Goal: Transaction & Acquisition: Book appointment/travel/reservation

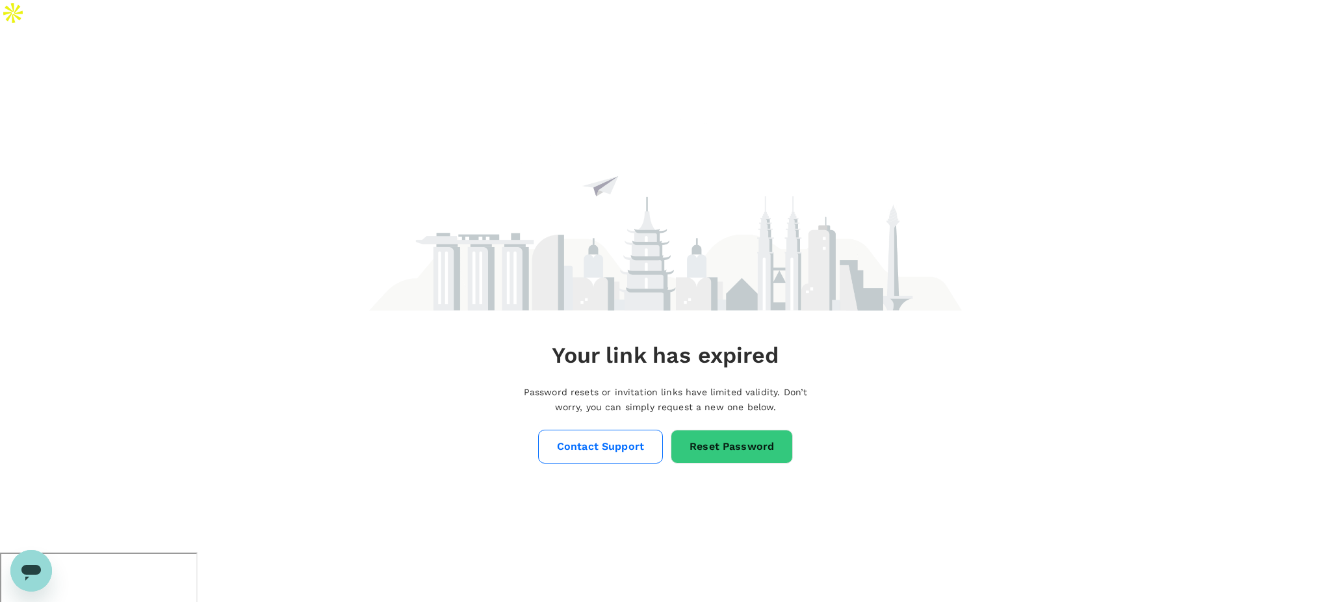
click at [682, 430] on link "Reset Password" at bounding box center [732, 447] width 122 height 34
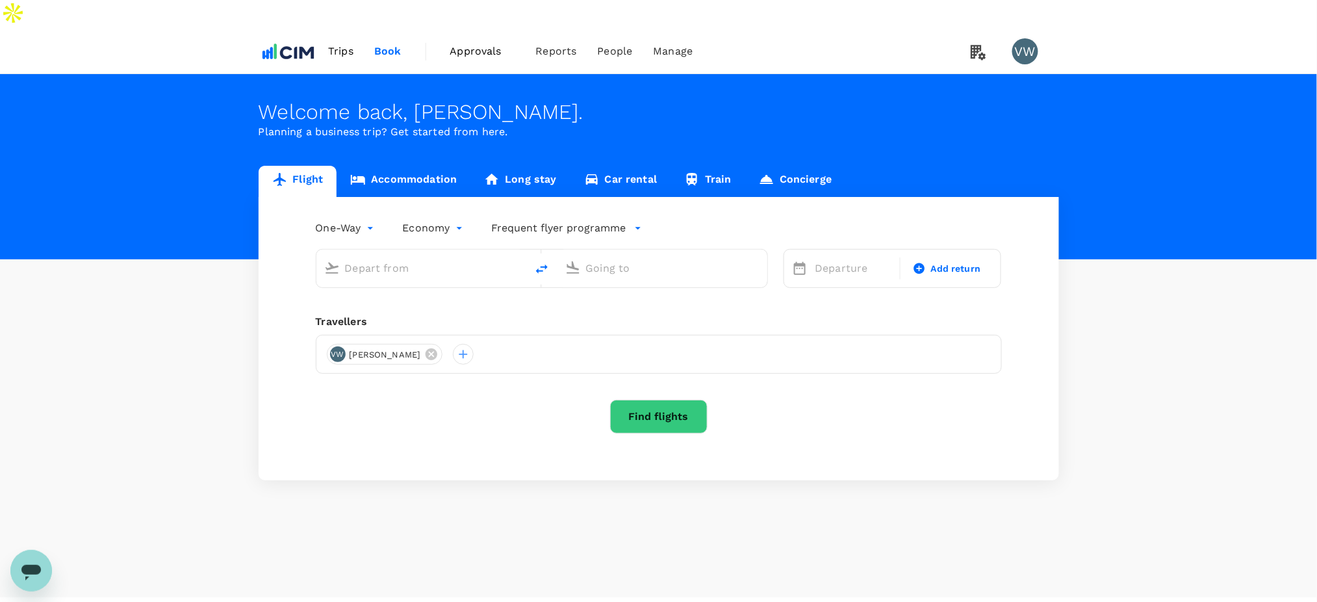
type input "London Heathrow (LHR)"
type input "Dublin (DUB)"
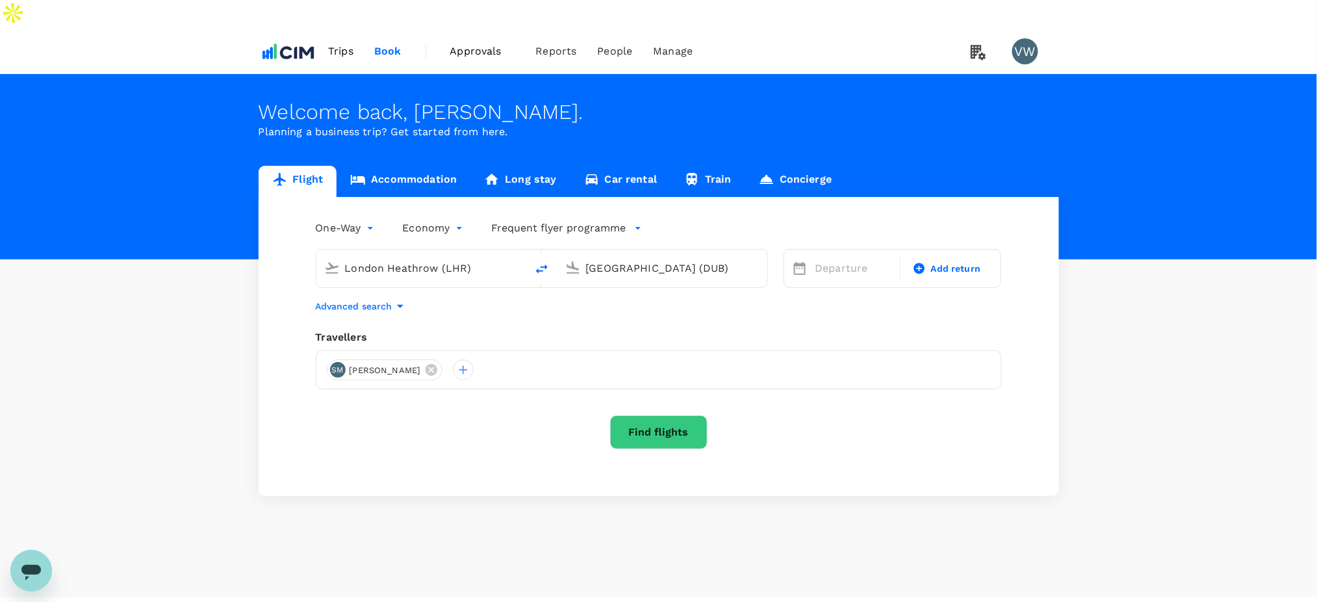
click at [369, 166] on link "Accommodation" at bounding box center [404, 181] width 134 height 31
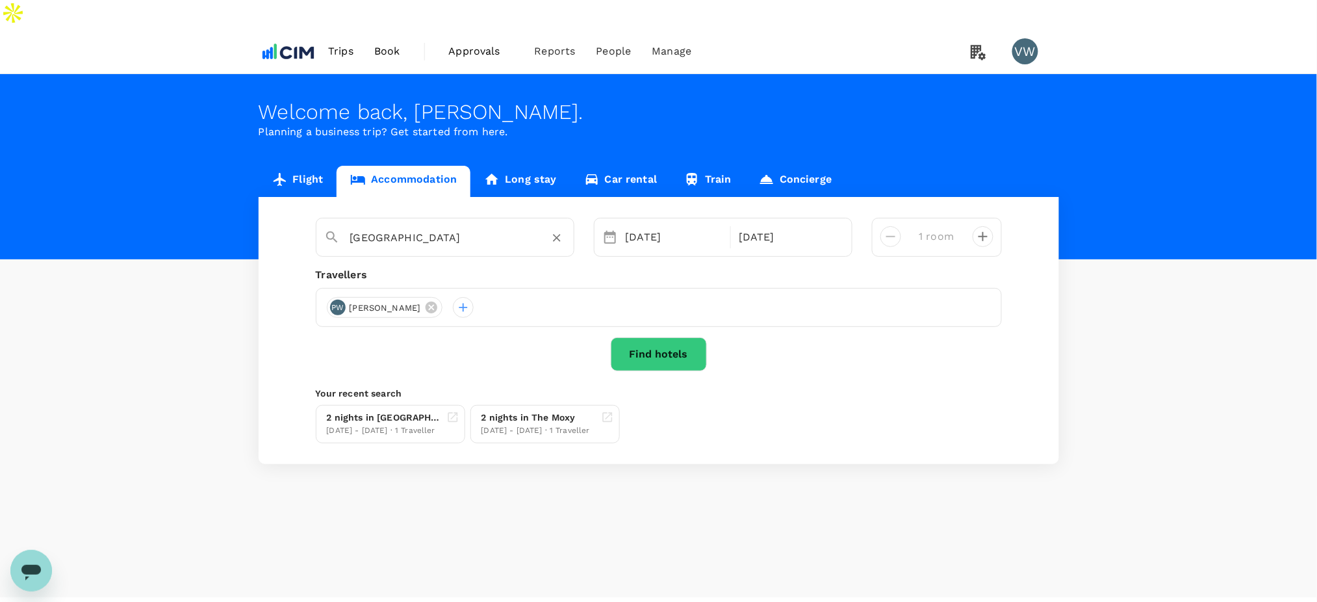
click at [380, 227] on input "Greenville" at bounding box center [439, 237] width 179 height 20
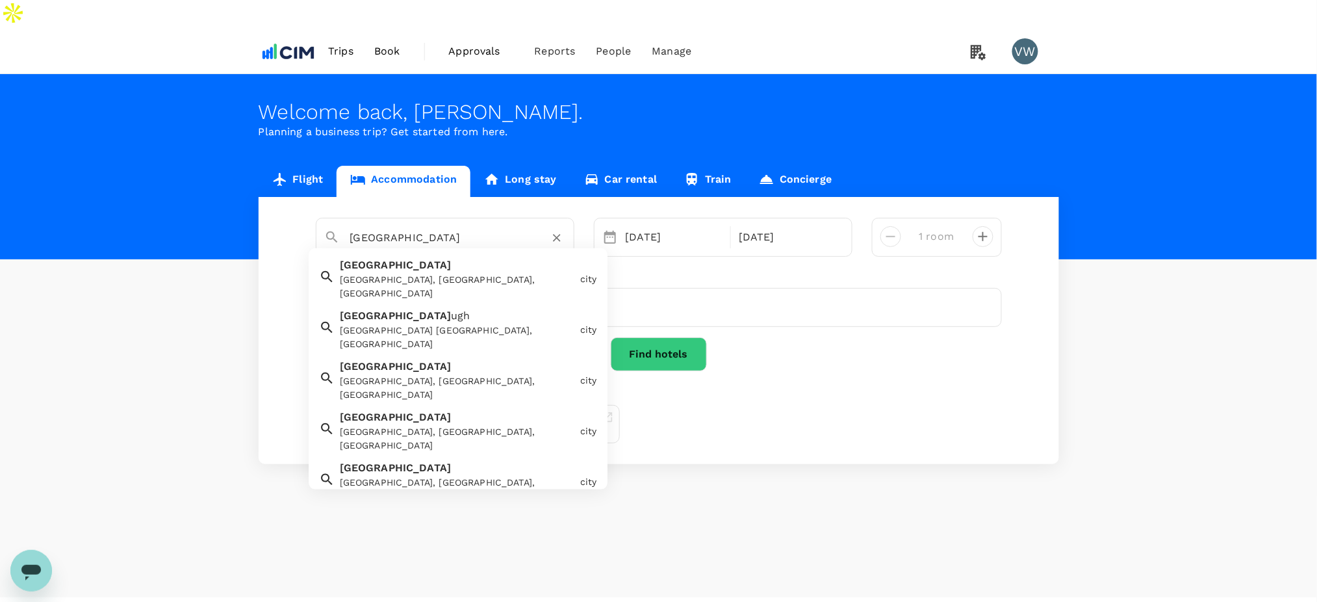
click at [463, 273] on div "Greensboro, NC, USA" at bounding box center [457, 286] width 235 height 27
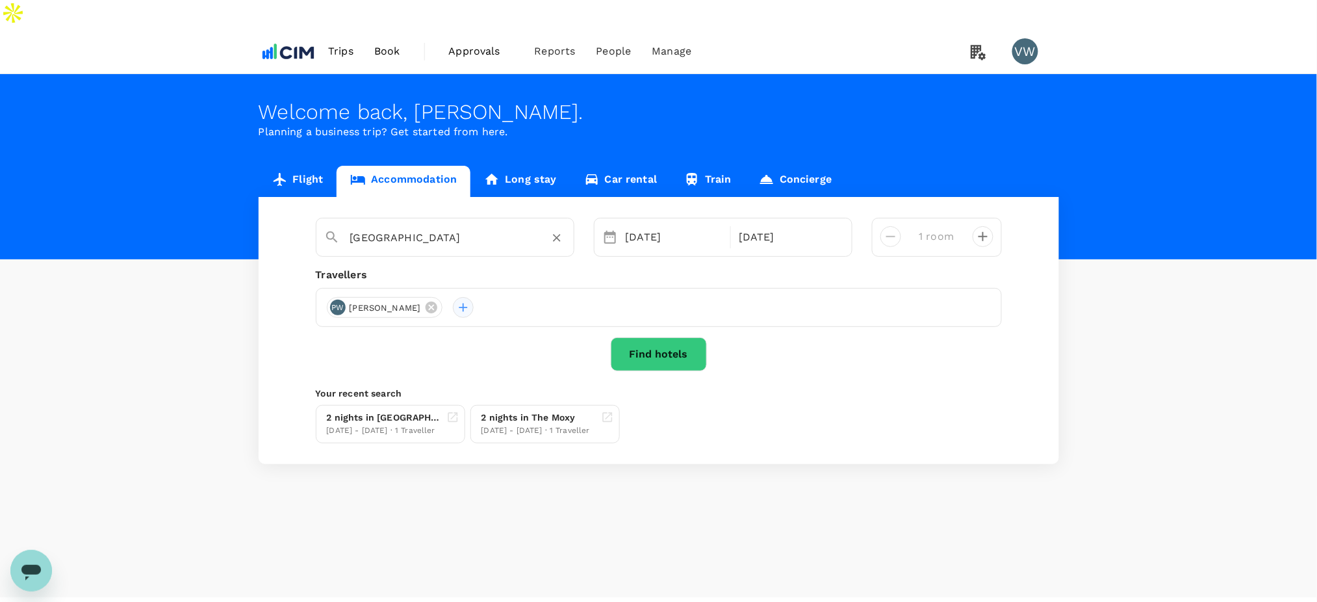
type input "[GEOGRAPHIC_DATA]"
click at [453, 297] on div at bounding box center [463, 307] width 21 height 21
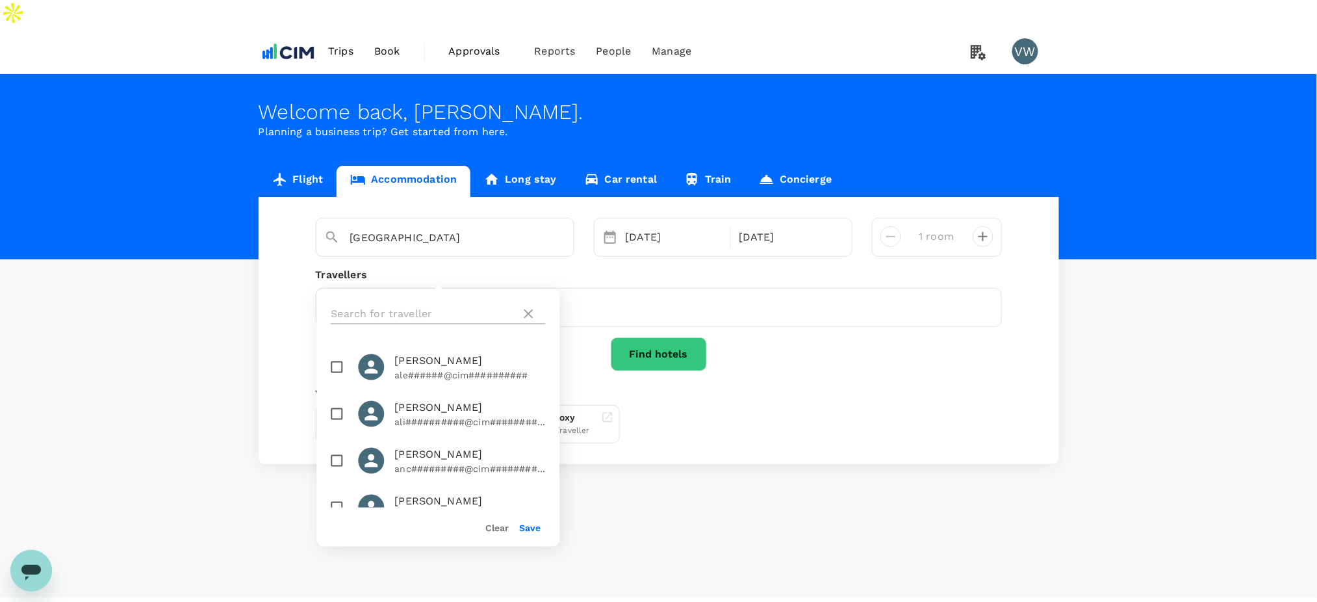
click at [411, 305] on input "text" at bounding box center [423, 313] width 185 height 21
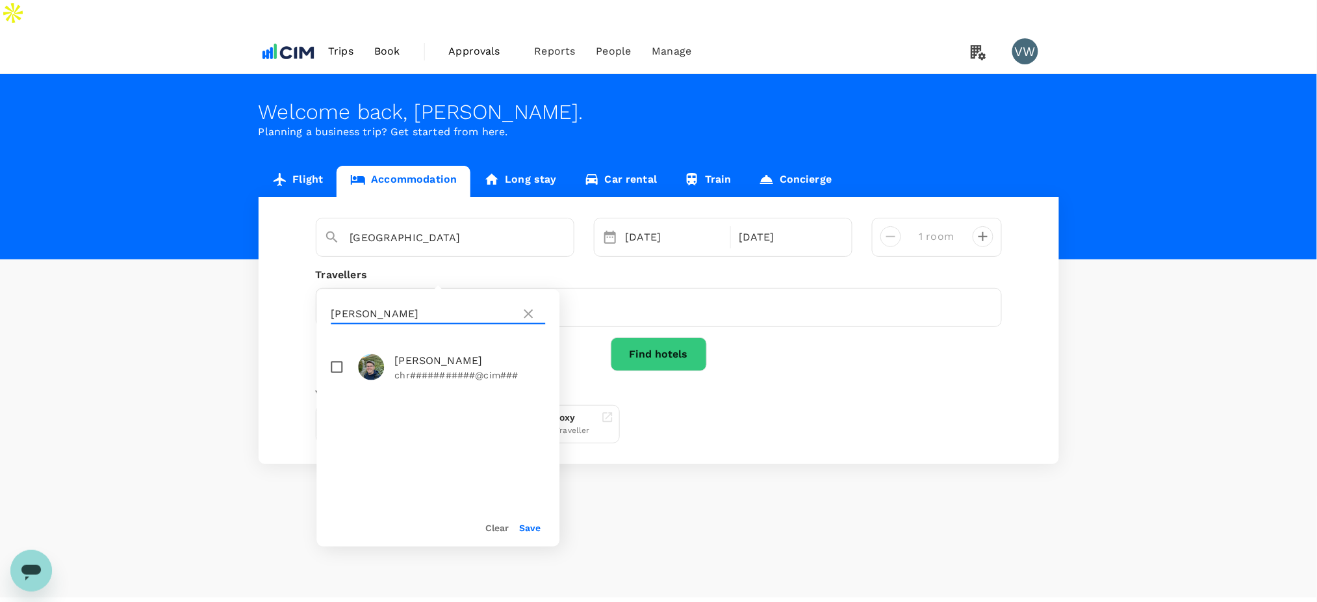
type input "hamil"
click at [334, 364] on input "checkbox" at bounding box center [336, 367] width 27 height 27
checkbox input "true"
click at [535, 524] on button "Save" at bounding box center [529, 527] width 21 height 10
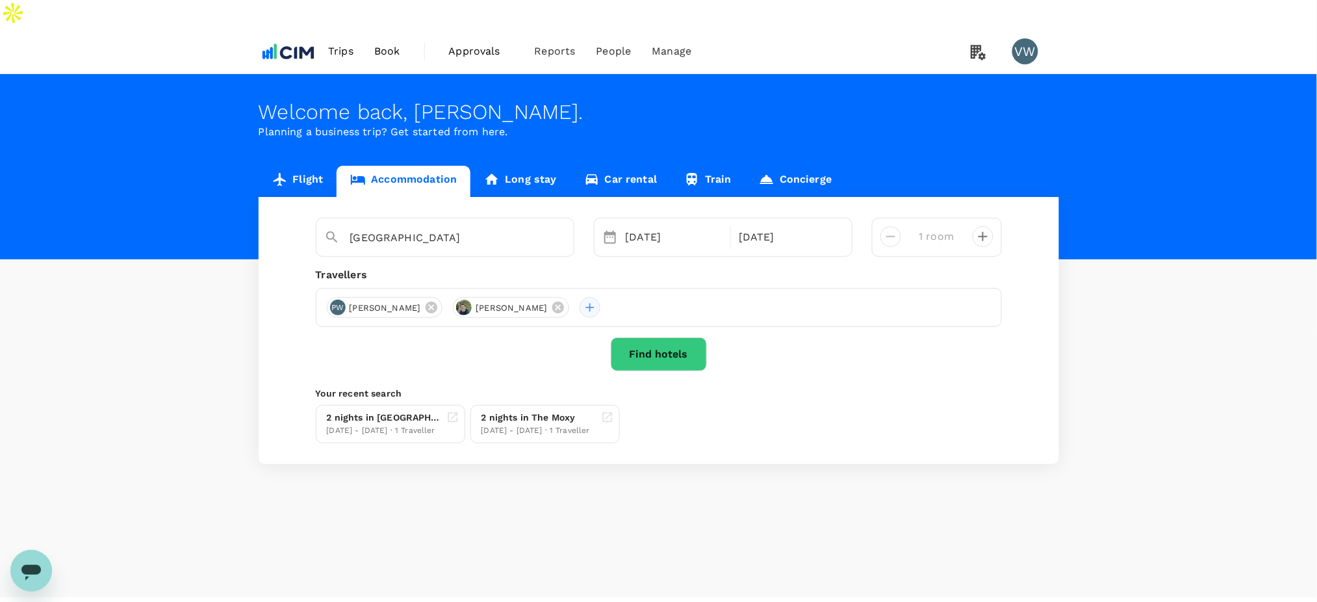
click at [583, 297] on div at bounding box center [590, 307] width 21 height 21
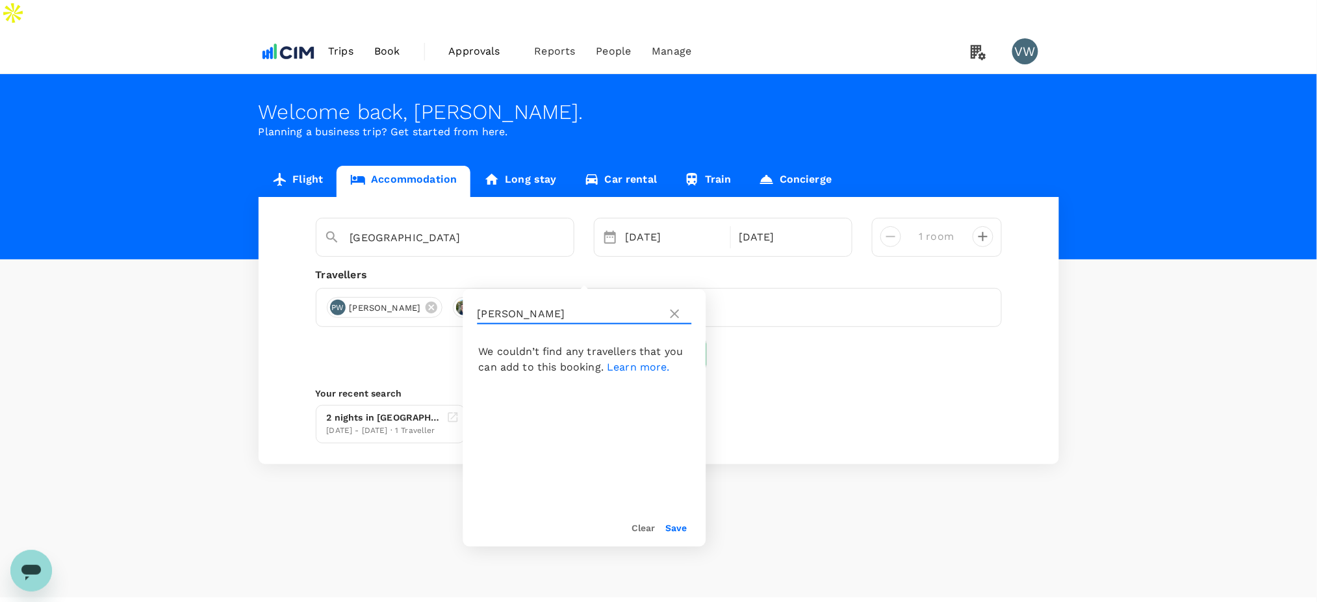
drag, startPoint x: 514, startPoint y: 309, endPoint x: 472, endPoint y: 310, distance: 42.2
click at [472, 310] on div "hamil" at bounding box center [584, 313] width 243 height 49
type input "sam"
click at [479, 364] on input "checkbox" at bounding box center [483, 367] width 27 height 27
checkbox input "true"
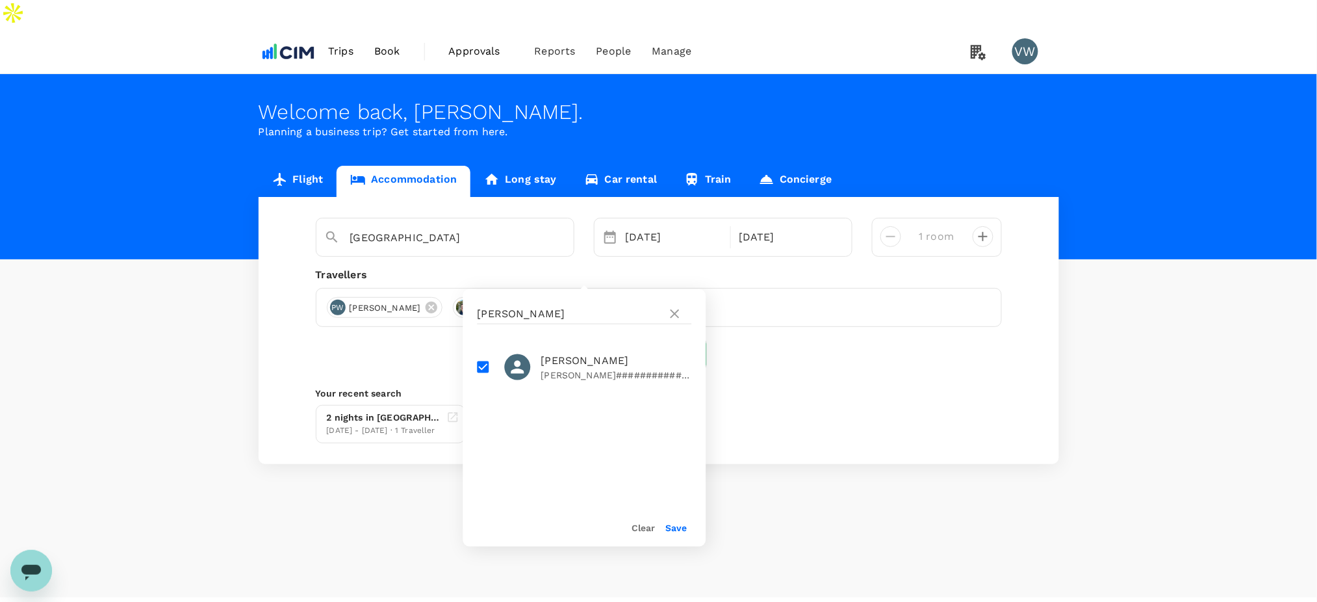
click at [682, 528] on button "Save" at bounding box center [676, 527] width 21 height 10
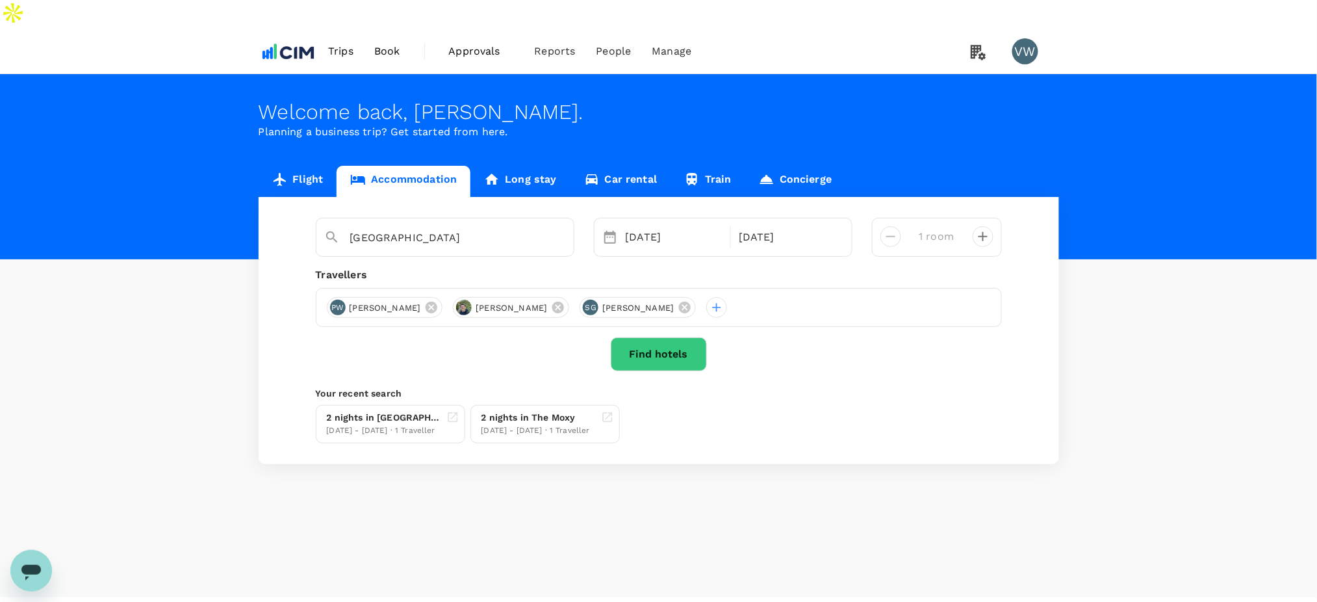
click at [638, 337] on button "Find hotels" at bounding box center [659, 354] width 96 height 34
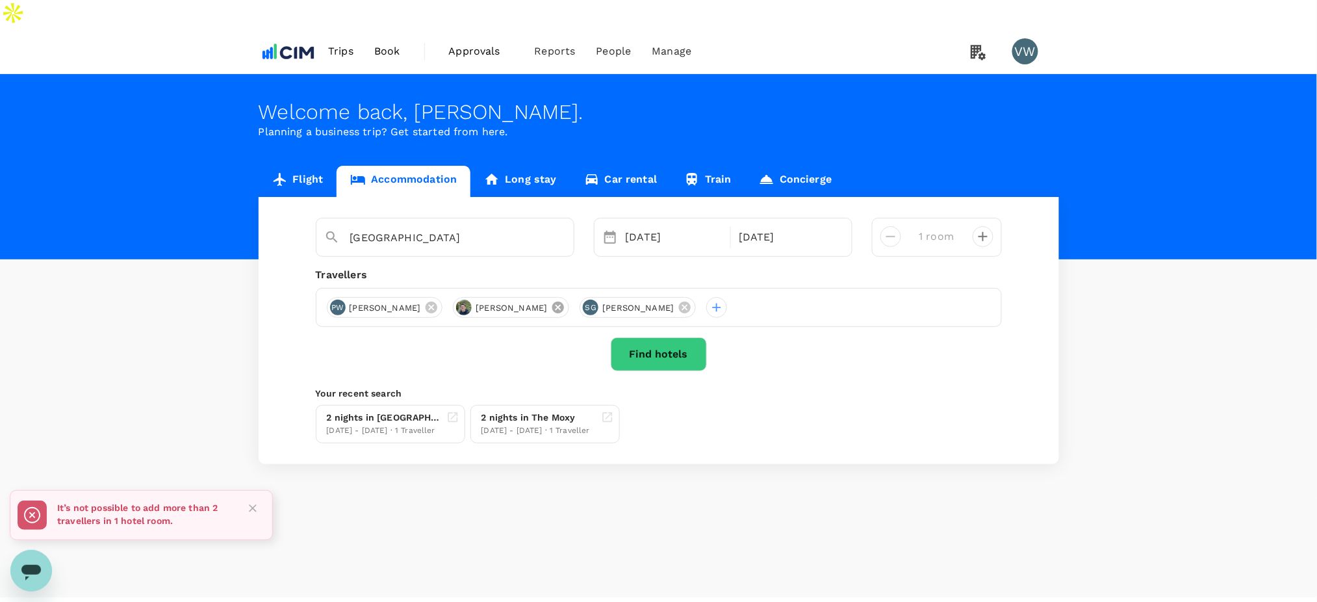
click at [557, 302] on icon at bounding box center [558, 308] width 12 height 12
click at [552, 302] on icon at bounding box center [558, 308] width 12 height 12
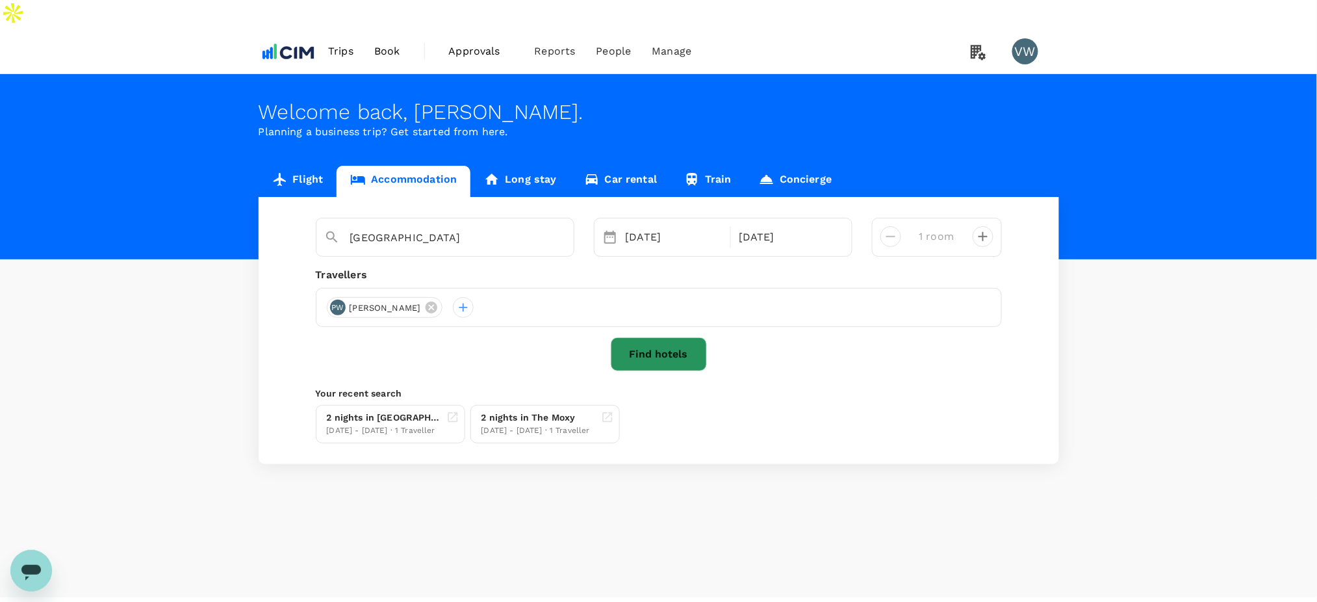
click at [641, 337] on button "Find hotels" at bounding box center [659, 354] width 96 height 34
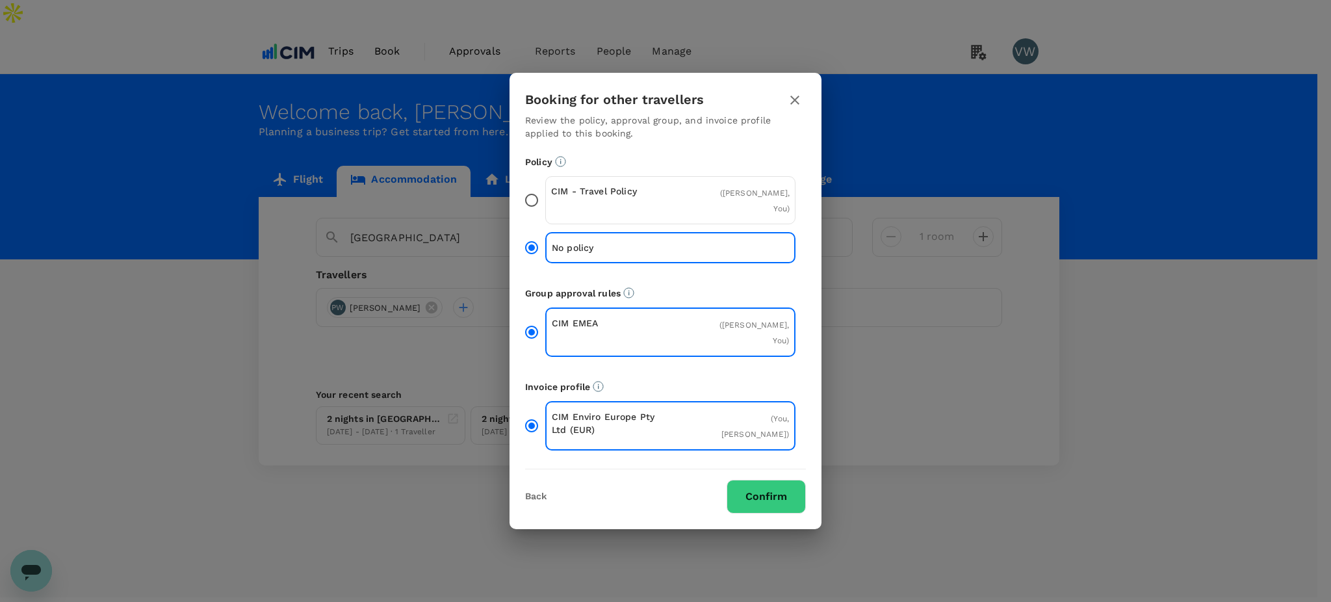
click at [753, 480] on button "Confirm" at bounding box center [766, 497] width 79 height 34
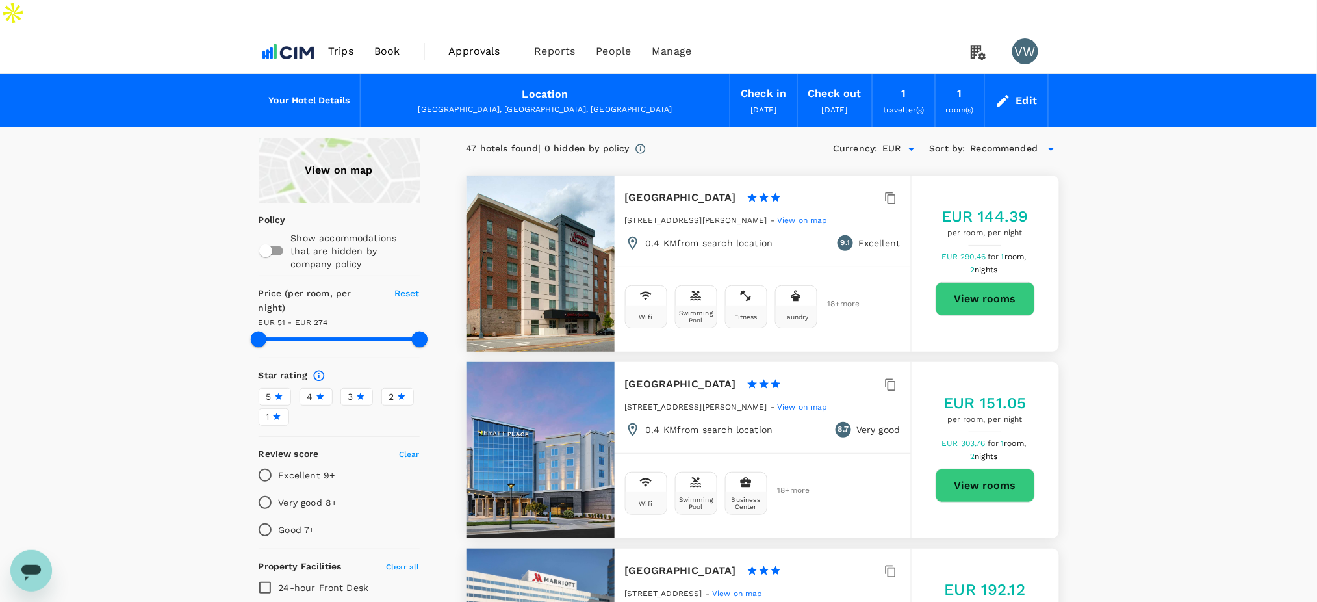
type input "273.37"
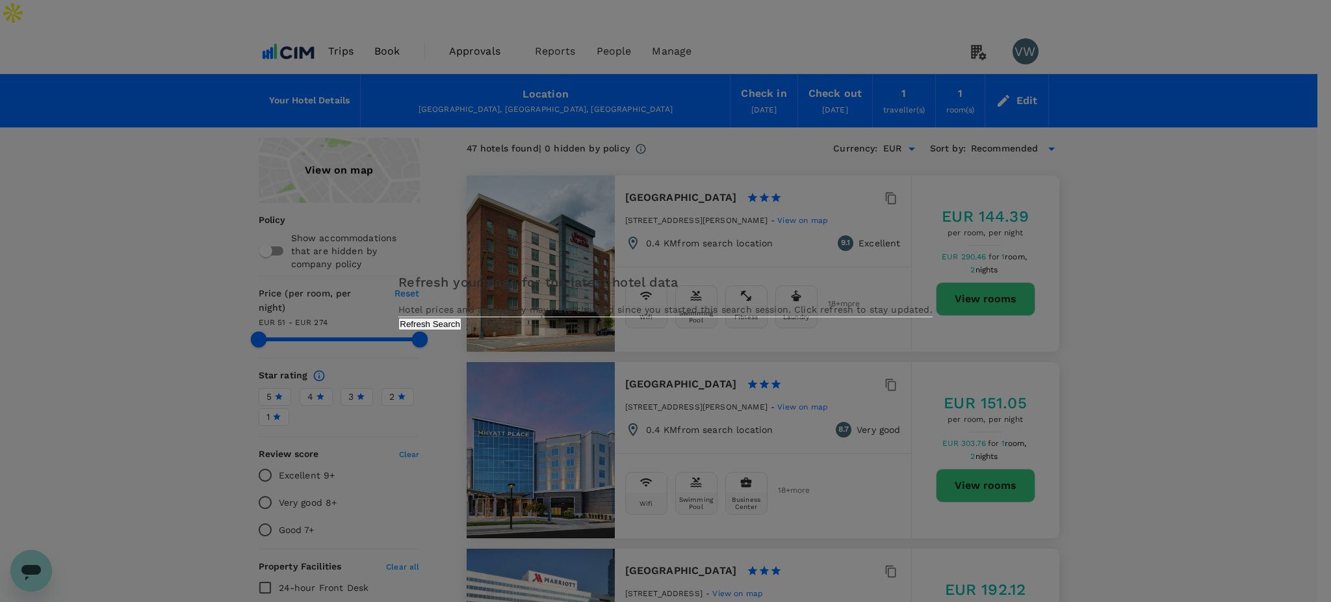
click at [753, 329] on div "Refresh your page for the latest hotel data Hotel prices and availability may h…" at bounding box center [665, 301] width 534 height 58
click at [461, 330] on button "Refresh Search" at bounding box center [429, 324] width 63 height 12
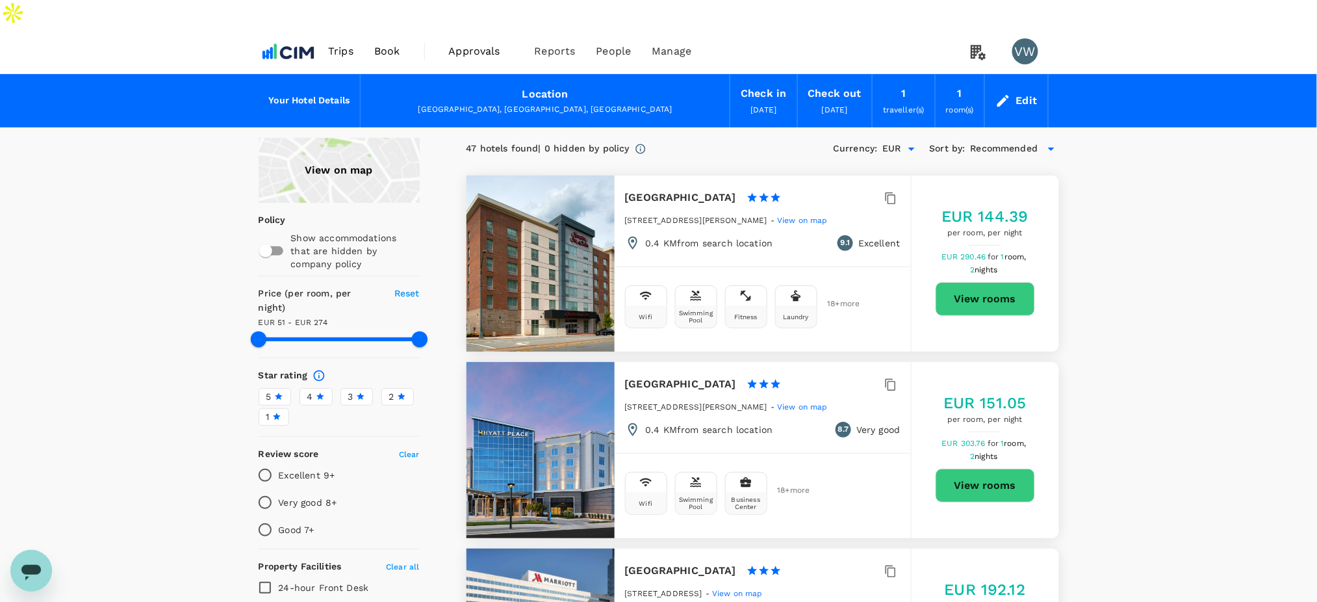
click at [314, 390] on div "4" at bounding box center [316, 397] width 18 height 14
click at [0, 0] on input "4" at bounding box center [0, 0] width 0 height 0
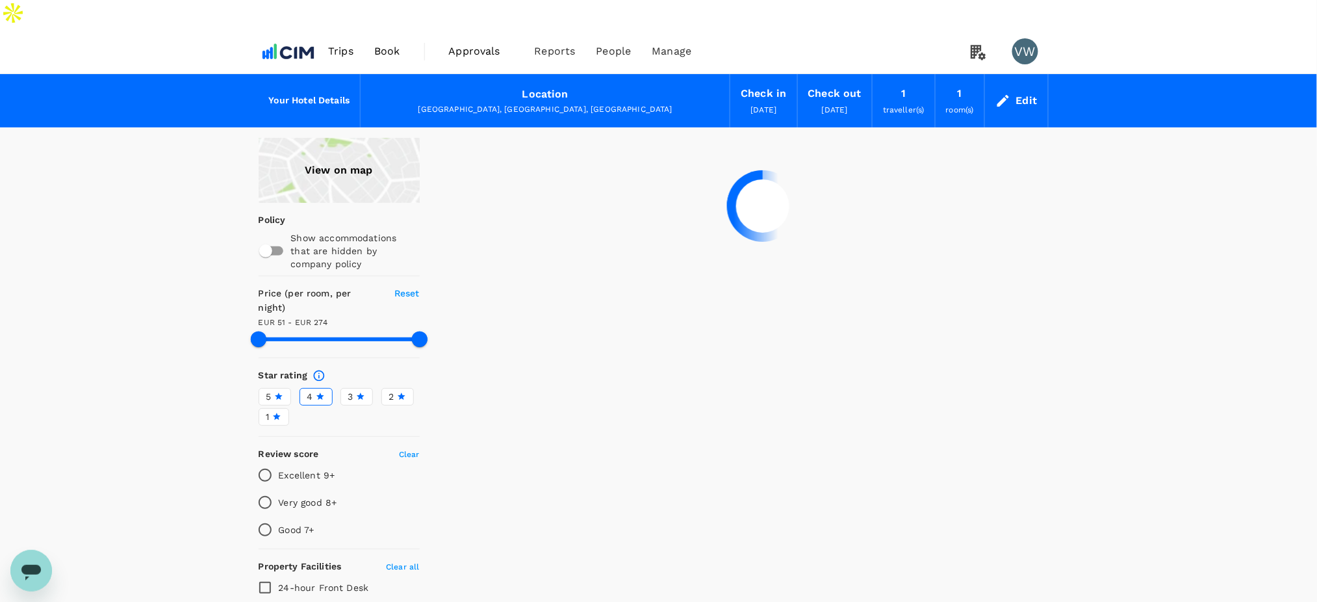
click at [278, 393] on icon at bounding box center [279, 396] width 8 height 7
click at [0, 0] on input "5" at bounding box center [0, 0] width 0 height 0
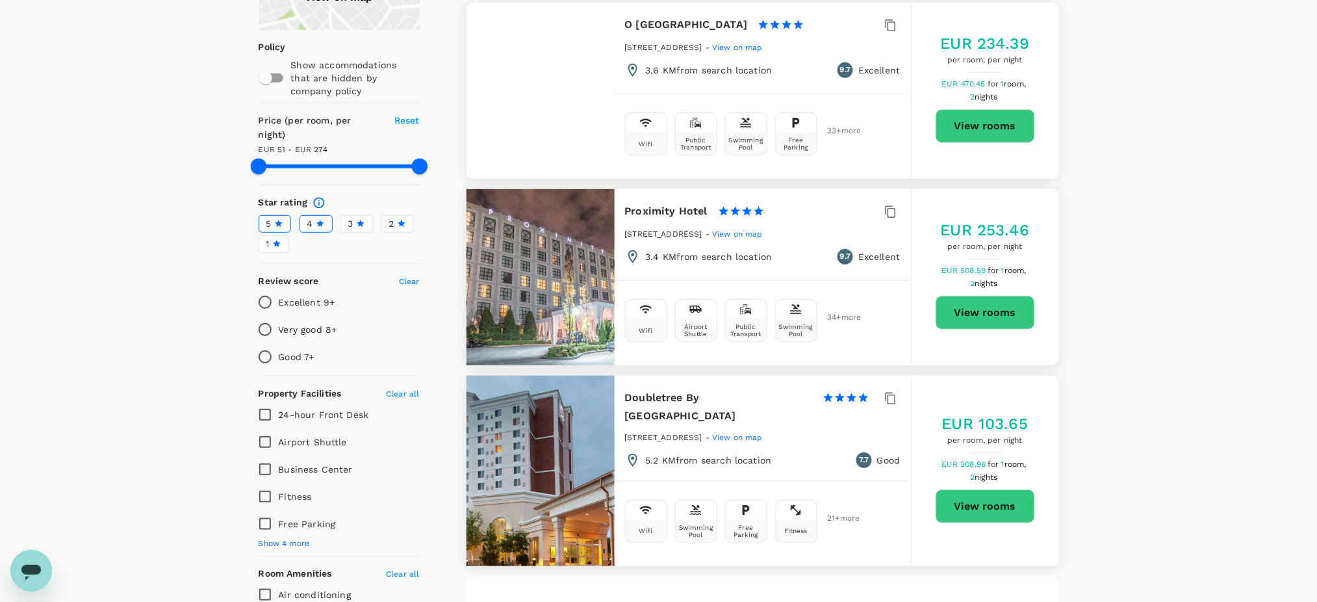
scroll to position [260, 0]
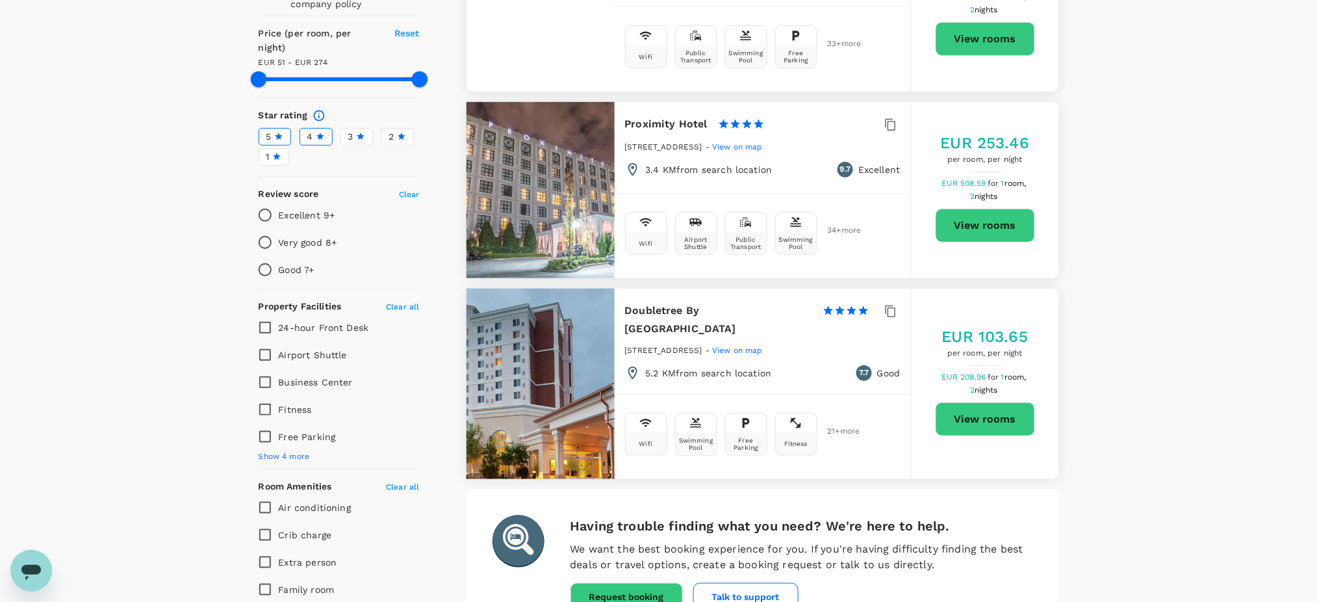
click at [974, 402] on button "View rooms" at bounding box center [985, 419] width 99 height 34
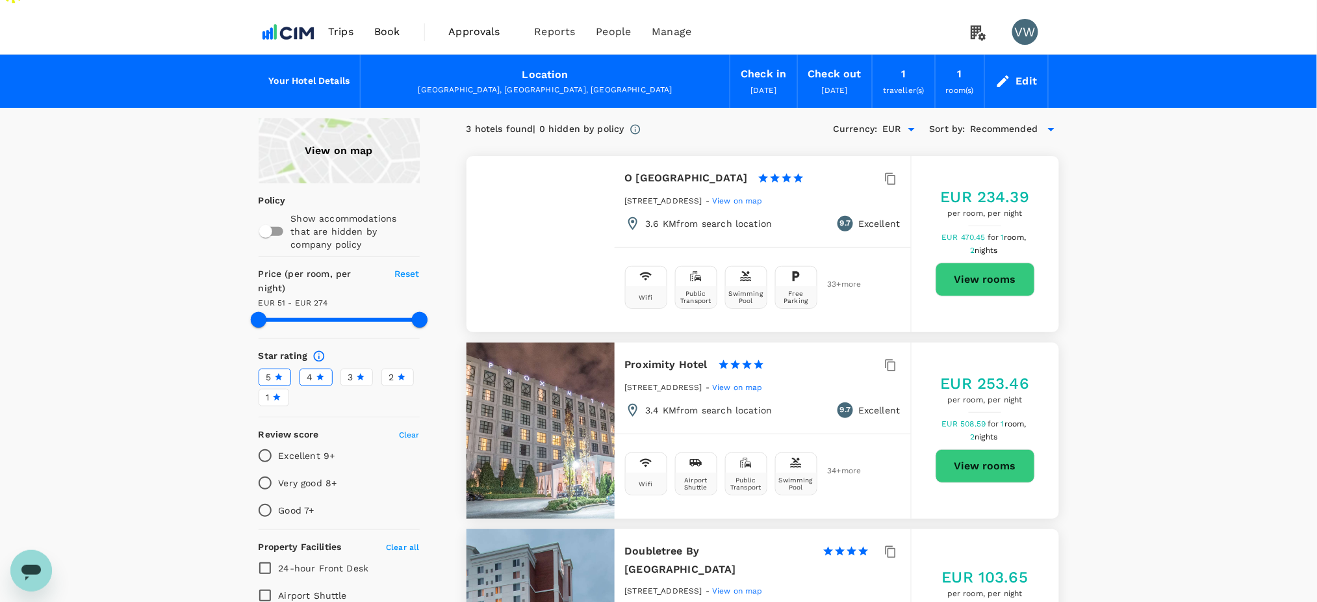
scroll to position [0, 0]
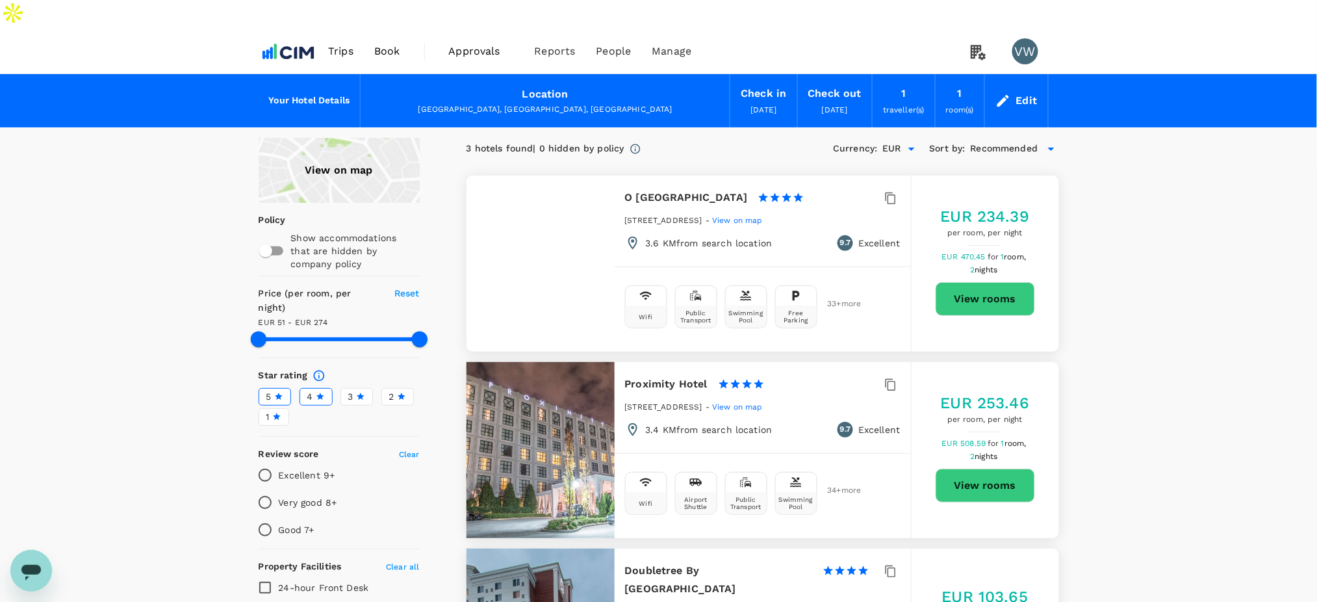
click at [966, 282] on button "View rooms" at bounding box center [985, 299] width 99 height 34
click at [992, 469] on button "View rooms" at bounding box center [985, 486] width 99 height 34
click at [346, 388] on label "3" at bounding box center [357, 397] width 32 height 18
click at [0, 0] on input "3" at bounding box center [0, 0] width 0 height 0
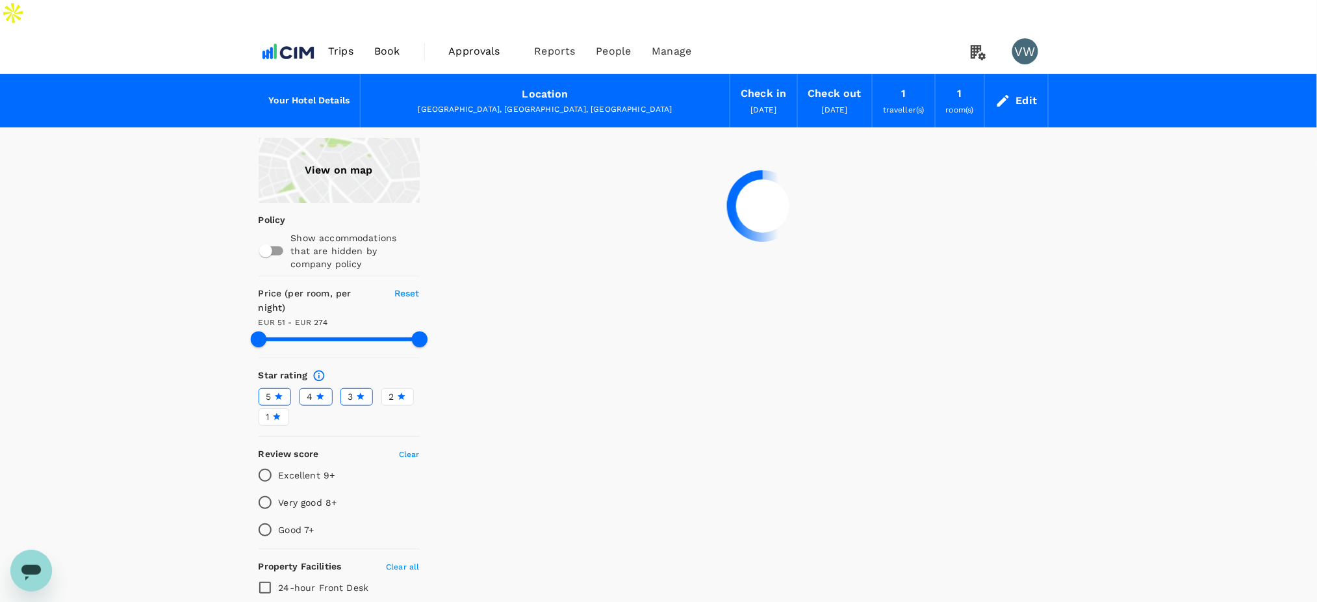
click at [286, 388] on label "5" at bounding box center [275, 397] width 32 height 18
click at [0, 0] on input "5" at bounding box center [0, 0] width 0 height 0
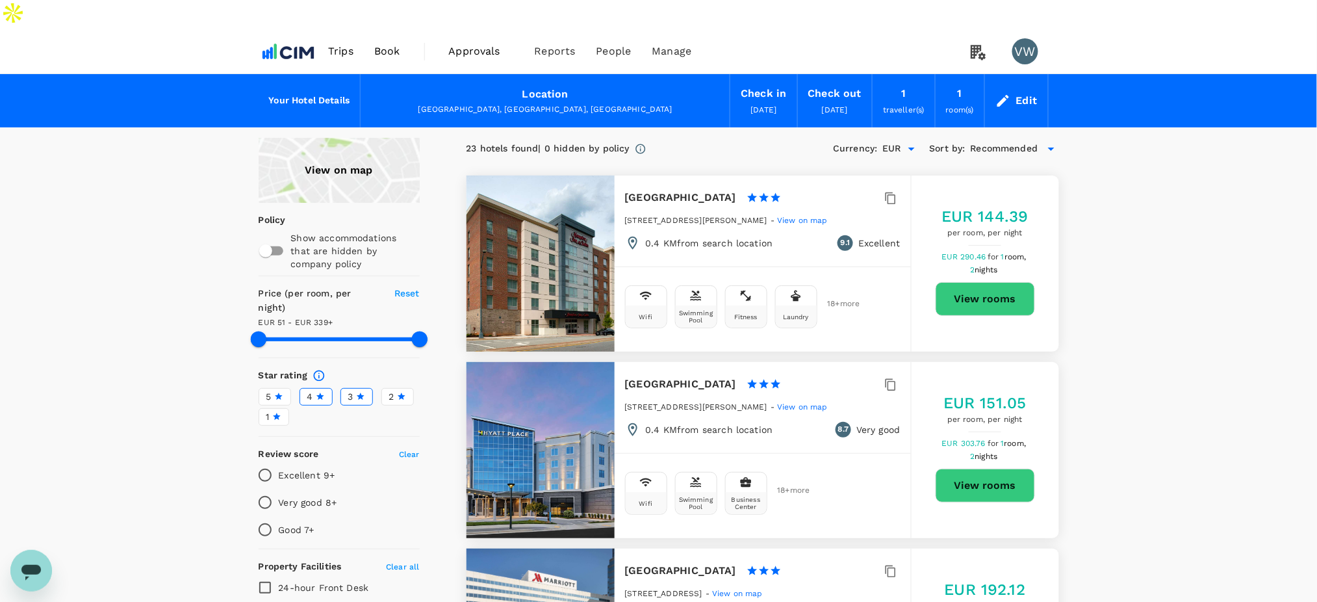
click at [947, 292] on div "EUR 144.39 per room, per night EUR 290.46 for 1 room, 2 nights View rooms" at bounding box center [986, 263] width 148 height 115
click at [972, 282] on button "View rooms" at bounding box center [985, 299] width 99 height 34
type input "338.37"
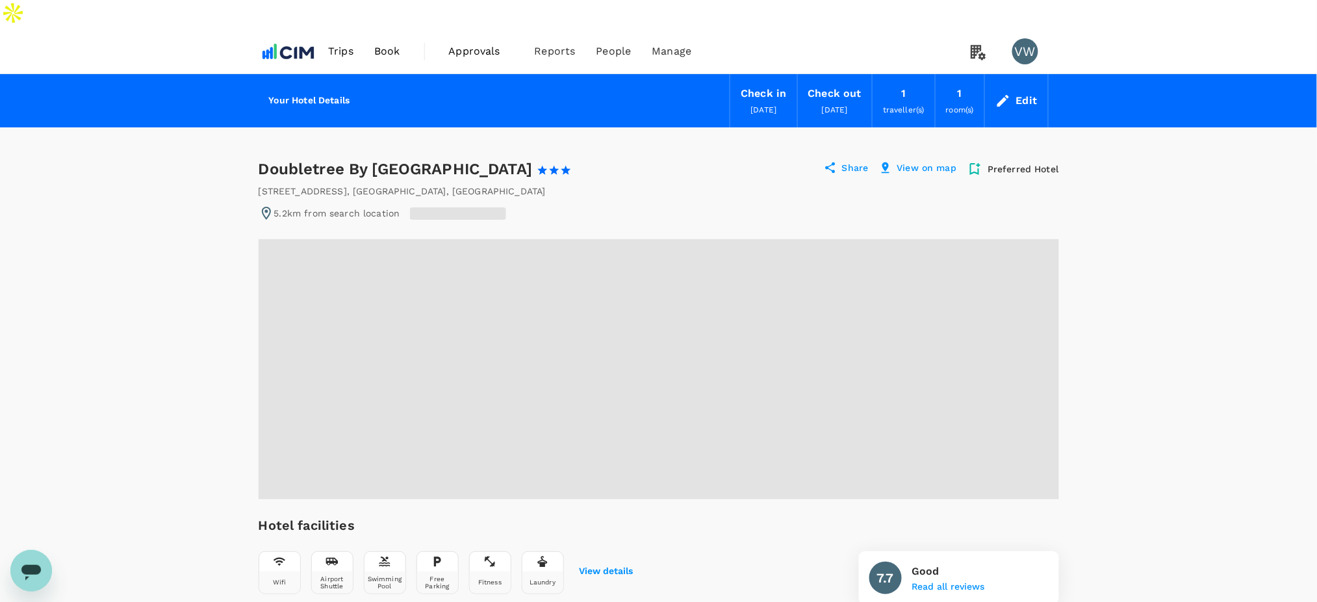
radio input "false"
radio input "true"
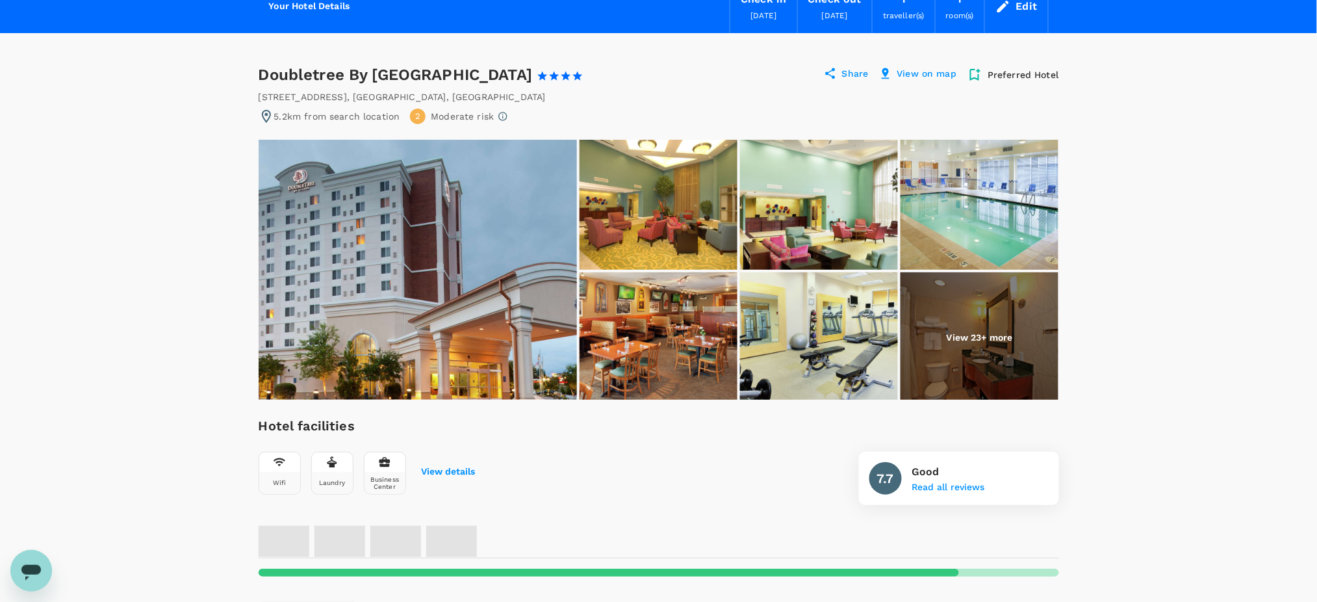
scroll to position [86, 0]
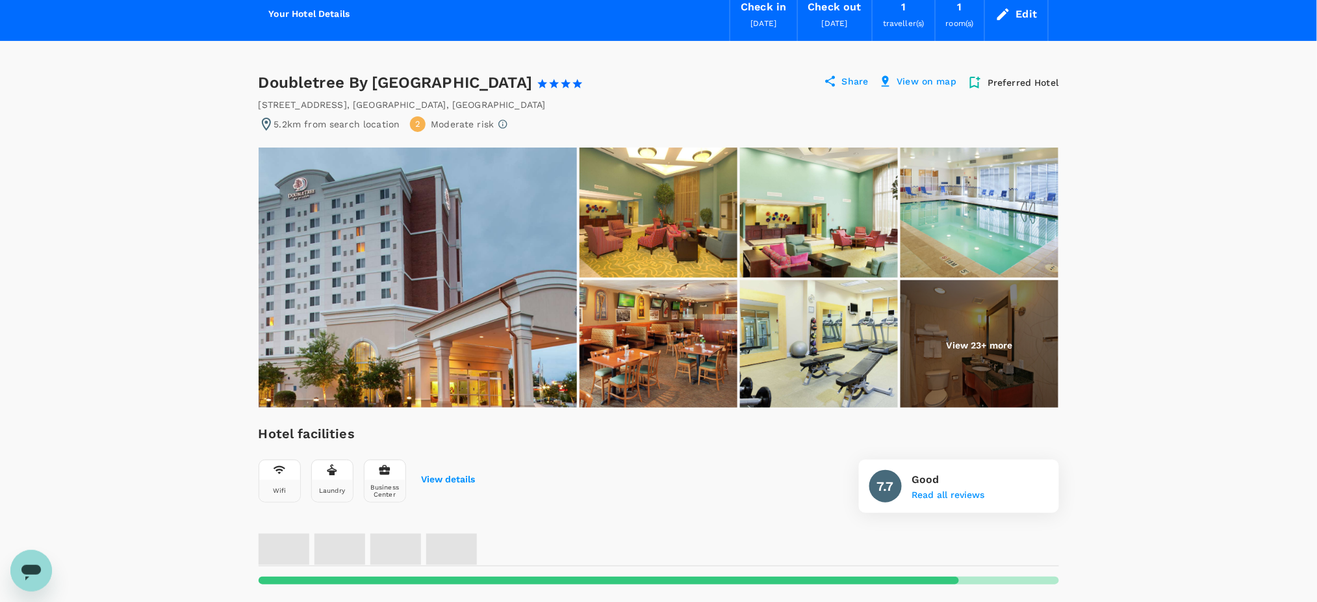
click at [1001, 305] on img at bounding box center [980, 345] width 158 height 130
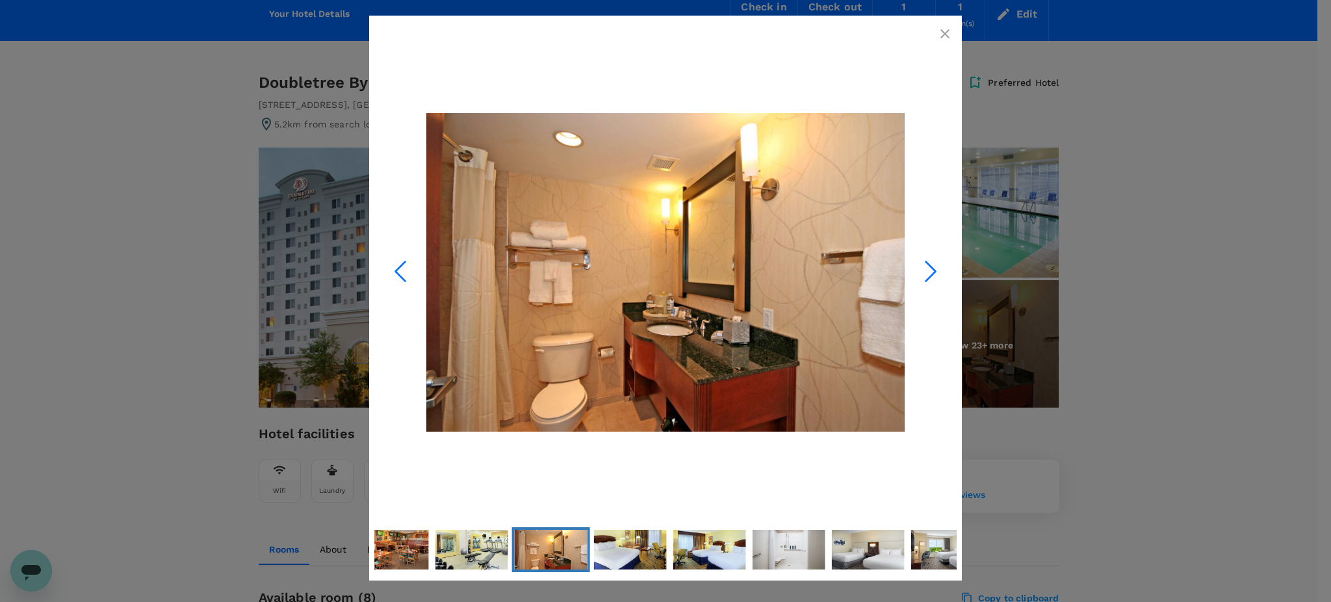
click at [921, 281] on icon "Next Slide" at bounding box center [930, 271] width 39 height 39
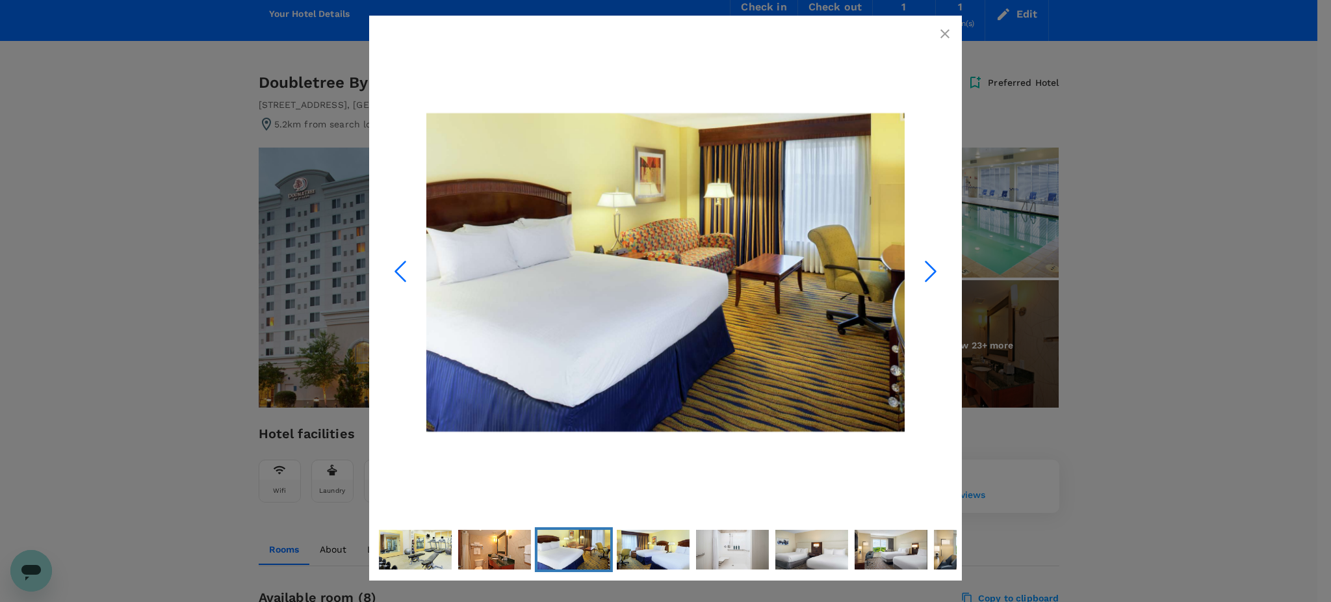
click at [921, 281] on icon "Next Slide" at bounding box center [930, 271] width 39 height 39
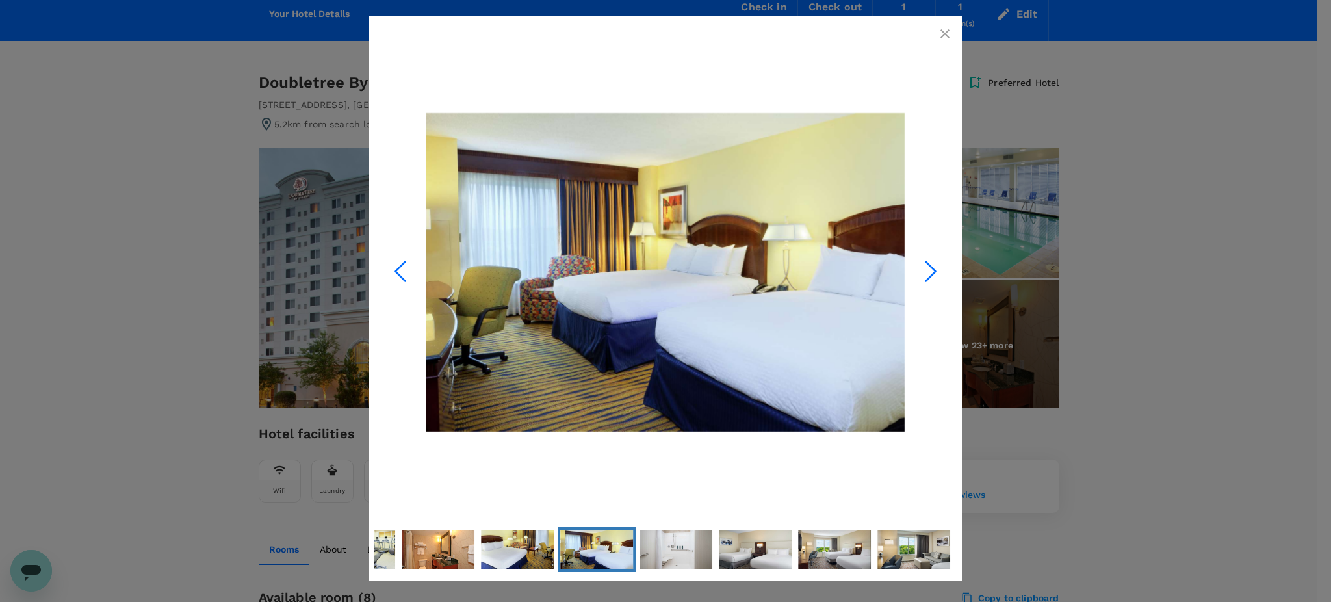
click at [921, 281] on icon "Next Slide" at bounding box center [930, 271] width 39 height 39
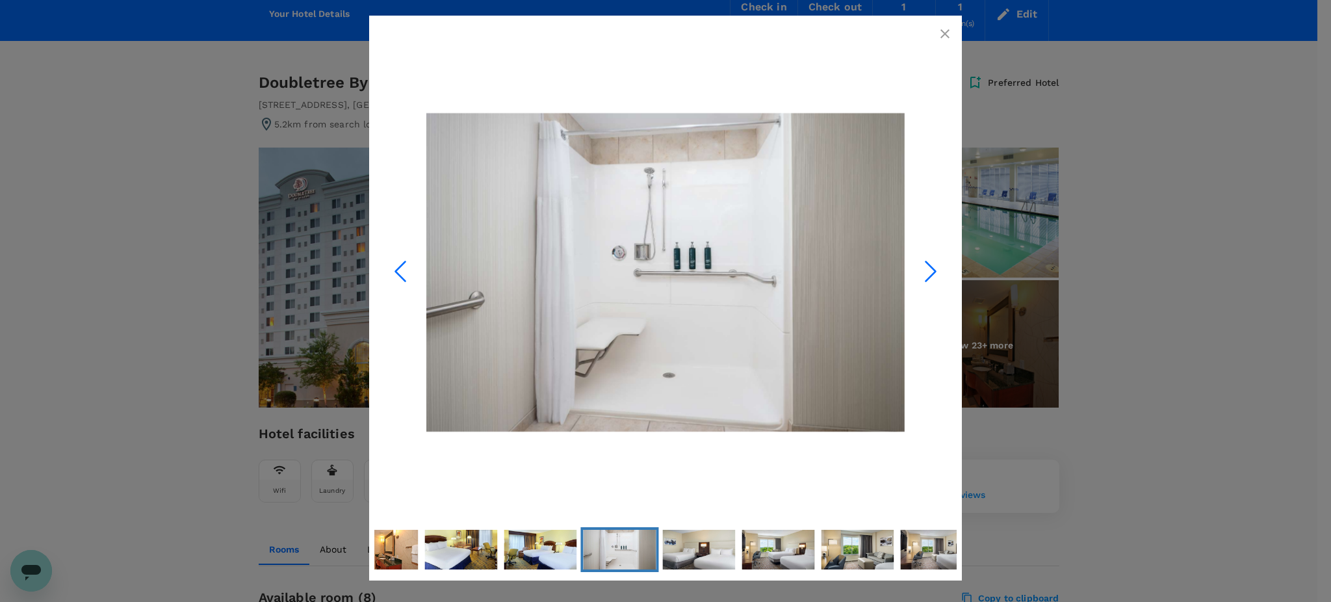
click at [921, 281] on icon "Next Slide" at bounding box center [930, 271] width 39 height 39
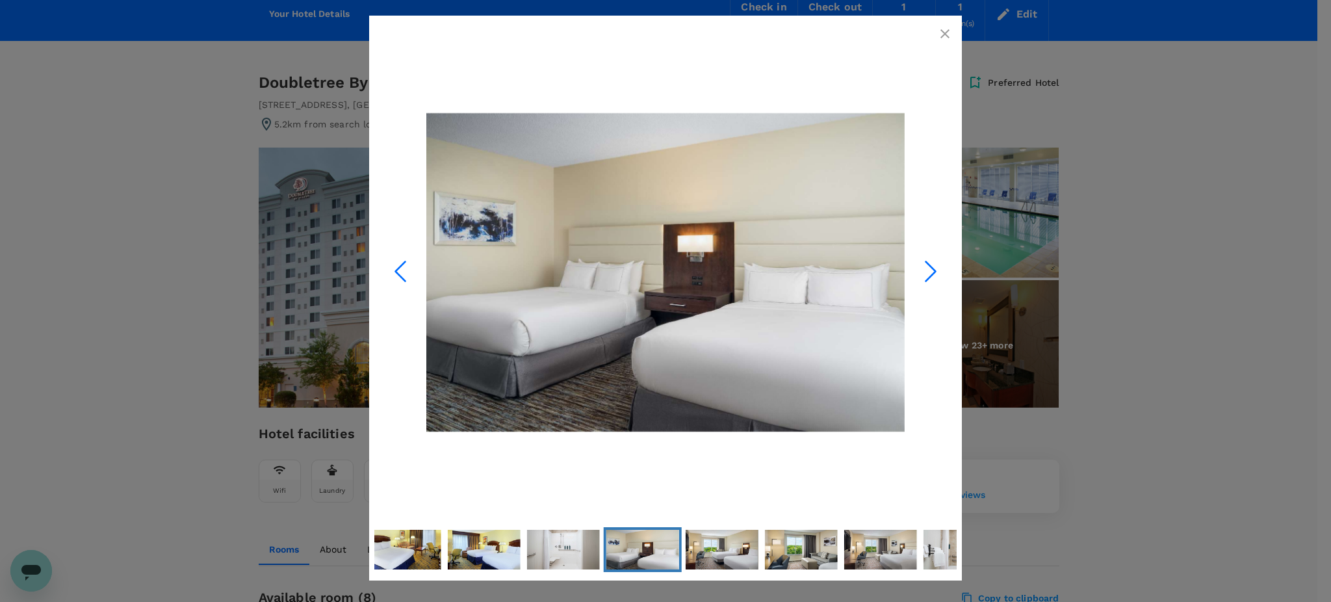
click at [945, 26] on icon "button" at bounding box center [945, 34] width 16 height 16
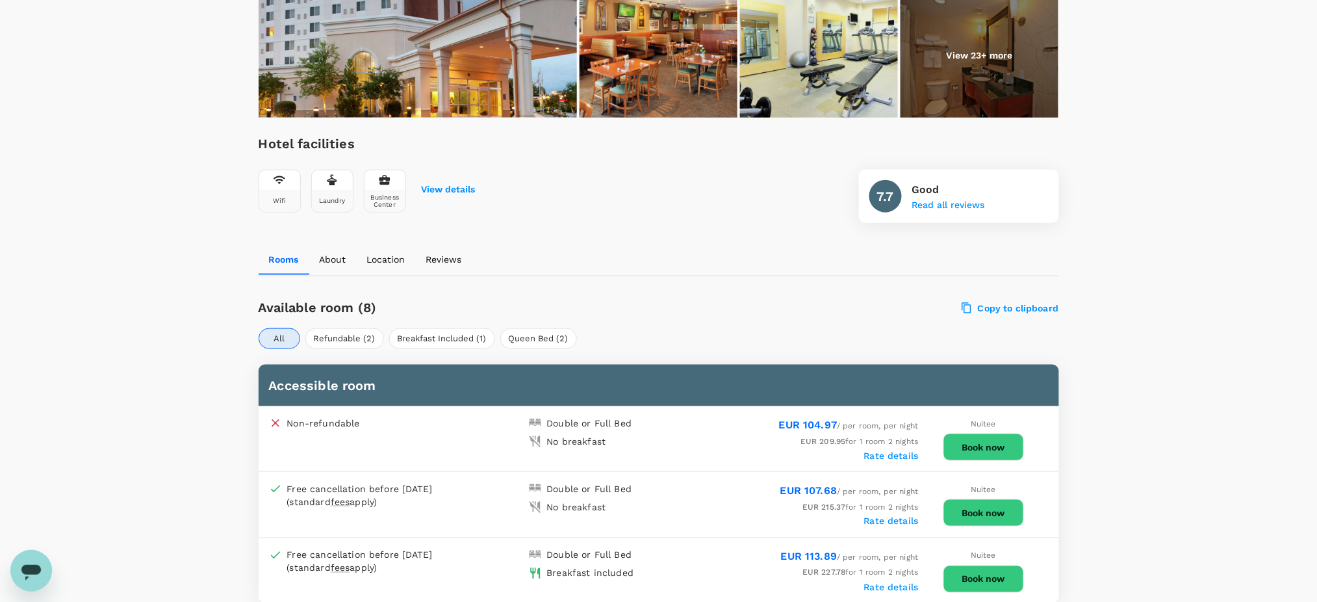
scroll to position [260, 0]
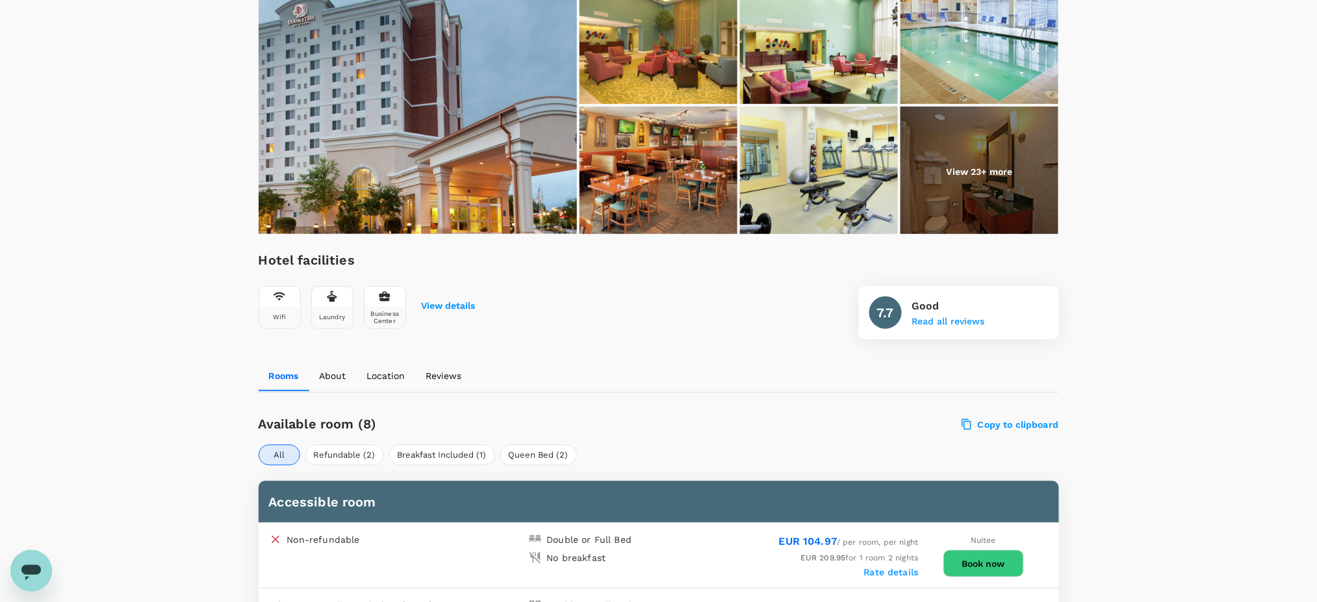
click at [919, 153] on img at bounding box center [980, 172] width 158 height 130
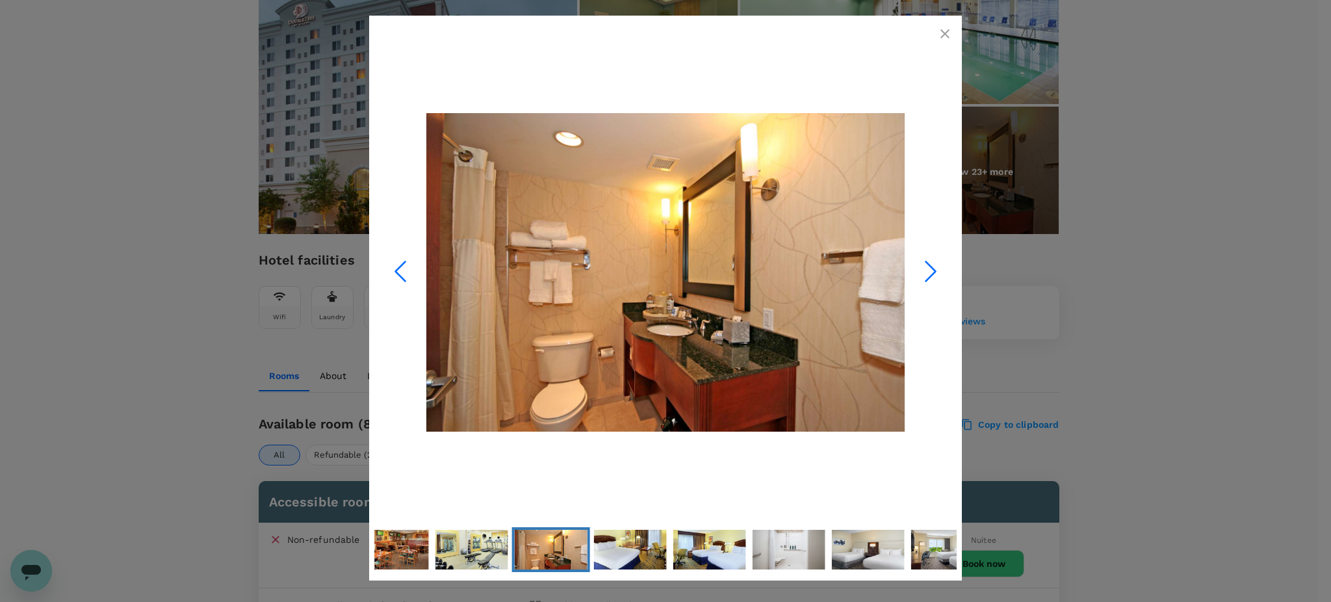
click at [915, 301] on button "Next Slide" at bounding box center [931, 273] width 52 height 106
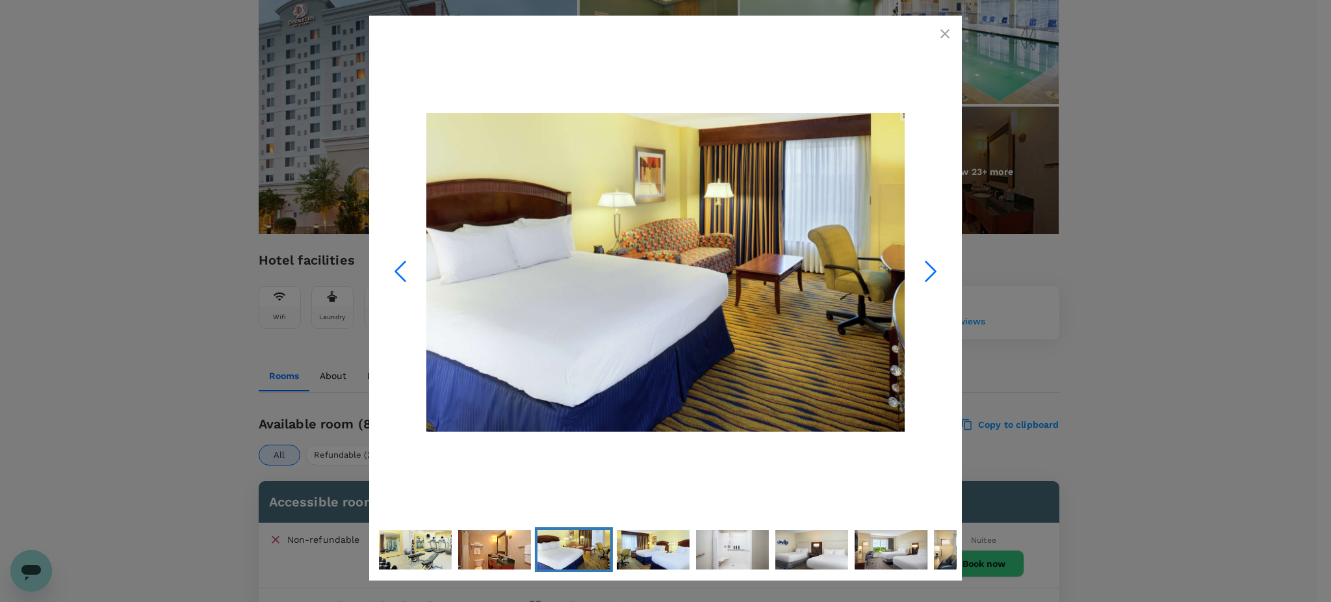
click at [912, 290] on icon "Next Slide" at bounding box center [930, 271] width 39 height 39
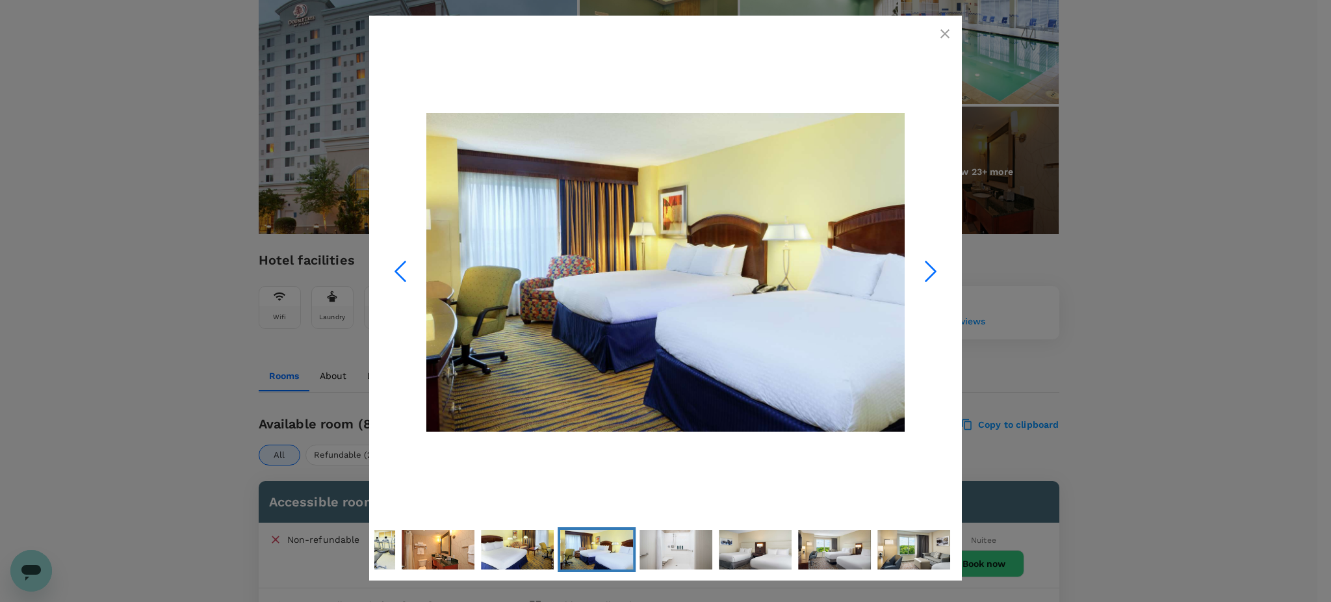
click at [911, 281] on icon "Next Slide" at bounding box center [930, 271] width 39 height 39
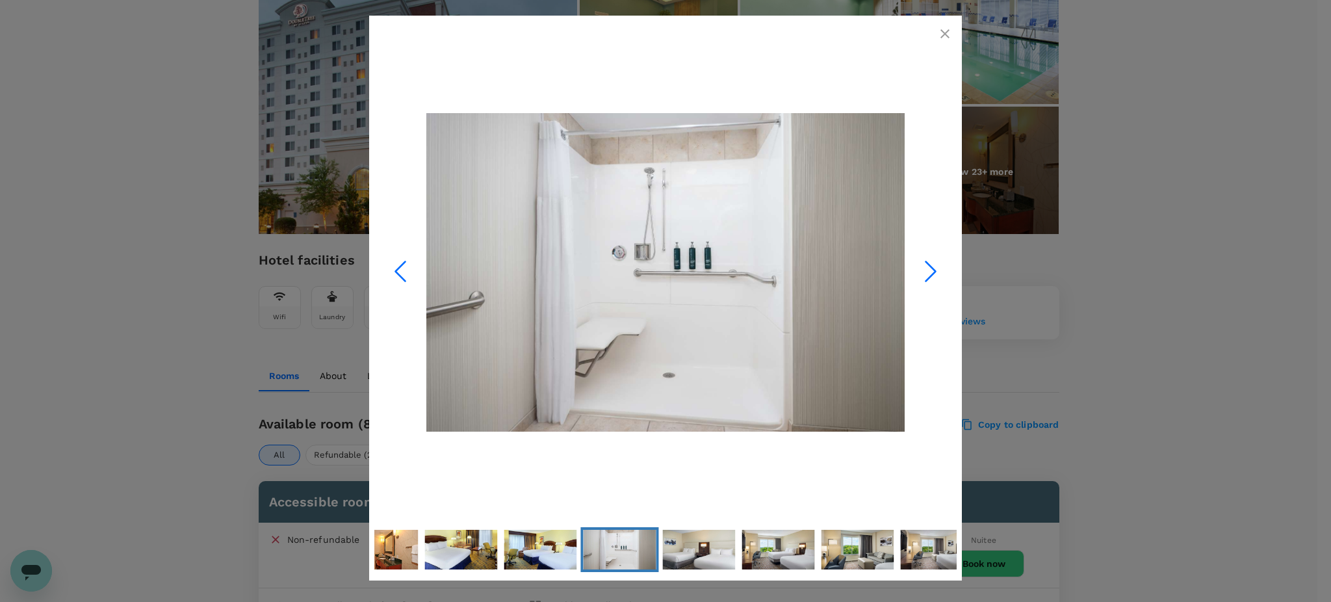
click at [911, 281] on icon "Next Slide" at bounding box center [930, 271] width 39 height 39
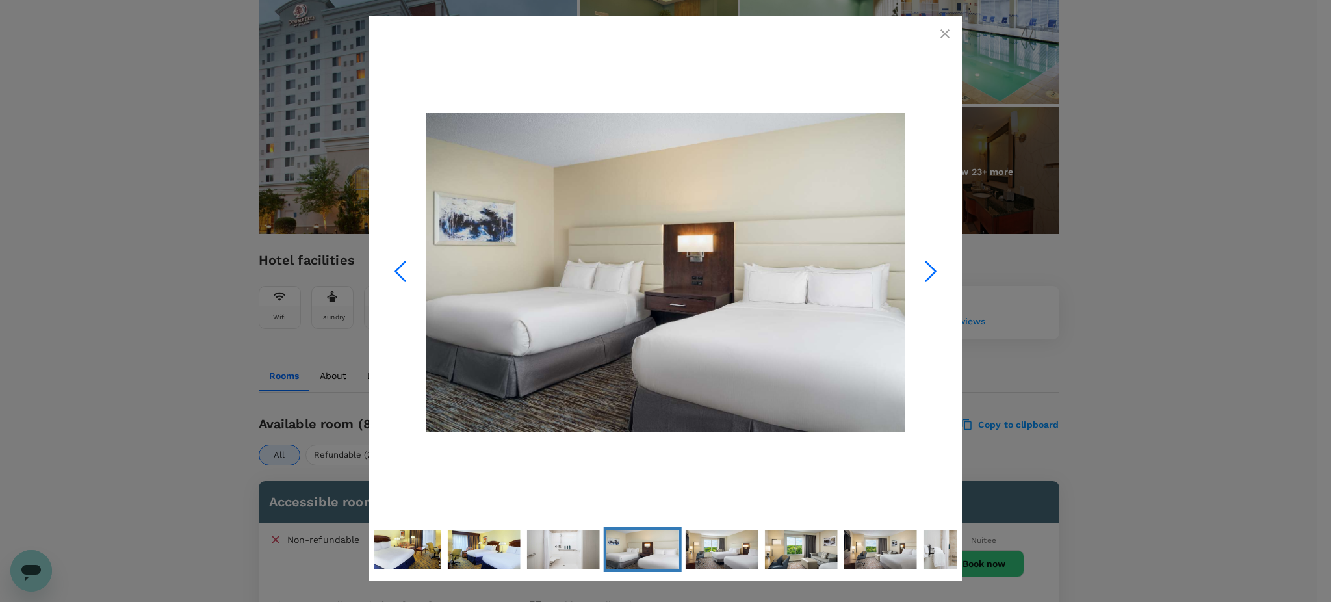
click at [946, 26] on icon "button" at bounding box center [945, 34] width 16 height 16
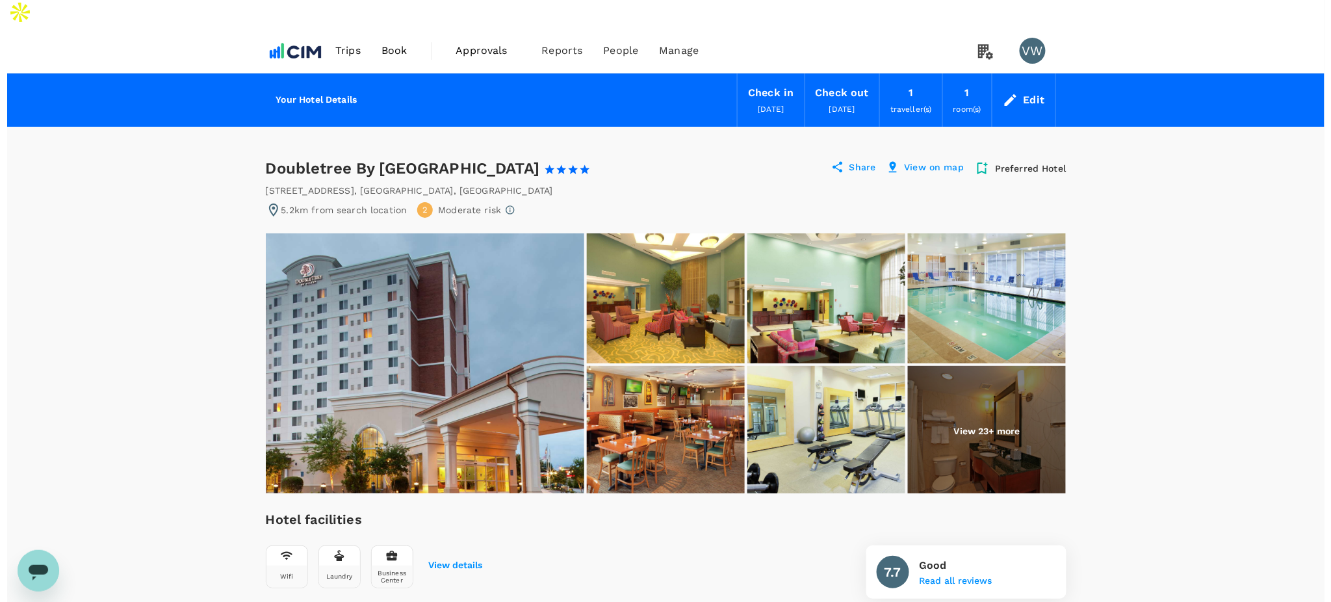
scroll to position [0, 0]
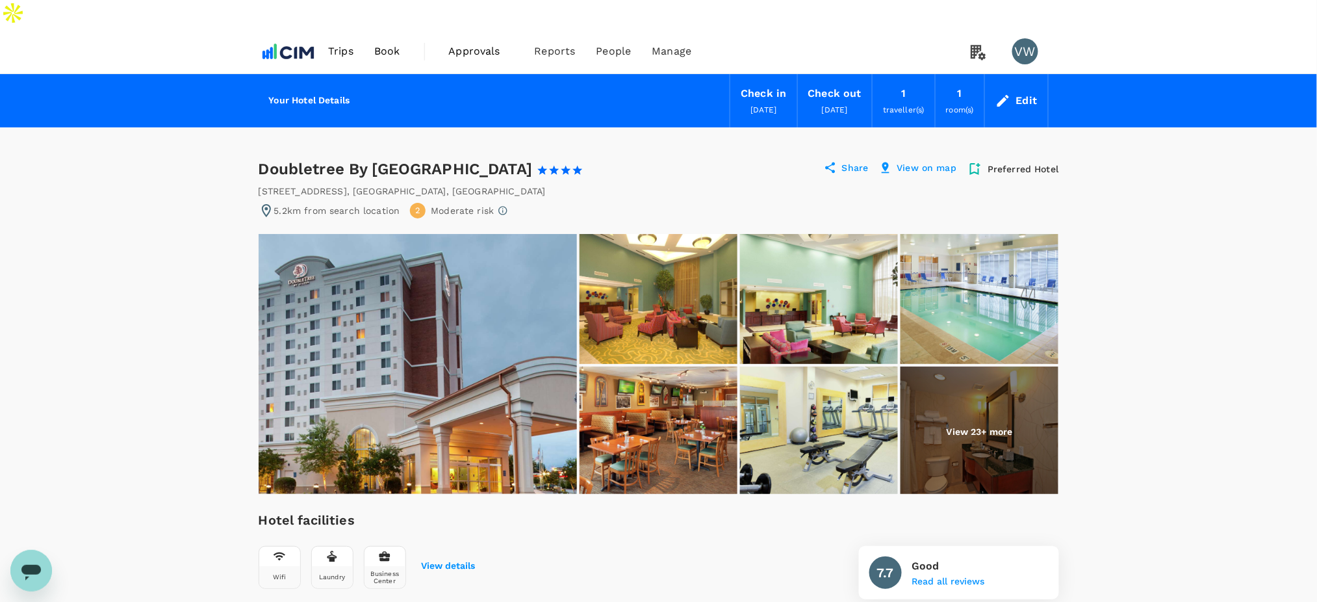
click at [840, 161] on div "Share" at bounding box center [846, 169] width 45 height 16
click at [849, 161] on p "Share" at bounding box center [855, 169] width 27 height 16
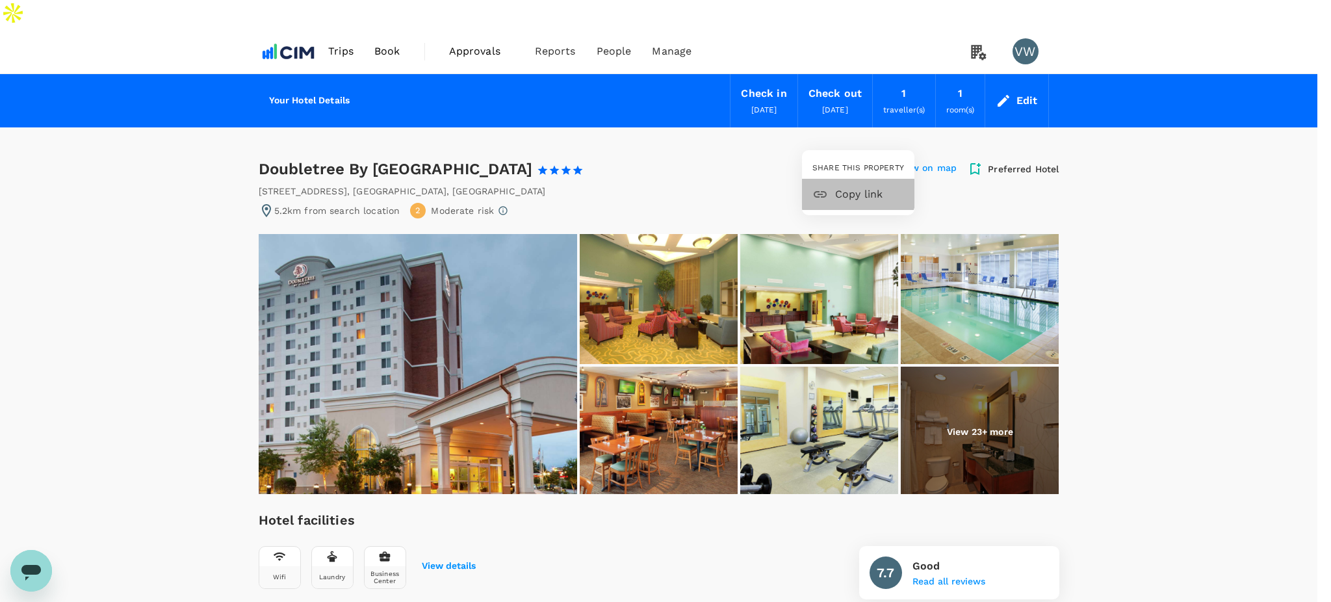
click at [845, 188] on span "Copy link" at bounding box center [869, 195] width 69 height 16
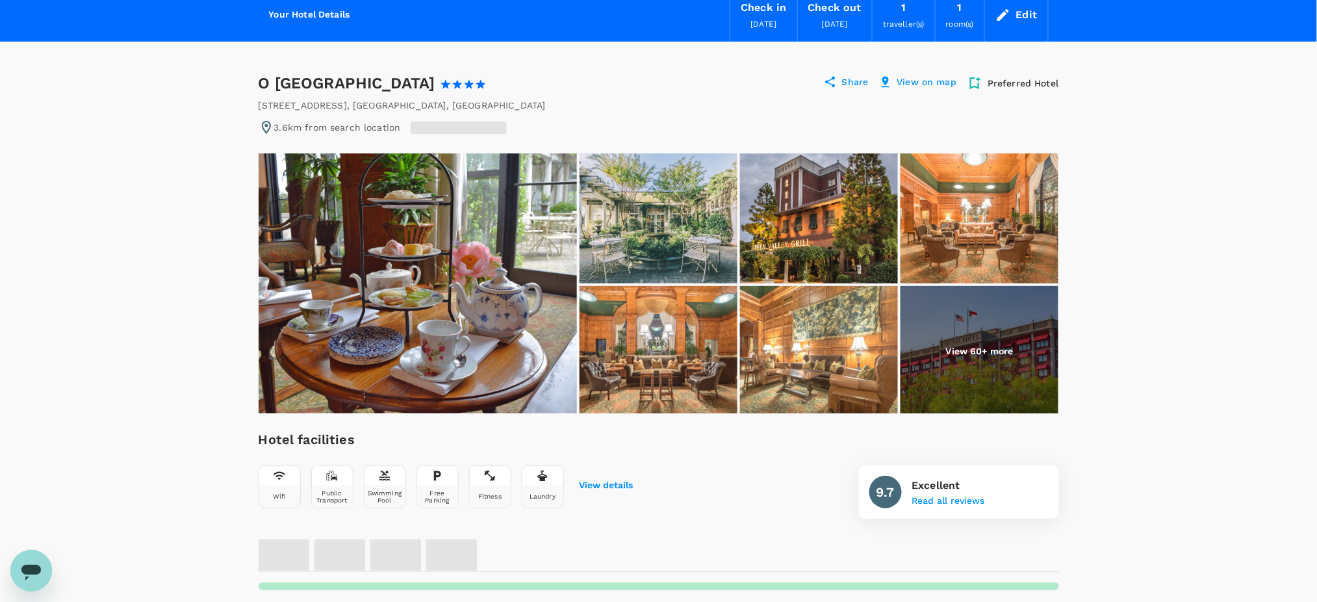
scroll to position [86, 0]
click at [930, 348] on img at bounding box center [980, 350] width 158 height 130
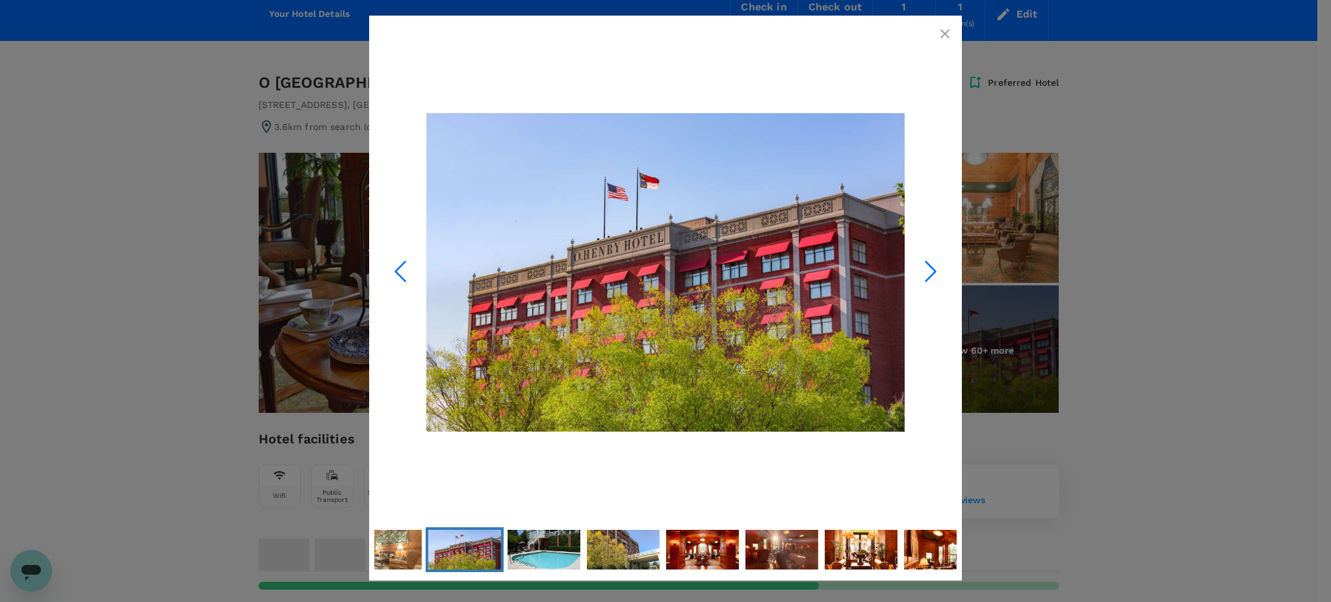
click at [901, 279] on img "Go to Slide 7" at bounding box center [665, 272] width 478 height 472
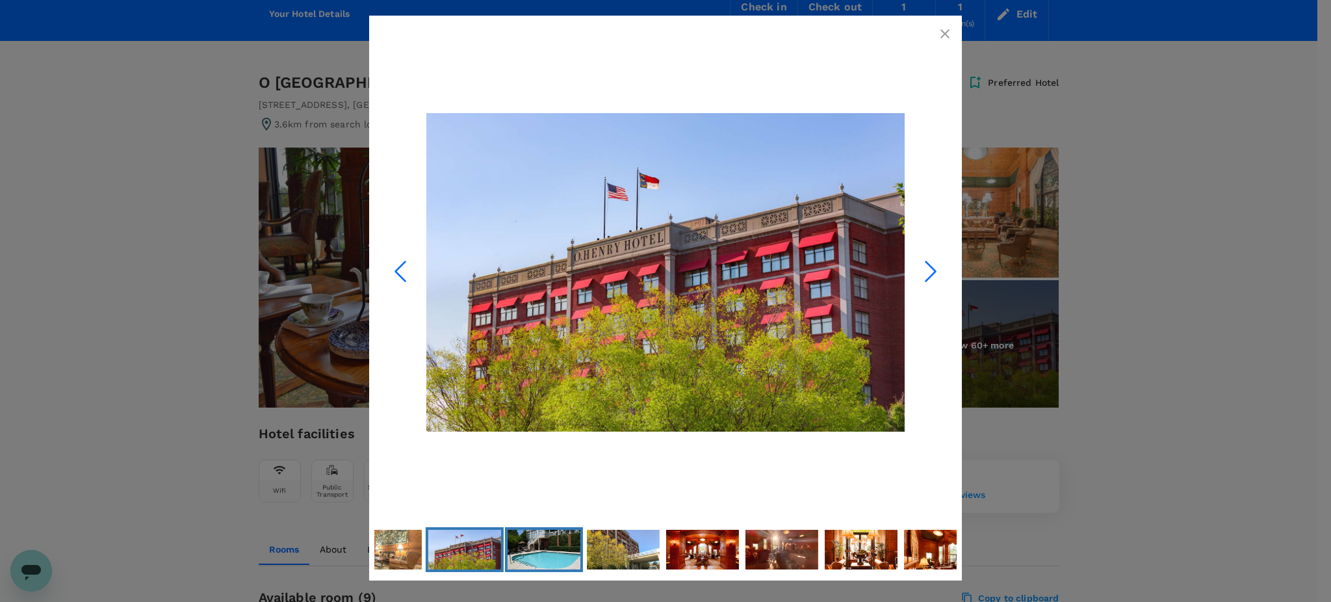
click at [537, 539] on img "Go to Slide 8" at bounding box center [544, 549] width 73 height 49
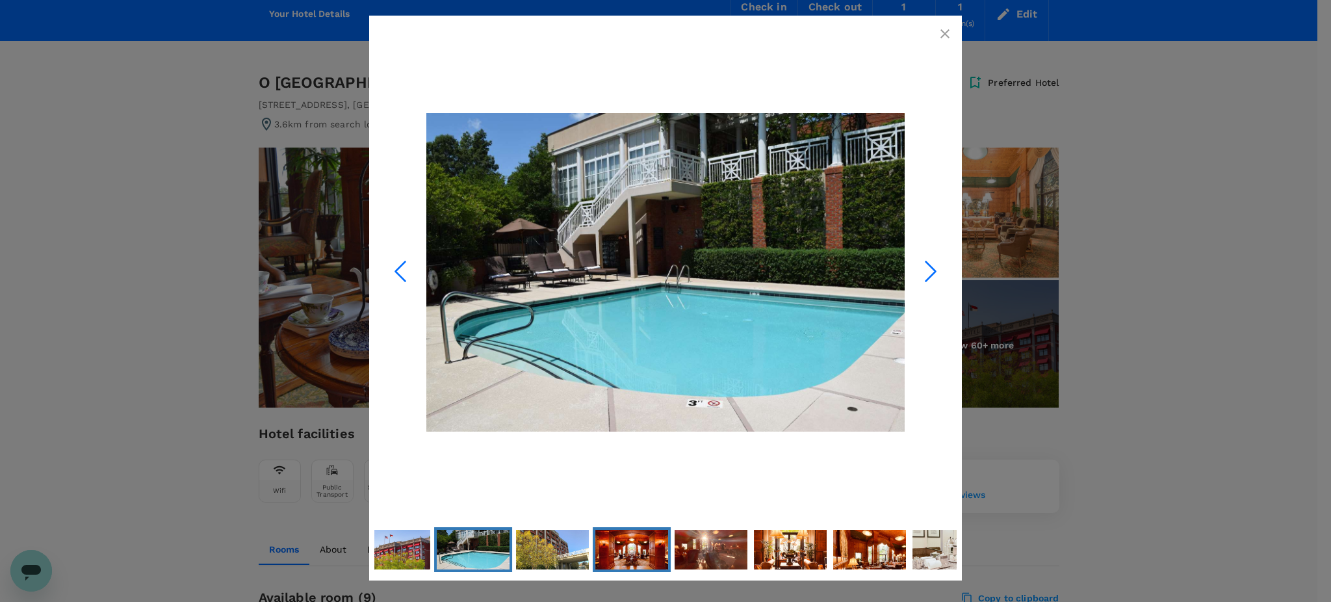
click at [606, 545] on img "Go to Slide 10" at bounding box center [631, 549] width 73 height 42
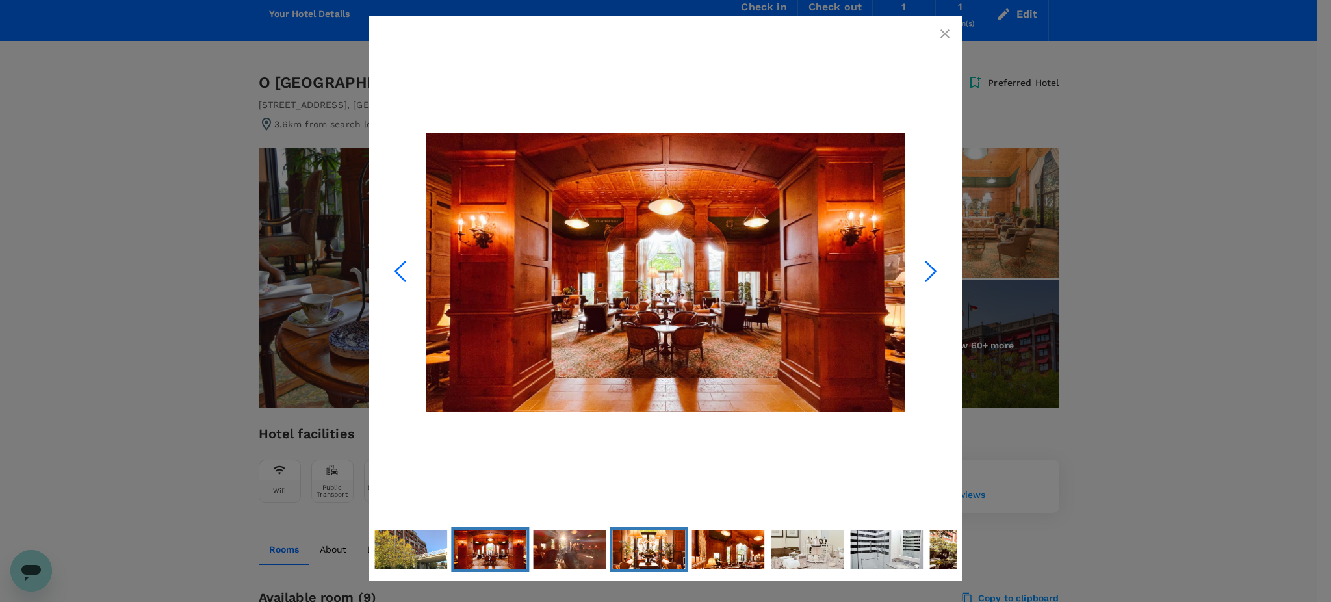
click at [664, 537] on img "Go to Slide 12" at bounding box center [648, 549] width 73 height 55
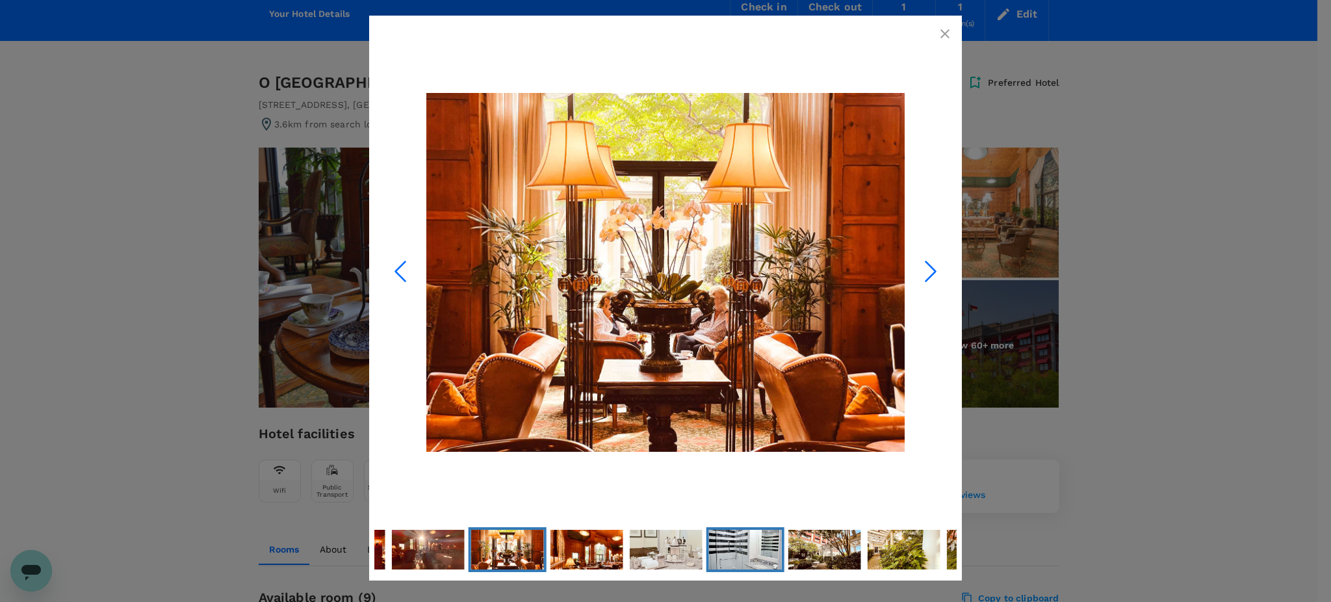
click at [725, 543] on img "Go to Slide 15" at bounding box center [745, 549] width 73 height 49
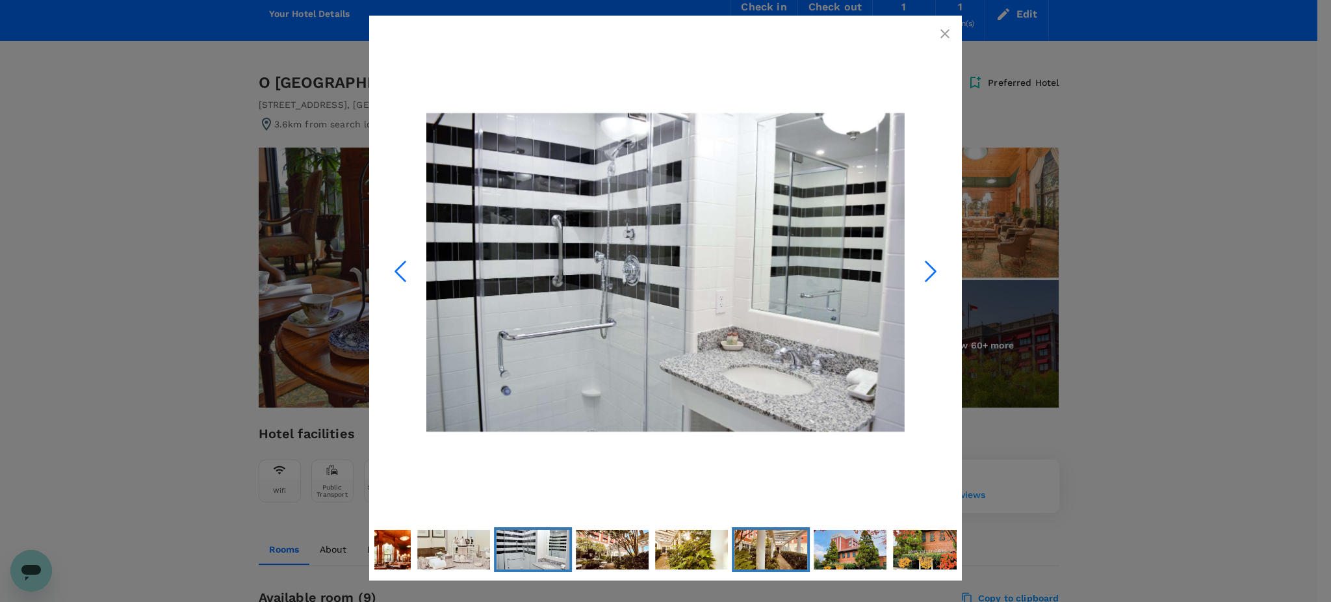
click at [766, 541] on img "Go to Slide 18" at bounding box center [770, 549] width 73 height 41
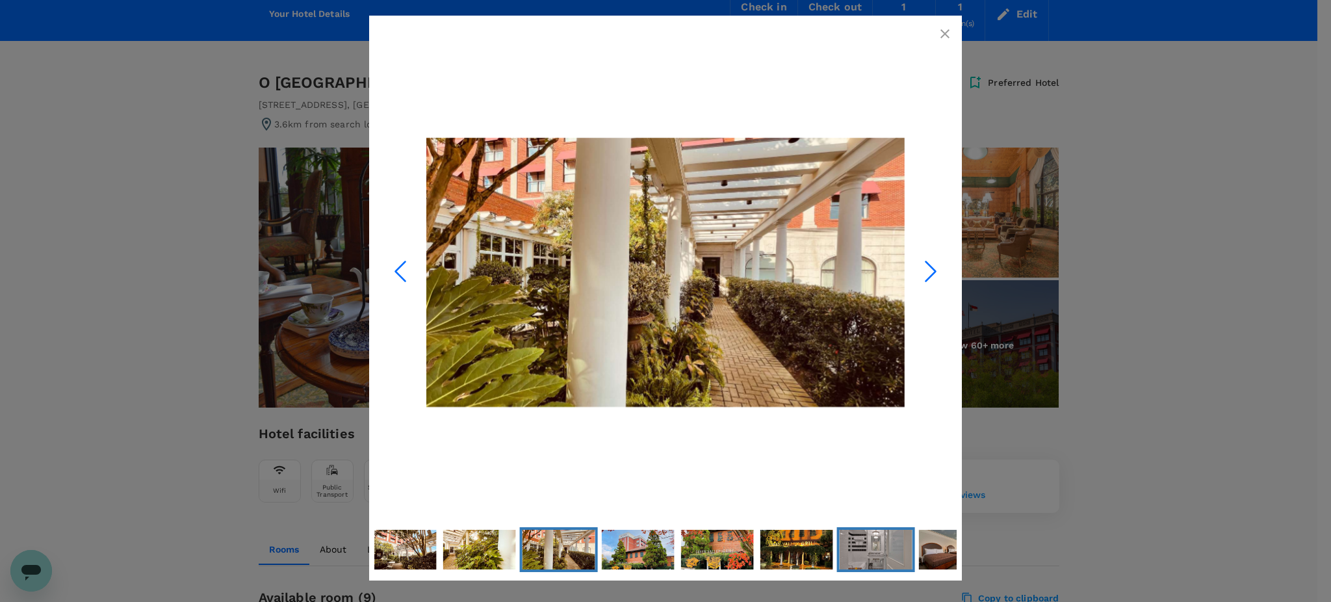
click at [846, 549] on img "Go to Slide 22" at bounding box center [876, 549] width 73 height 49
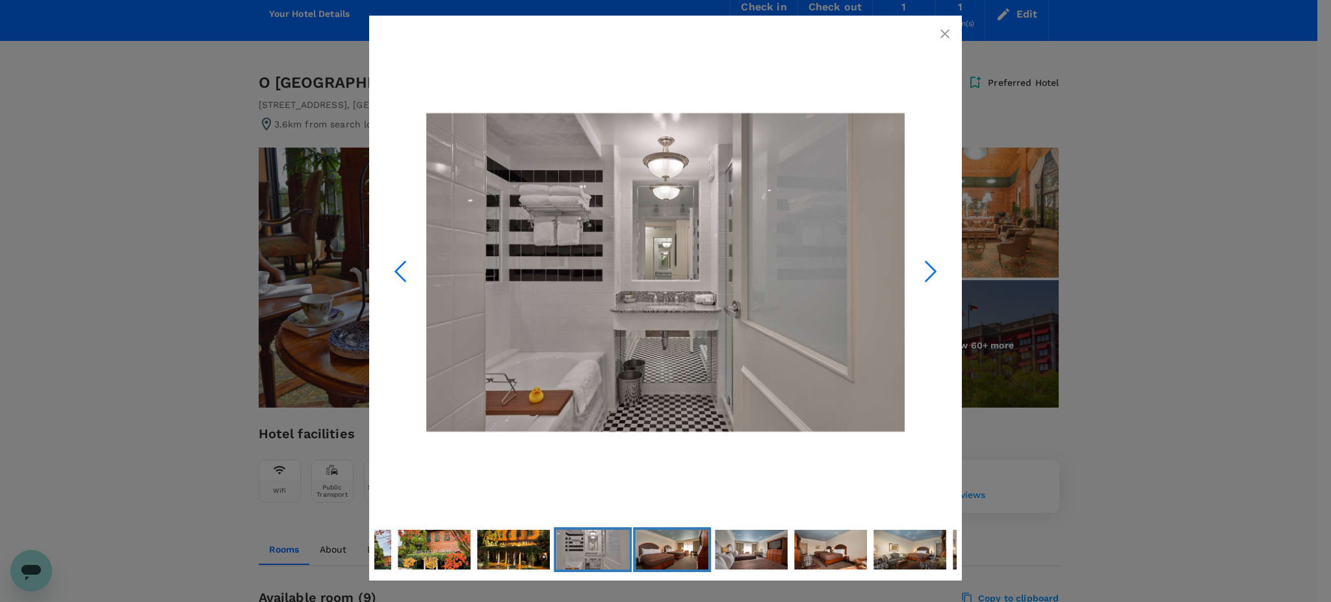
click at [687, 552] on img "Go to Slide 23" at bounding box center [672, 549] width 73 height 49
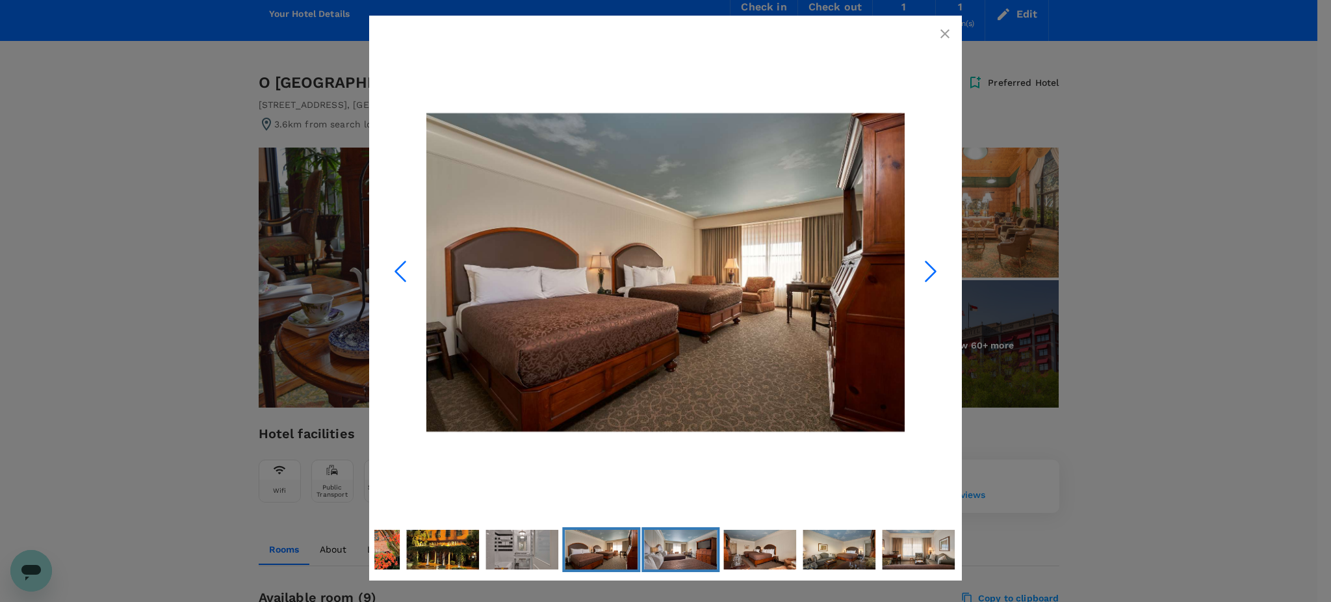
click at [715, 559] on img "Go to Slide 24" at bounding box center [680, 549] width 73 height 49
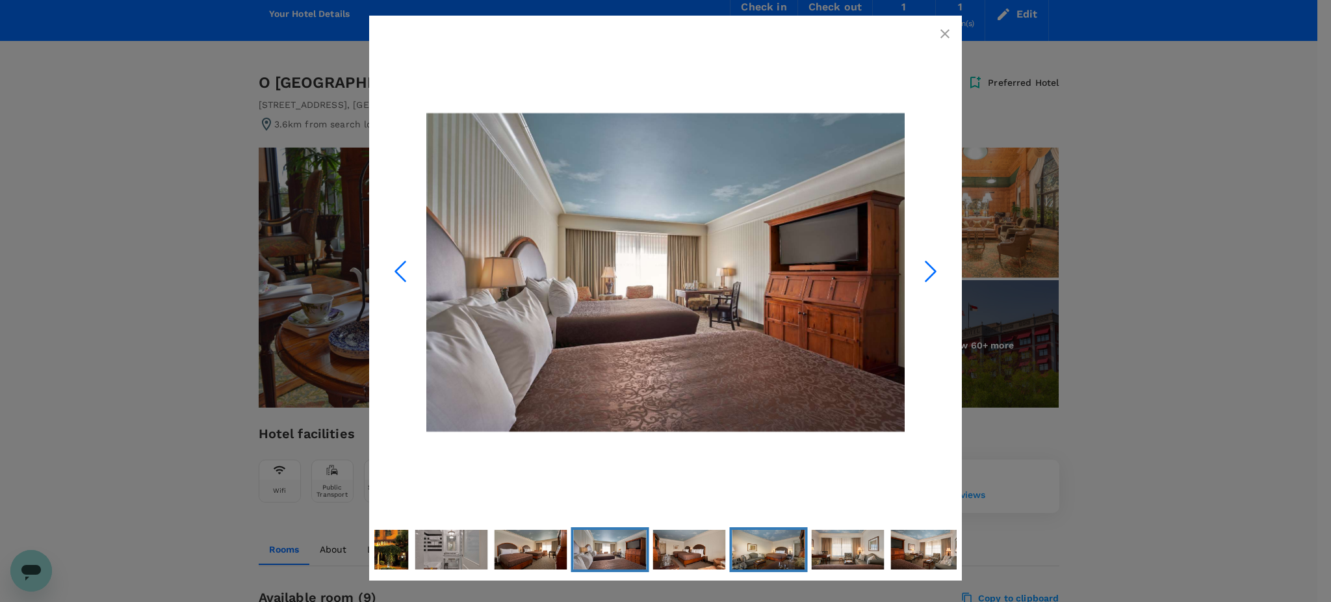
click at [756, 554] on img "Go to Slide 26" at bounding box center [768, 549] width 73 height 49
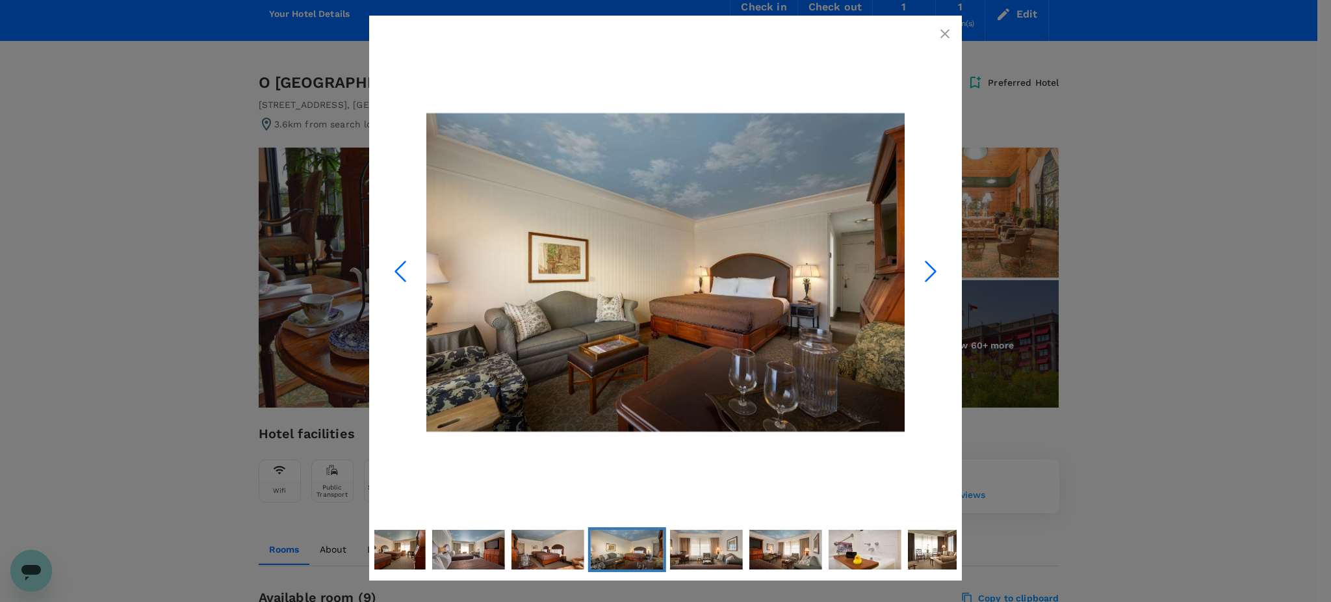
click at [944, 31] on icon "button" at bounding box center [945, 34] width 16 height 16
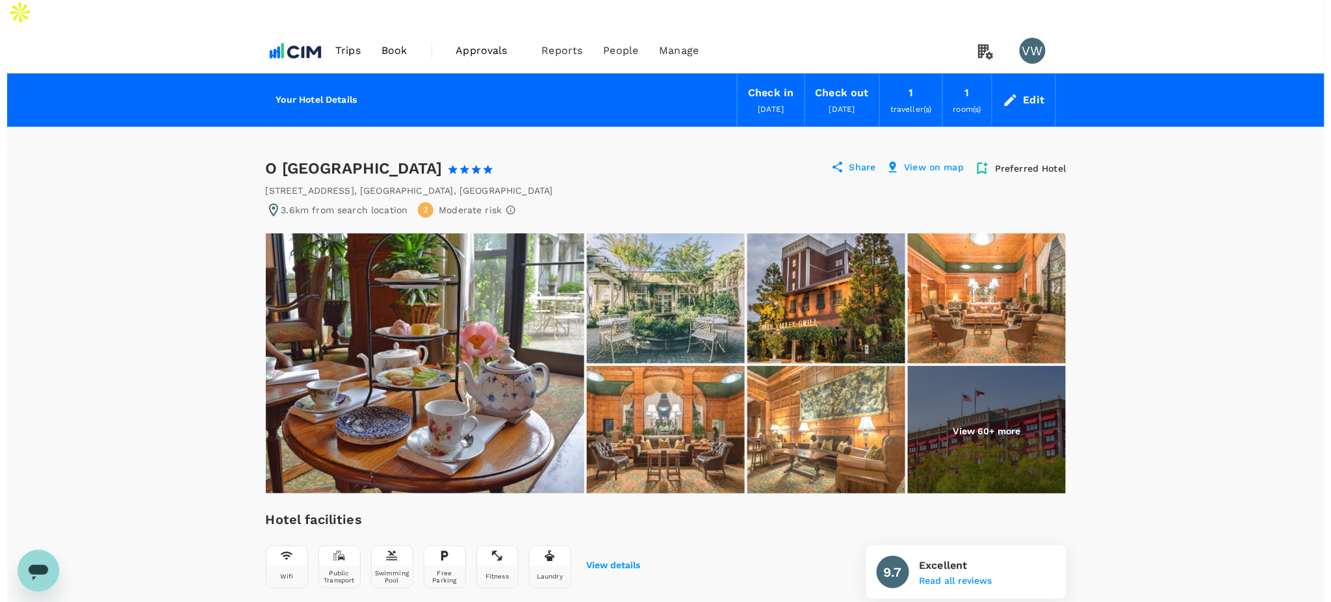
scroll to position [0, 0]
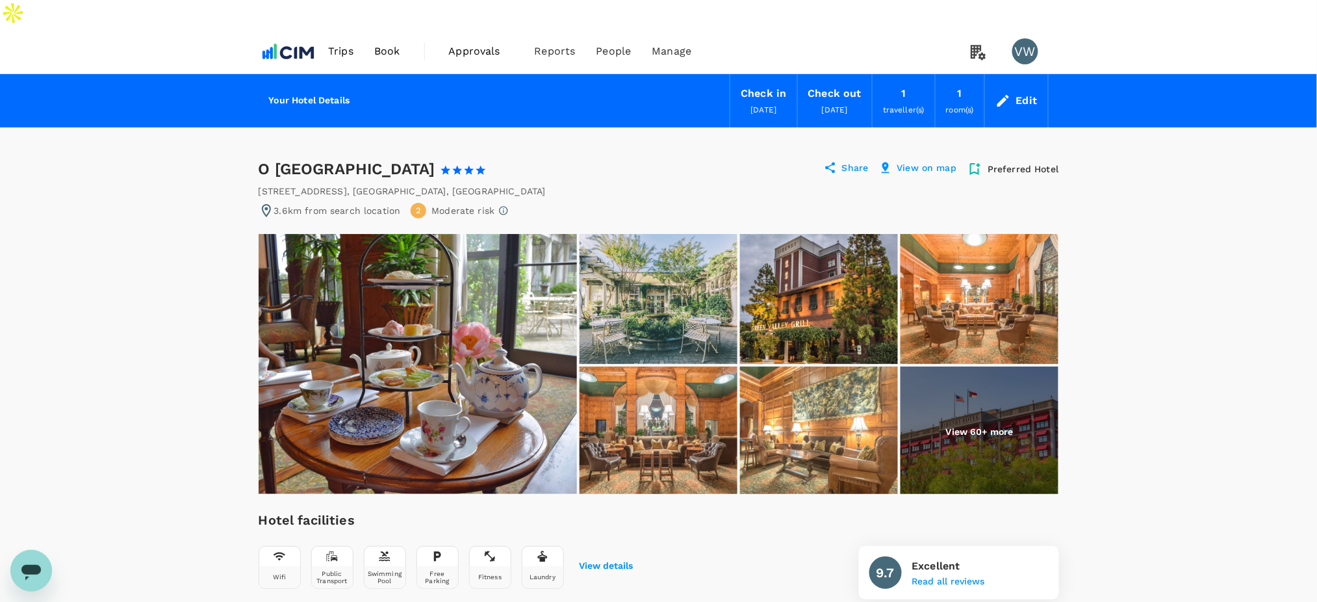
click at [840, 161] on div "Share" at bounding box center [846, 169] width 45 height 16
click at [848, 161] on p "Share" at bounding box center [855, 169] width 27 height 16
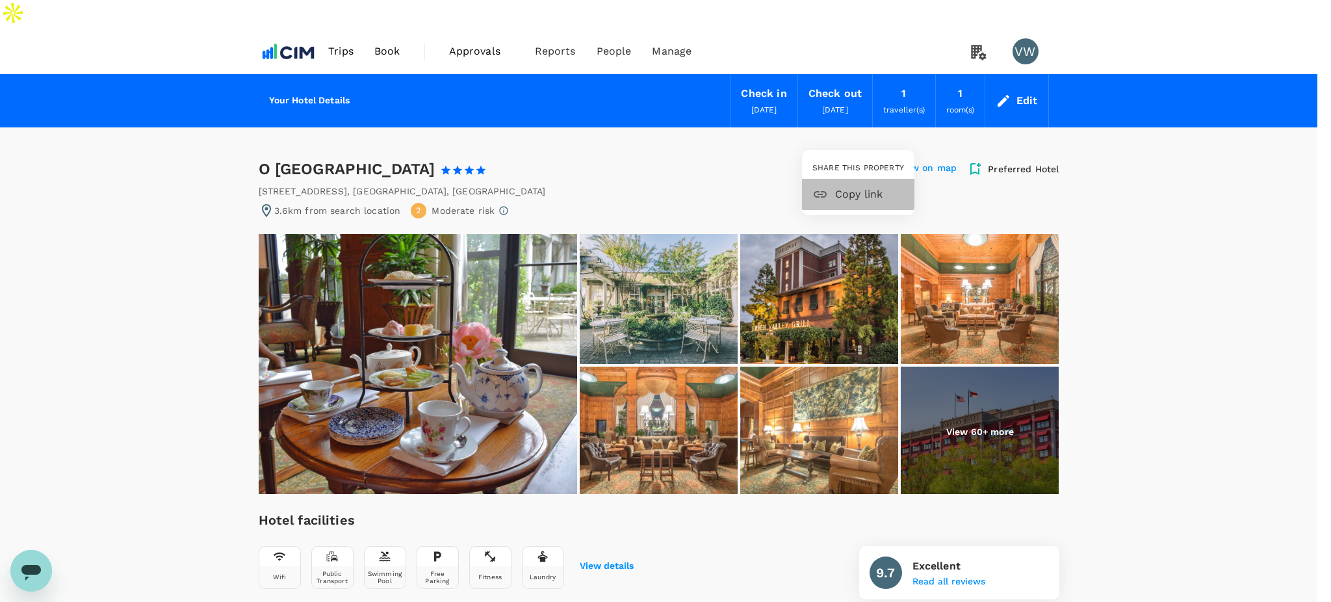
click at [844, 193] on span "Copy link" at bounding box center [869, 195] width 69 height 16
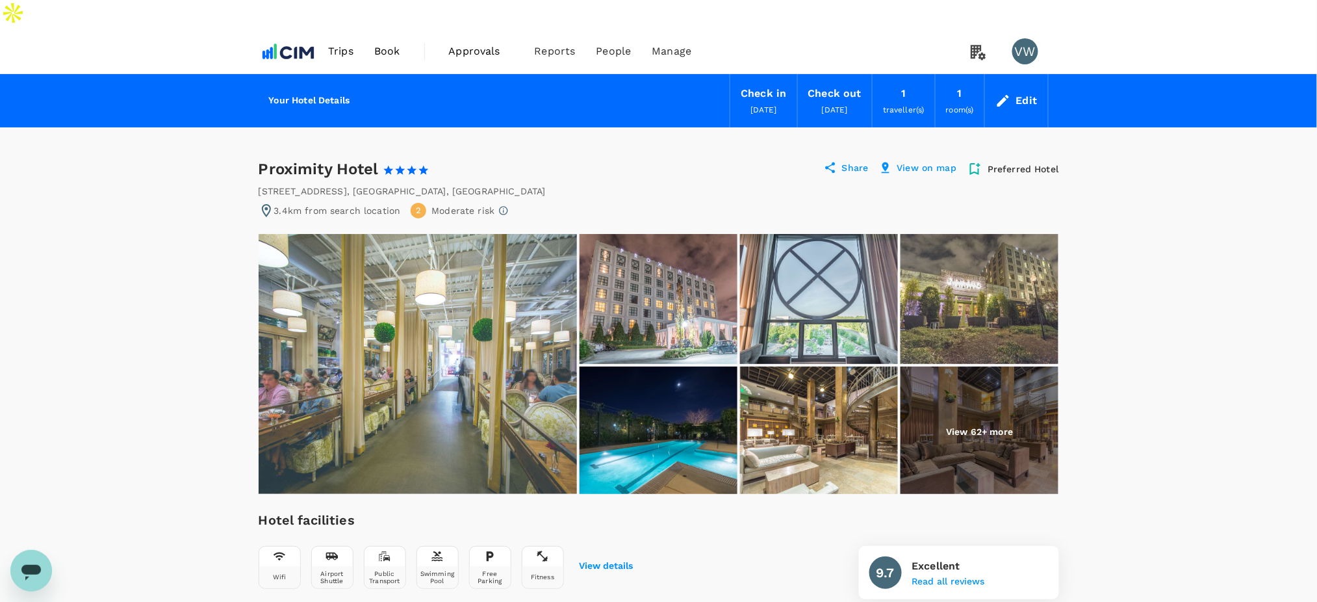
click at [936, 409] on img at bounding box center [980, 432] width 158 height 130
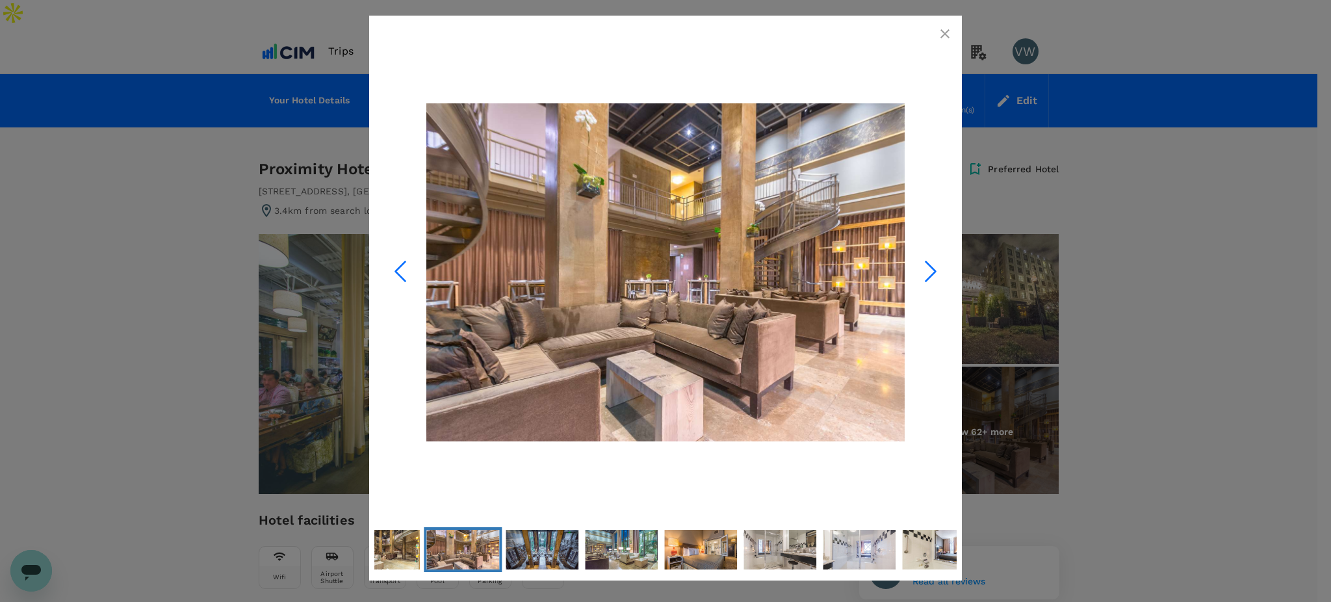
click at [913, 270] on icon "Next Slide" at bounding box center [930, 271] width 39 height 39
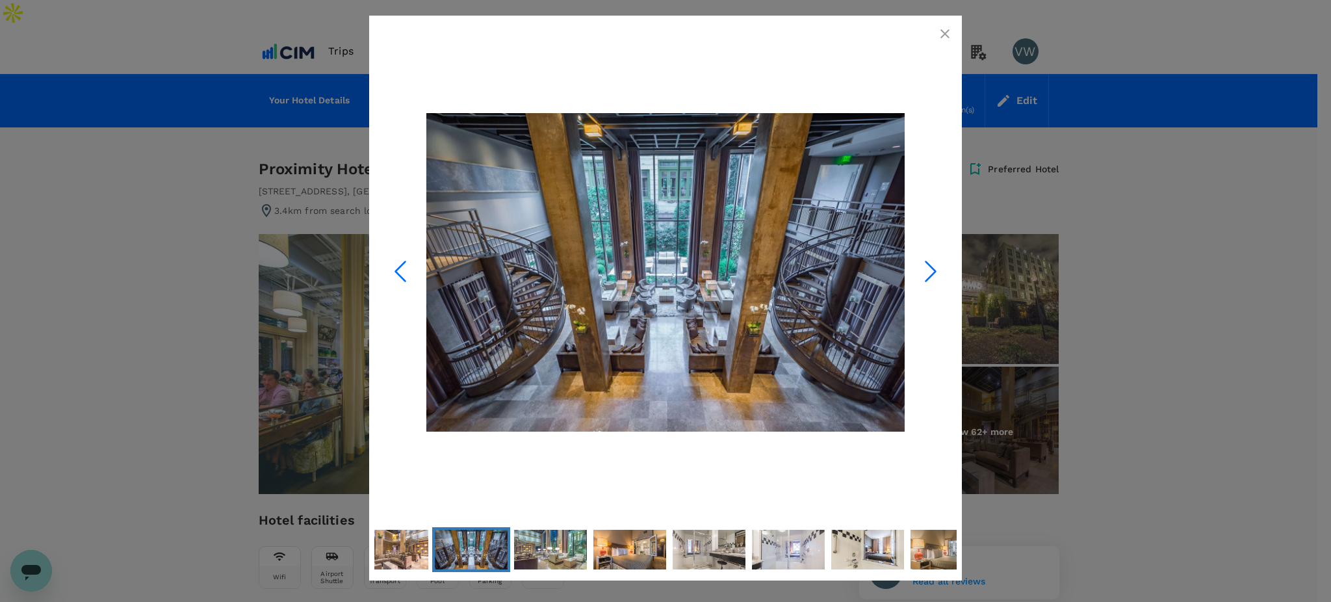
click at [913, 270] on icon "Next Slide" at bounding box center [930, 271] width 39 height 39
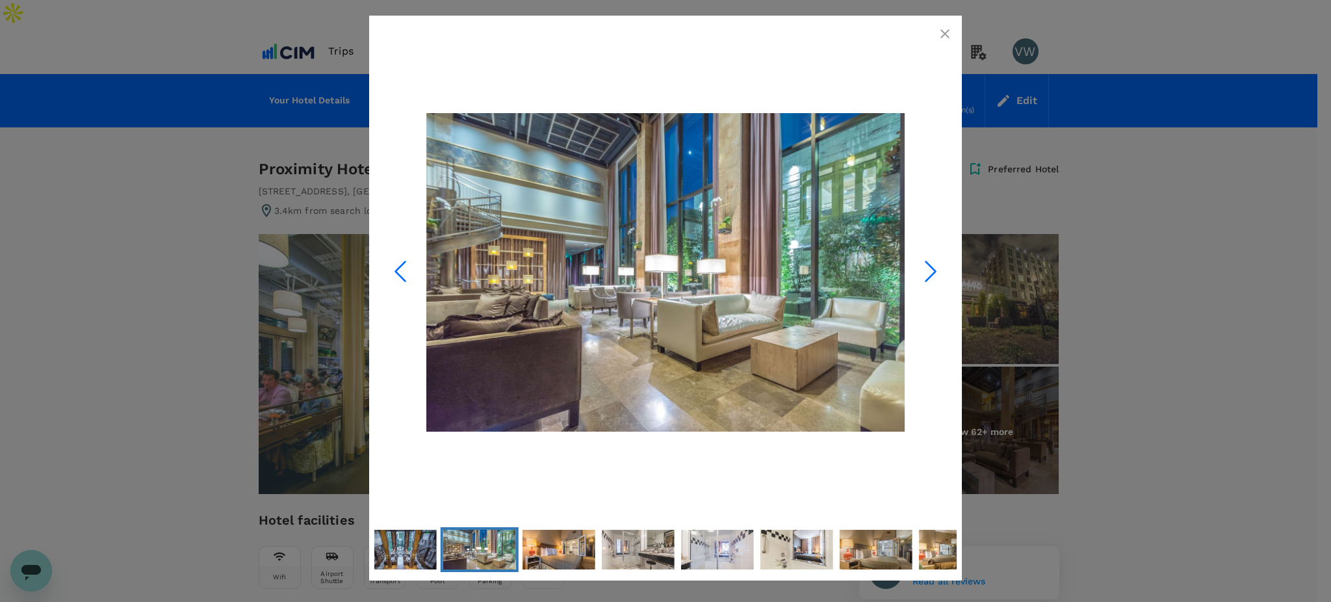
click at [913, 270] on icon "Next Slide" at bounding box center [930, 271] width 39 height 39
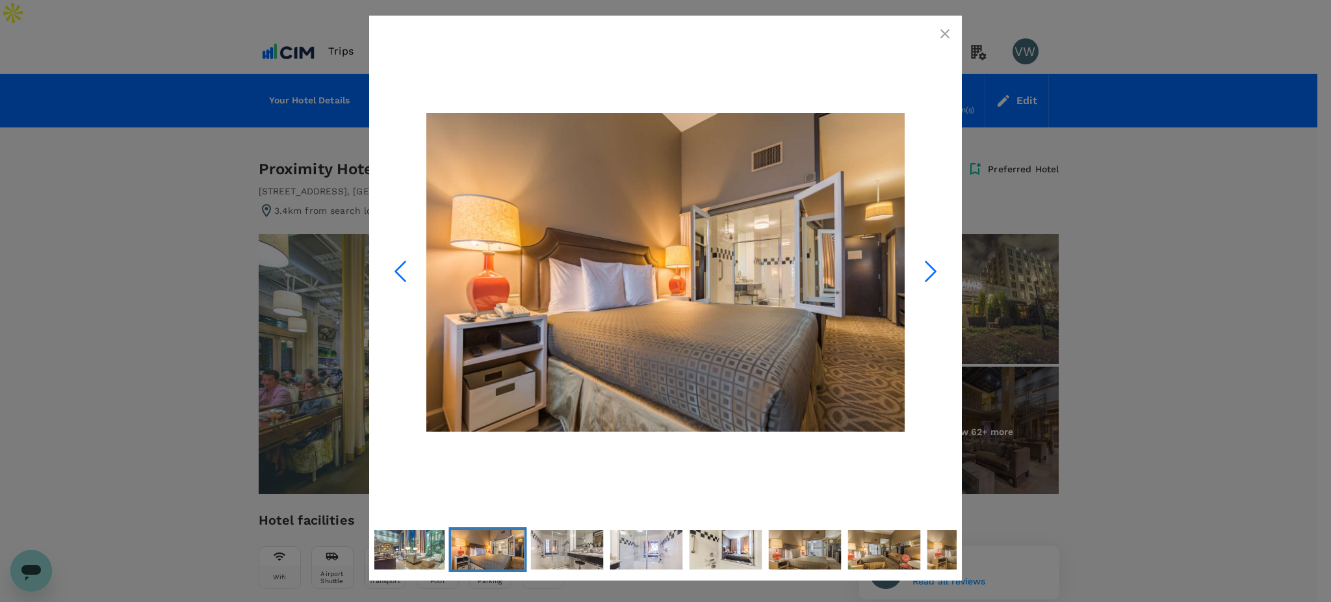
click at [913, 270] on icon "Next Slide" at bounding box center [930, 271] width 39 height 39
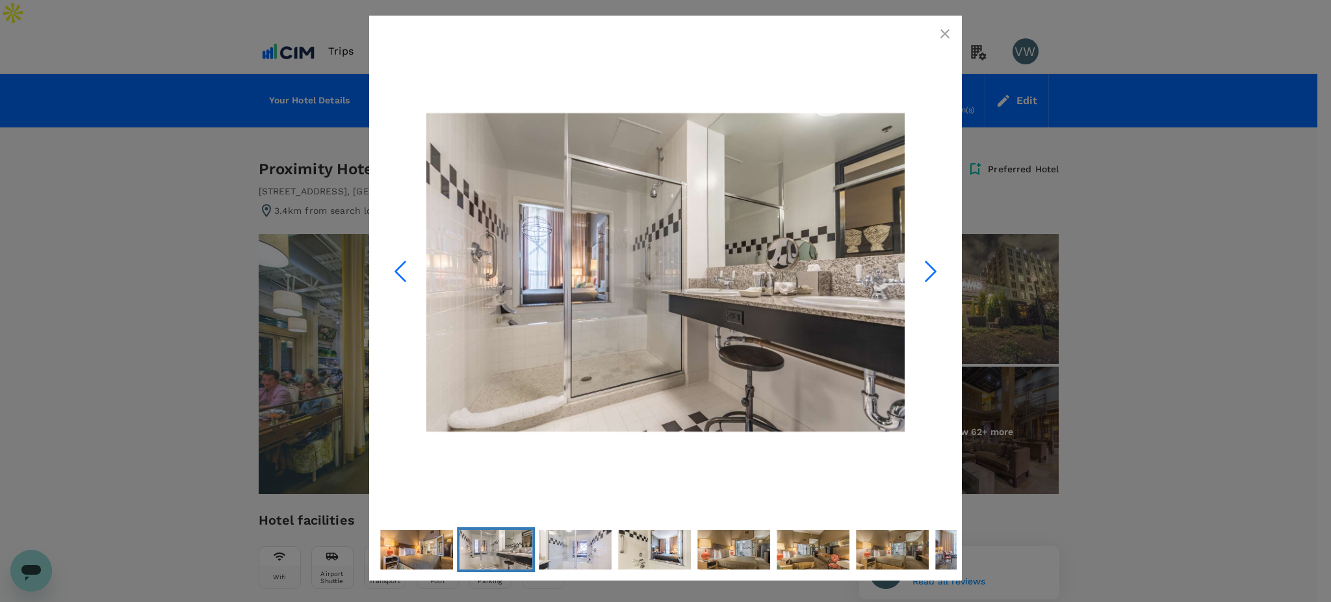
click at [402, 277] on icon "Previous Slide" at bounding box center [400, 271] width 39 height 39
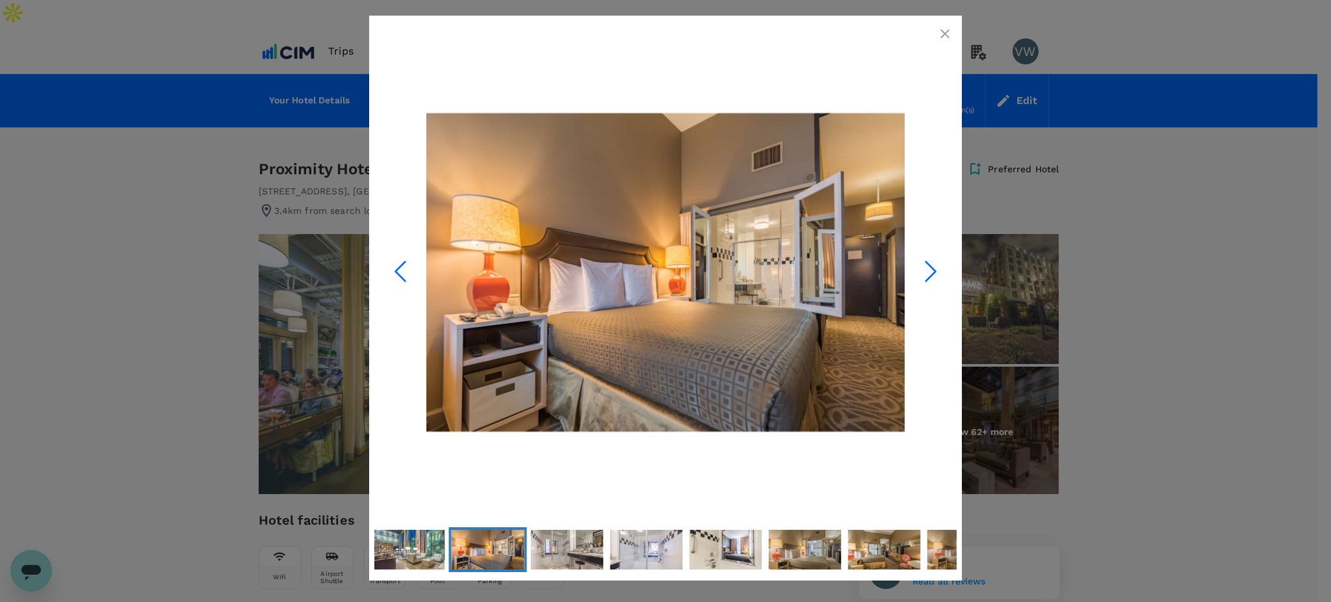
click at [944, 35] on icon "button" at bounding box center [945, 34] width 16 height 16
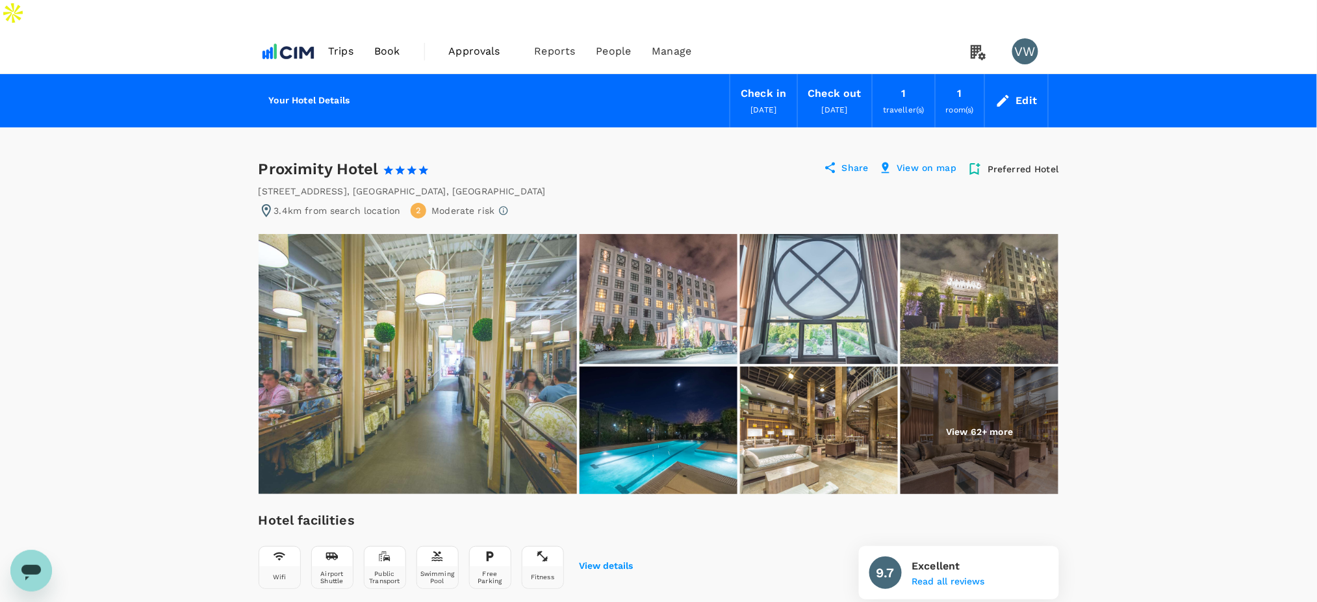
click at [841, 161] on div "Share" at bounding box center [846, 169] width 45 height 16
click at [832, 162] on icon at bounding box center [830, 167] width 10 height 11
click at [854, 161] on p "Share" at bounding box center [855, 169] width 27 height 16
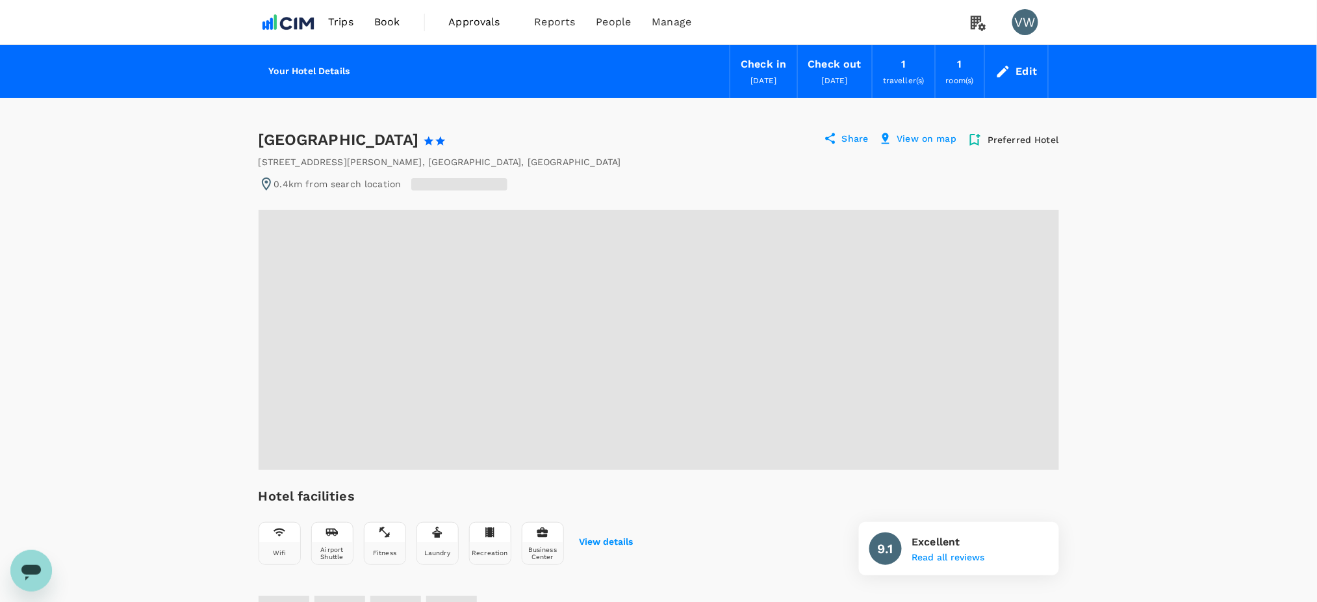
radio input "false"
radio input "true"
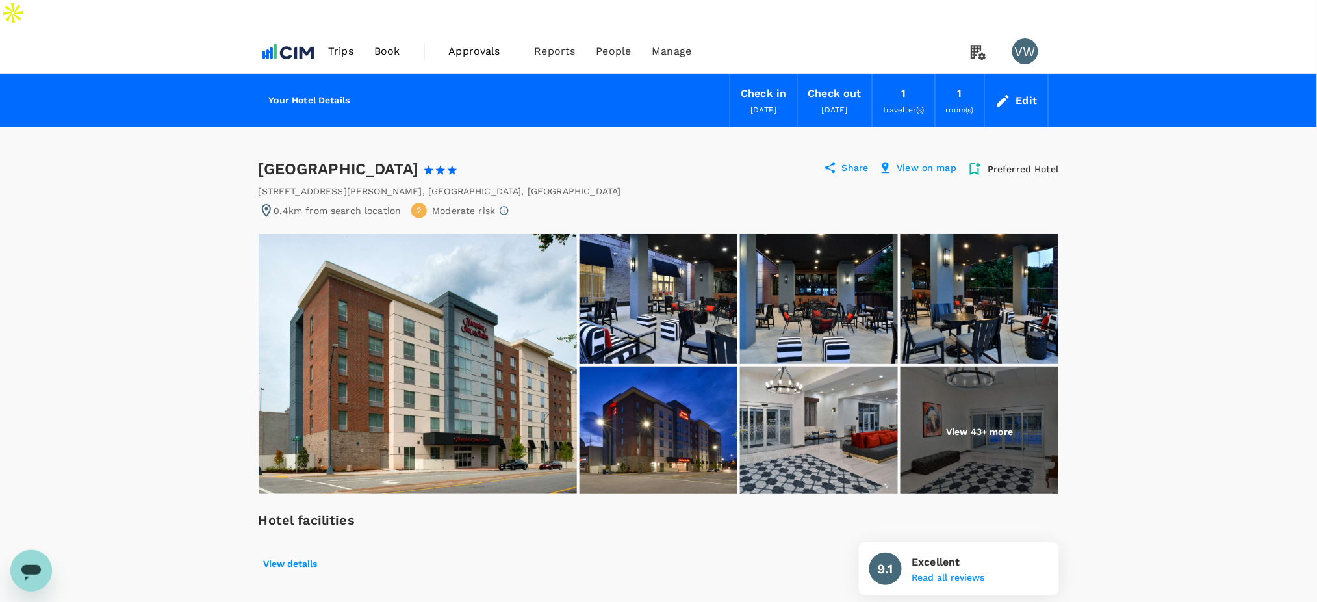
click at [820, 374] on img at bounding box center [819, 432] width 158 height 130
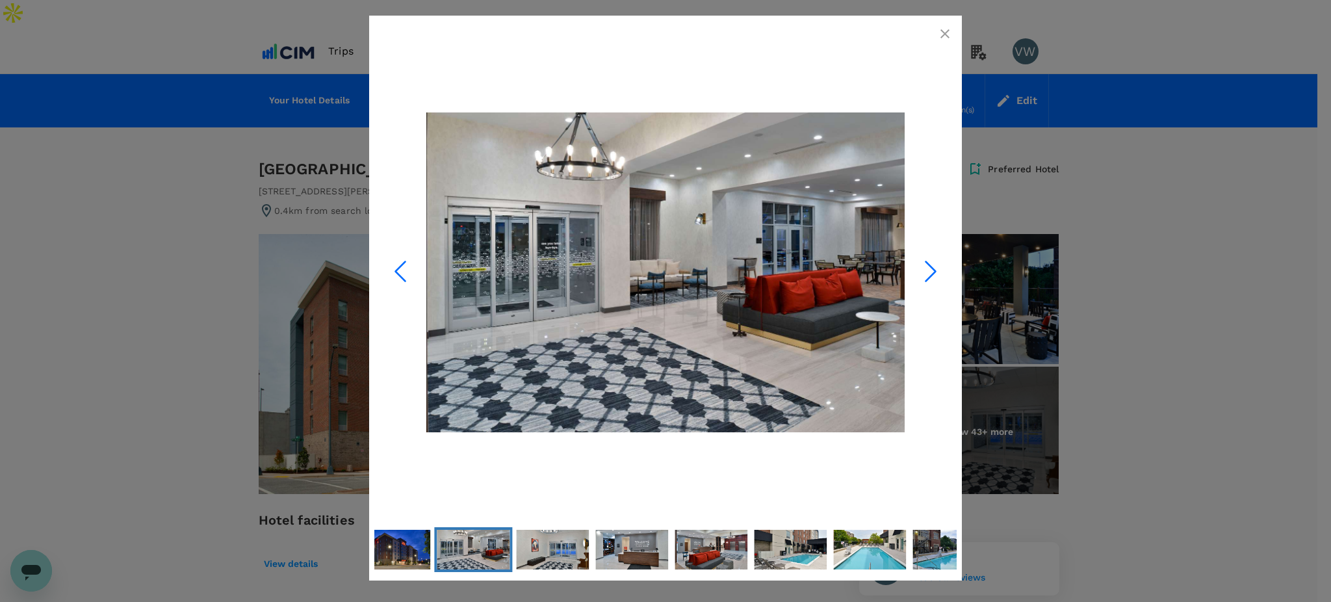
click at [920, 263] on icon "Next Slide" at bounding box center [930, 271] width 39 height 39
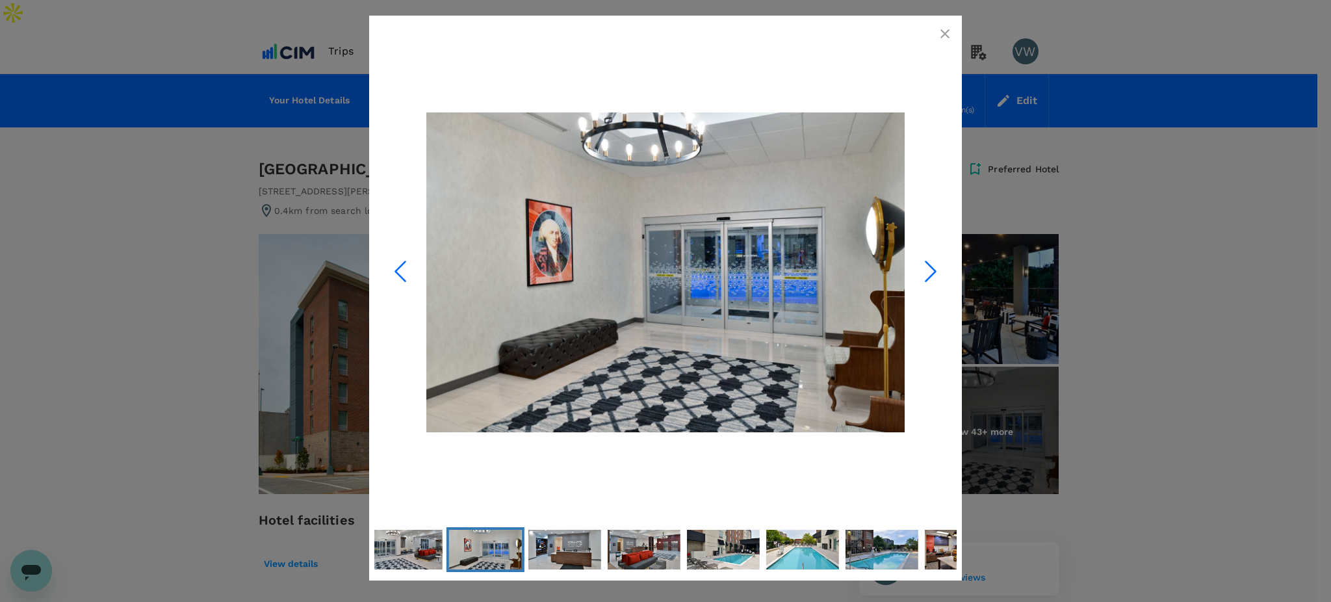
click at [920, 263] on icon "Next Slide" at bounding box center [930, 271] width 39 height 39
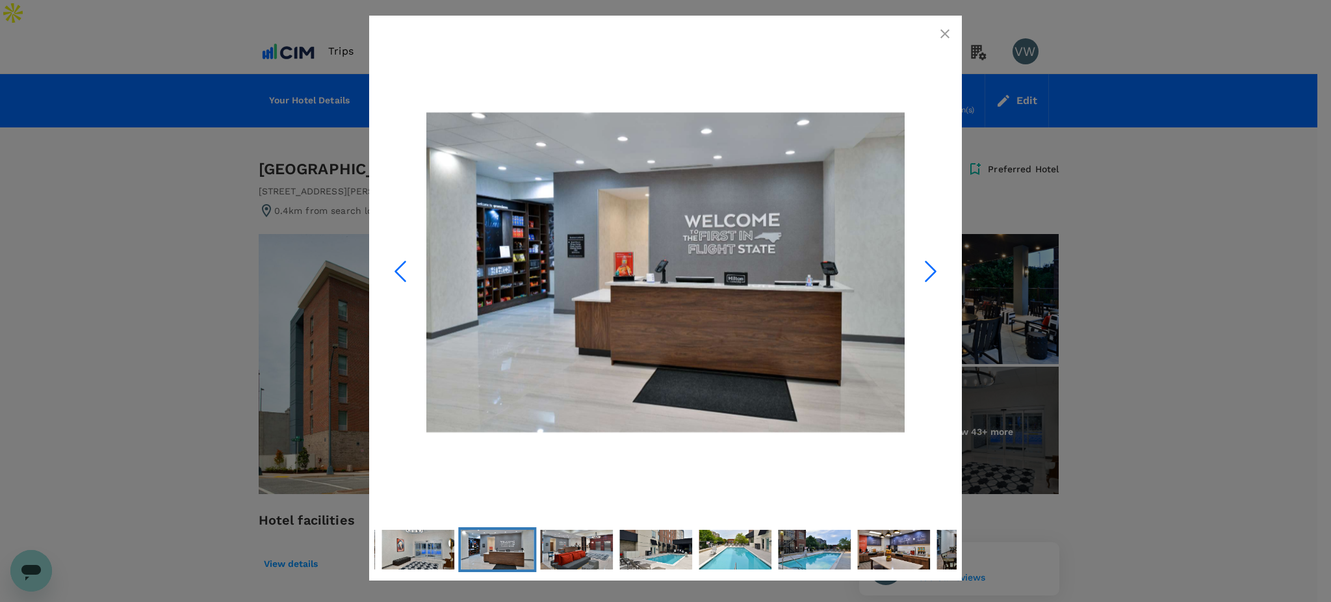
click at [920, 263] on icon "Next Slide" at bounding box center [930, 271] width 39 height 39
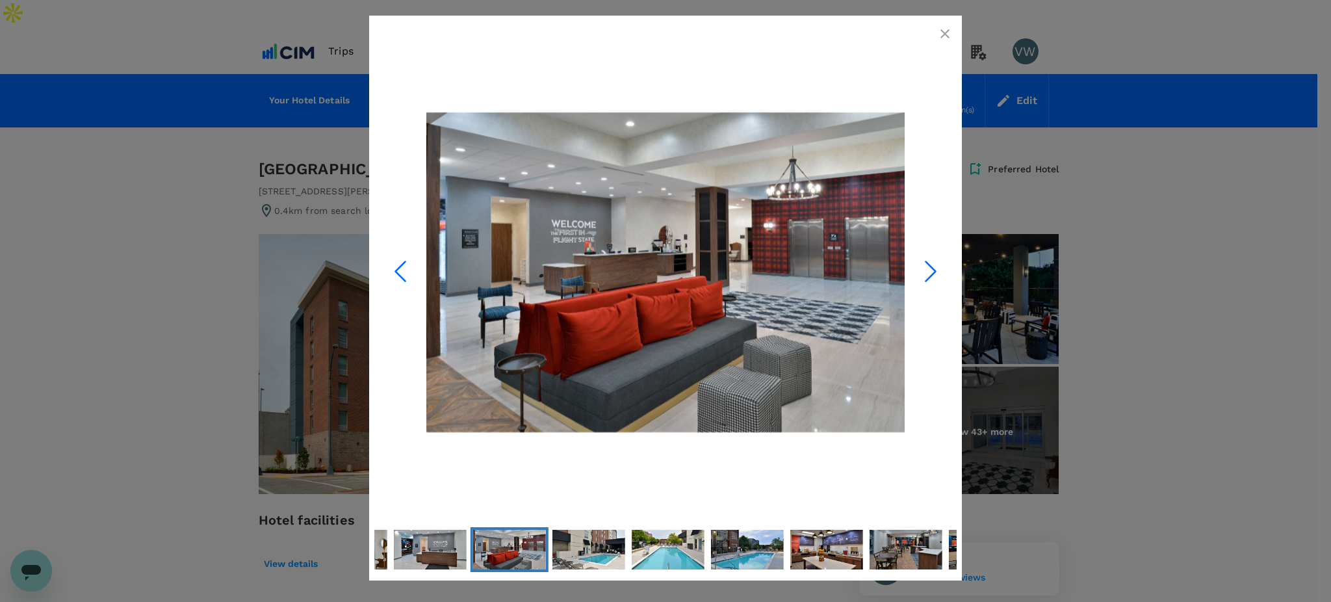
click at [920, 263] on icon "Next Slide" at bounding box center [930, 271] width 39 height 39
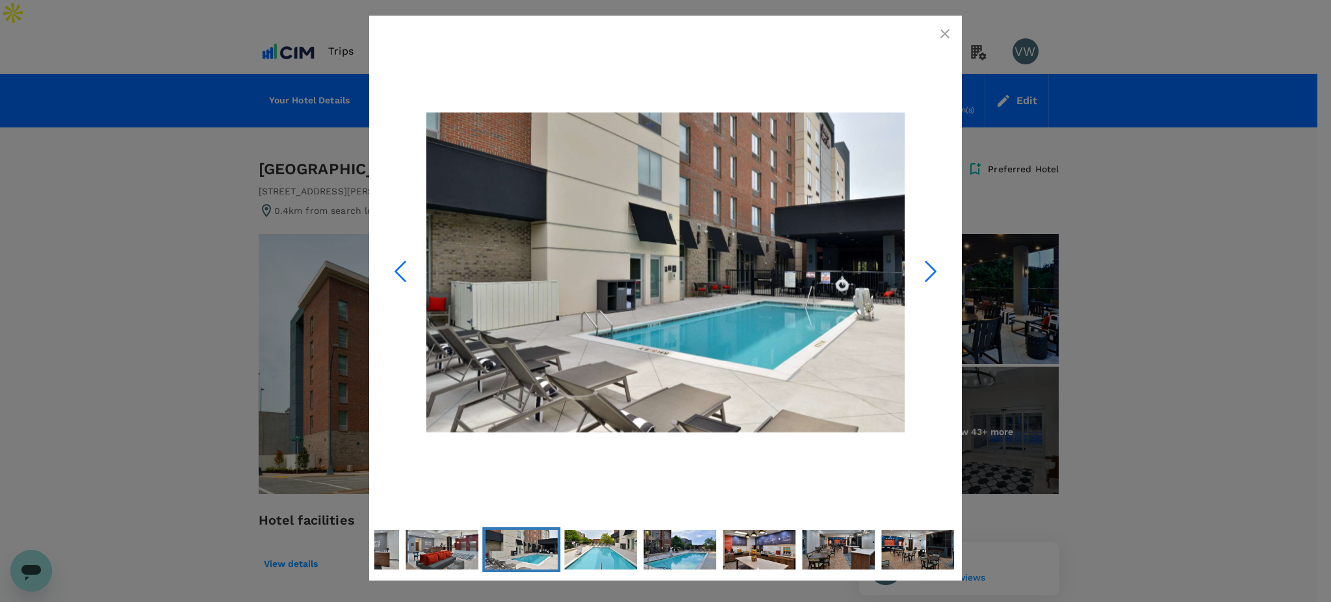
click at [920, 263] on icon "Next Slide" at bounding box center [930, 271] width 39 height 39
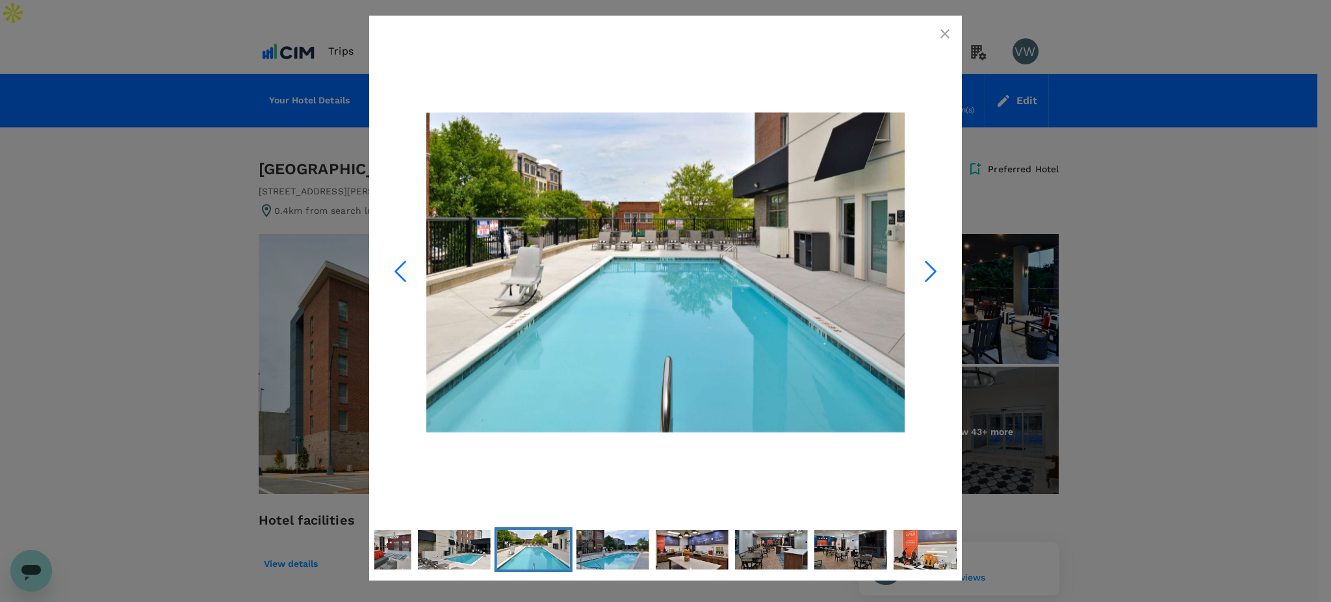
click at [920, 263] on icon "Next Slide" at bounding box center [930, 271] width 39 height 39
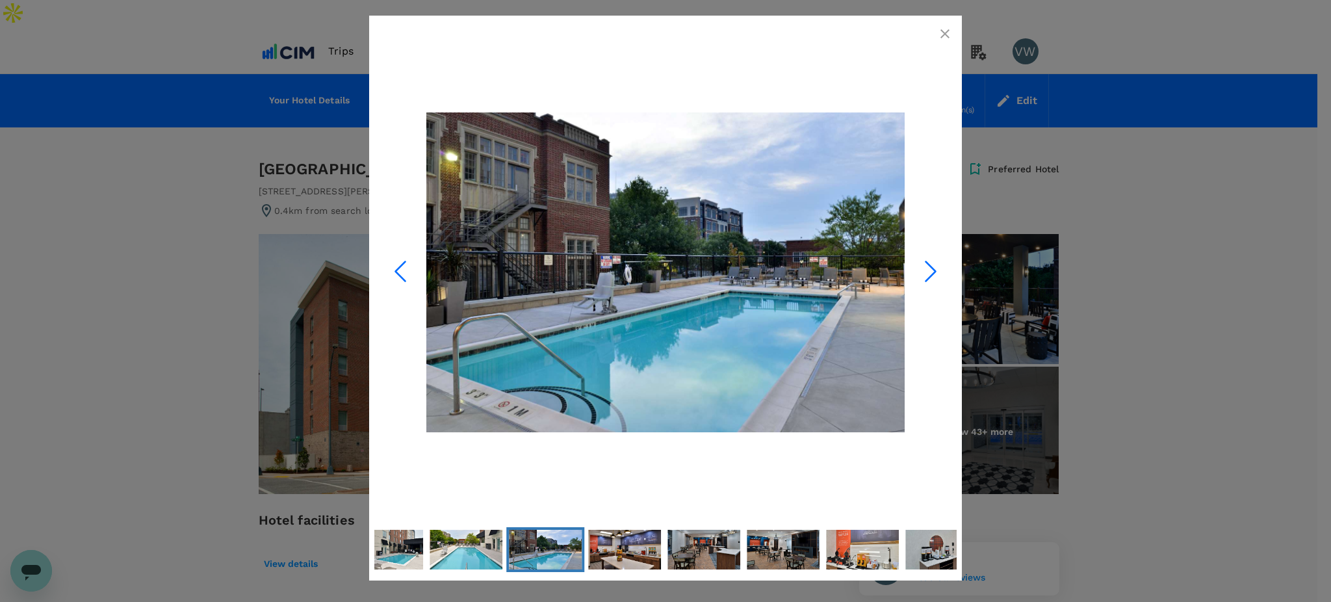
click at [920, 263] on icon "Next Slide" at bounding box center [930, 271] width 39 height 39
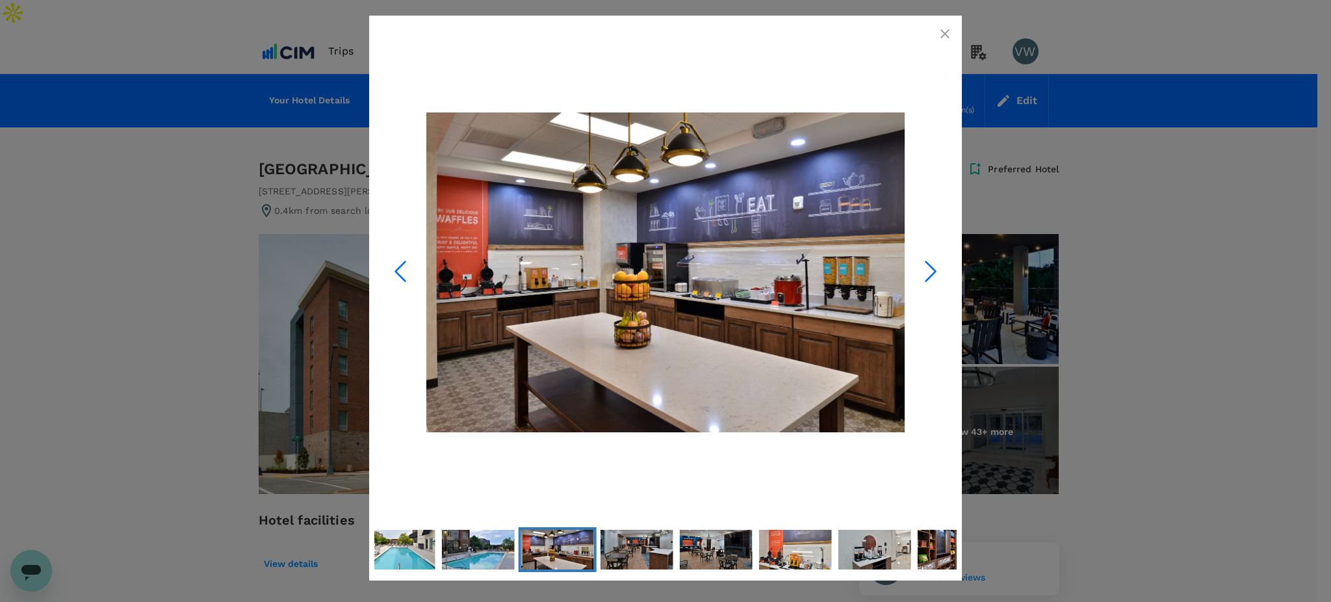
click at [920, 263] on icon "Next Slide" at bounding box center [930, 271] width 39 height 39
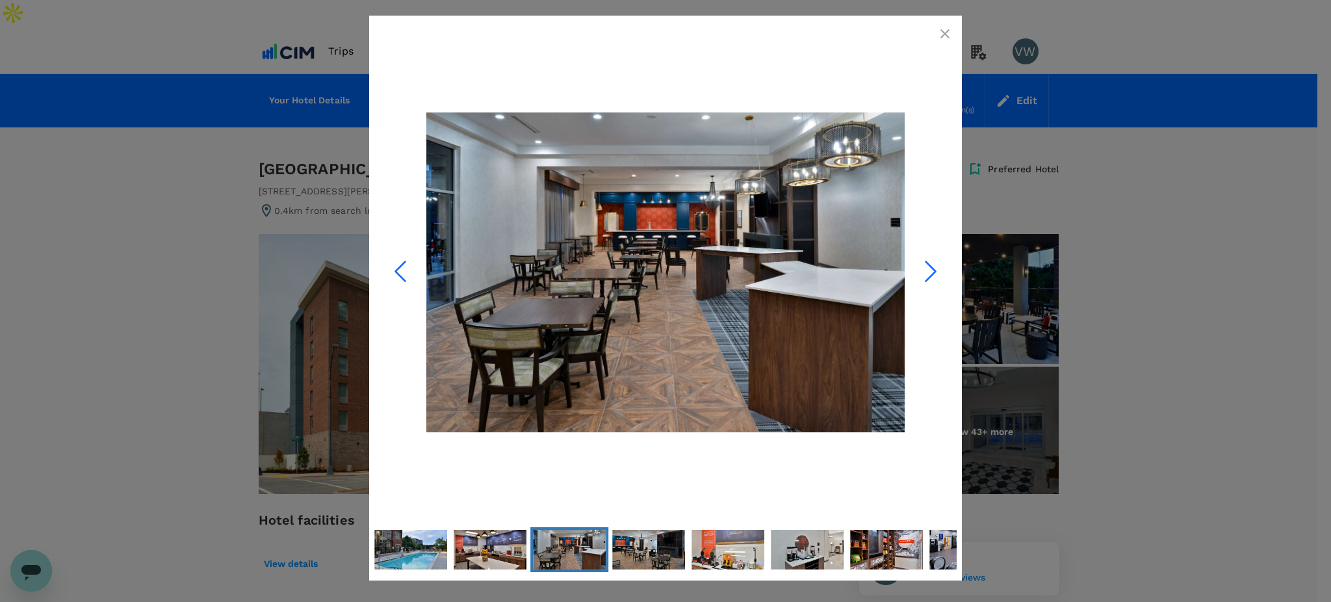
click at [920, 263] on icon "Next Slide" at bounding box center [930, 271] width 39 height 39
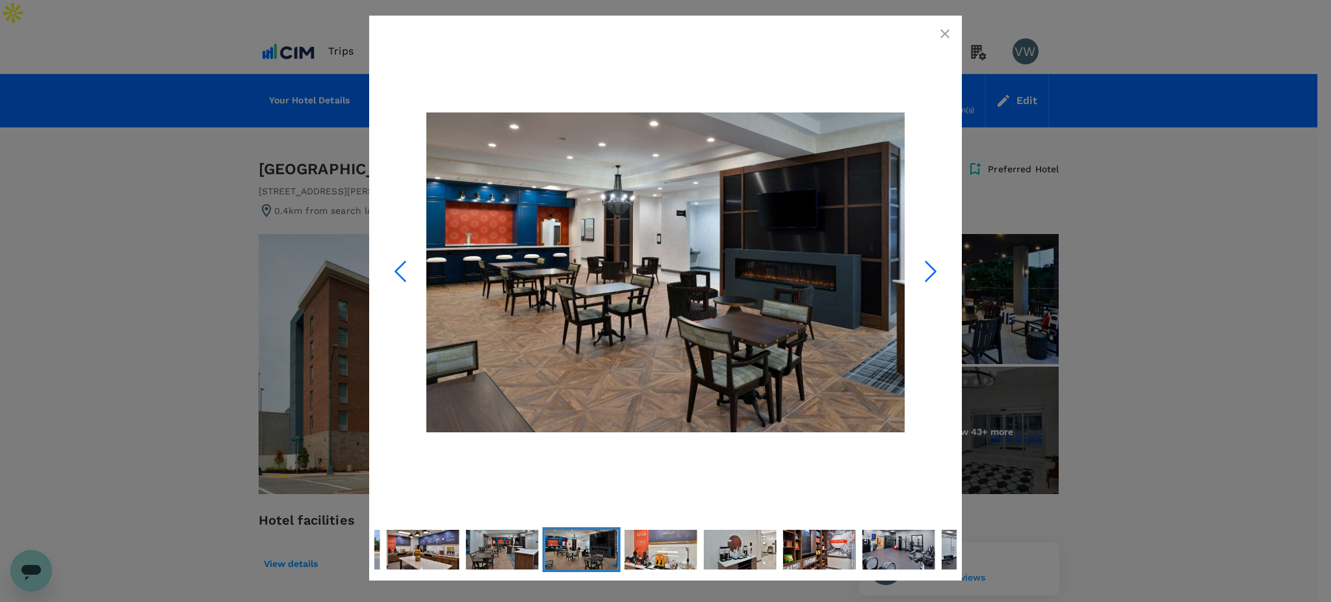
click at [920, 263] on icon "Next Slide" at bounding box center [930, 271] width 39 height 39
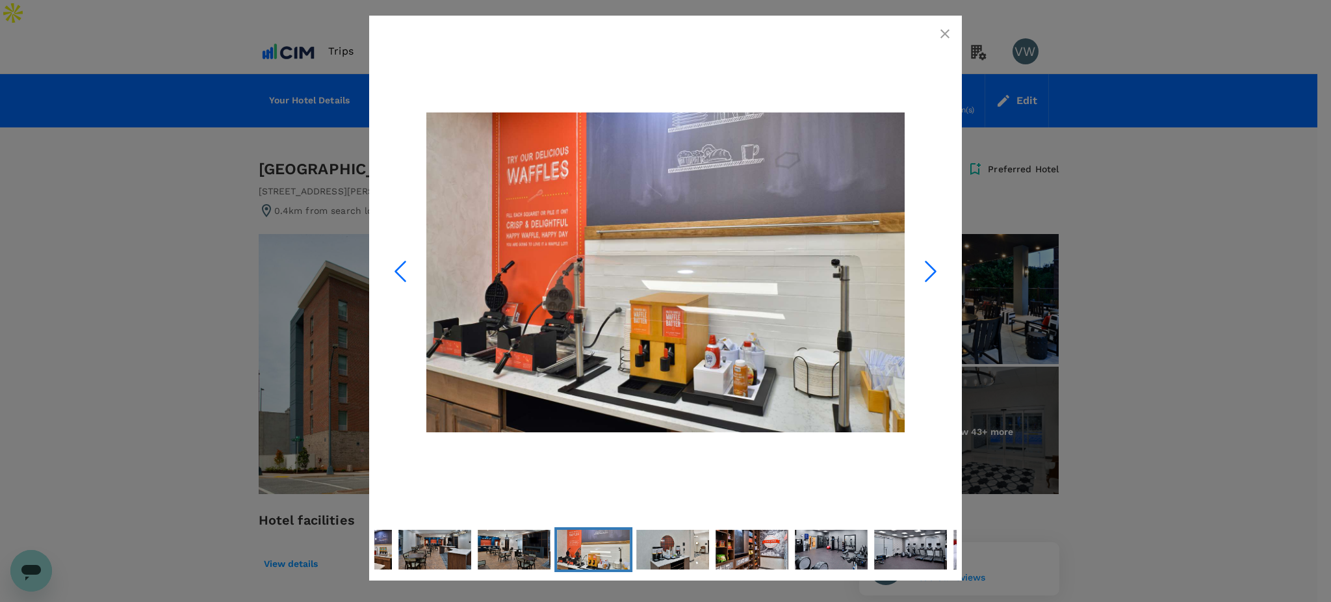
click at [920, 263] on icon "Next Slide" at bounding box center [930, 271] width 39 height 39
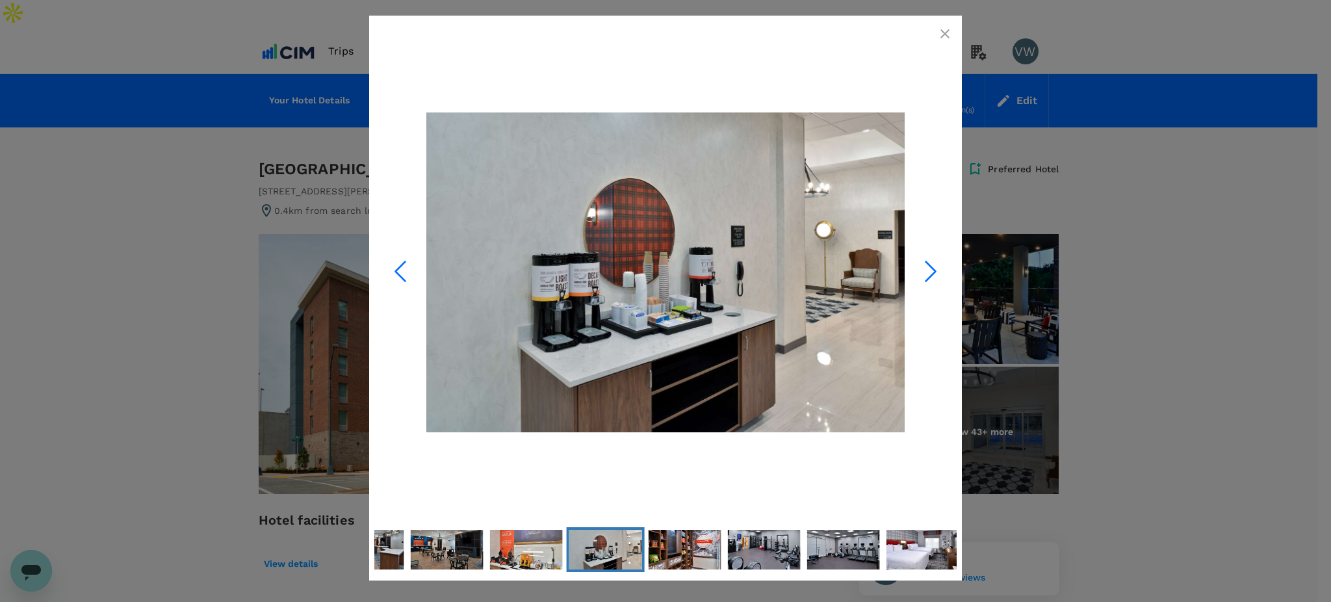
click at [920, 263] on icon "Next Slide" at bounding box center [930, 271] width 39 height 39
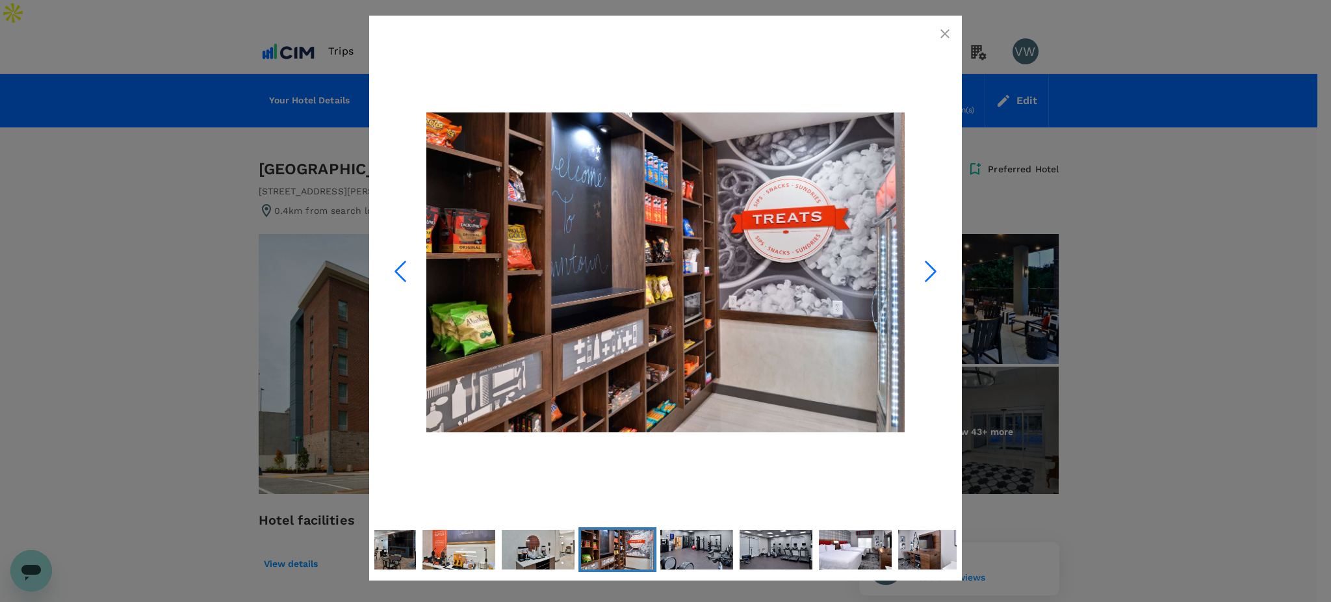
click at [920, 263] on icon "Next Slide" at bounding box center [930, 271] width 39 height 39
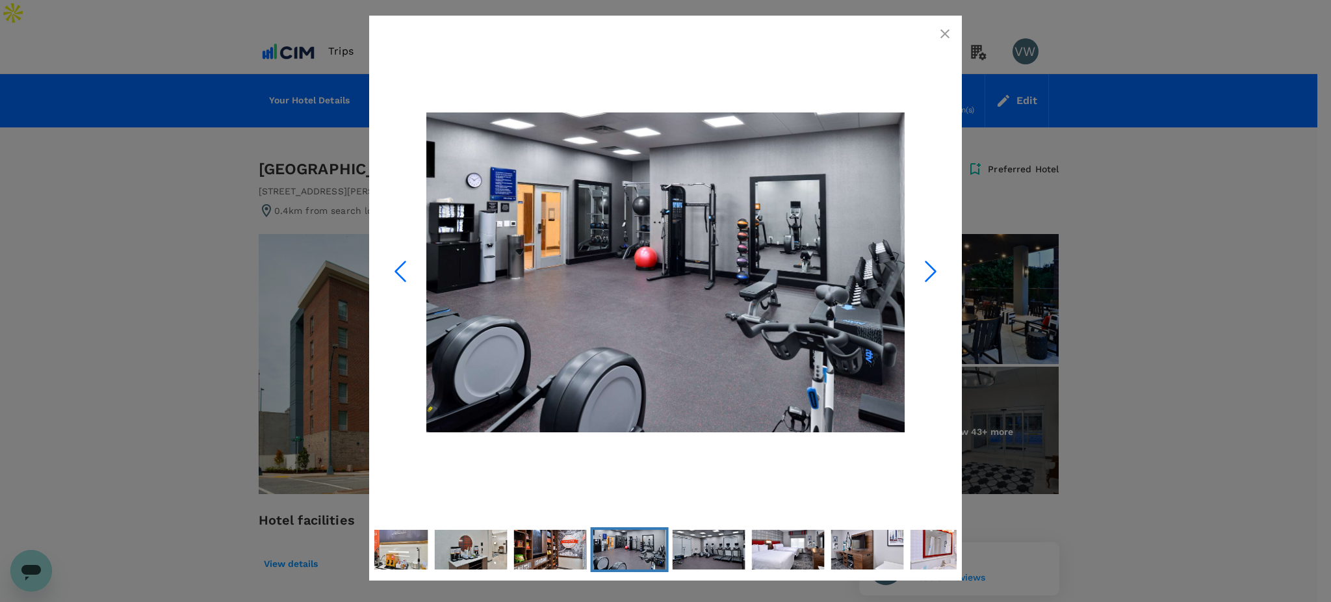
click at [920, 263] on icon "Next Slide" at bounding box center [930, 271] width 39 height 39
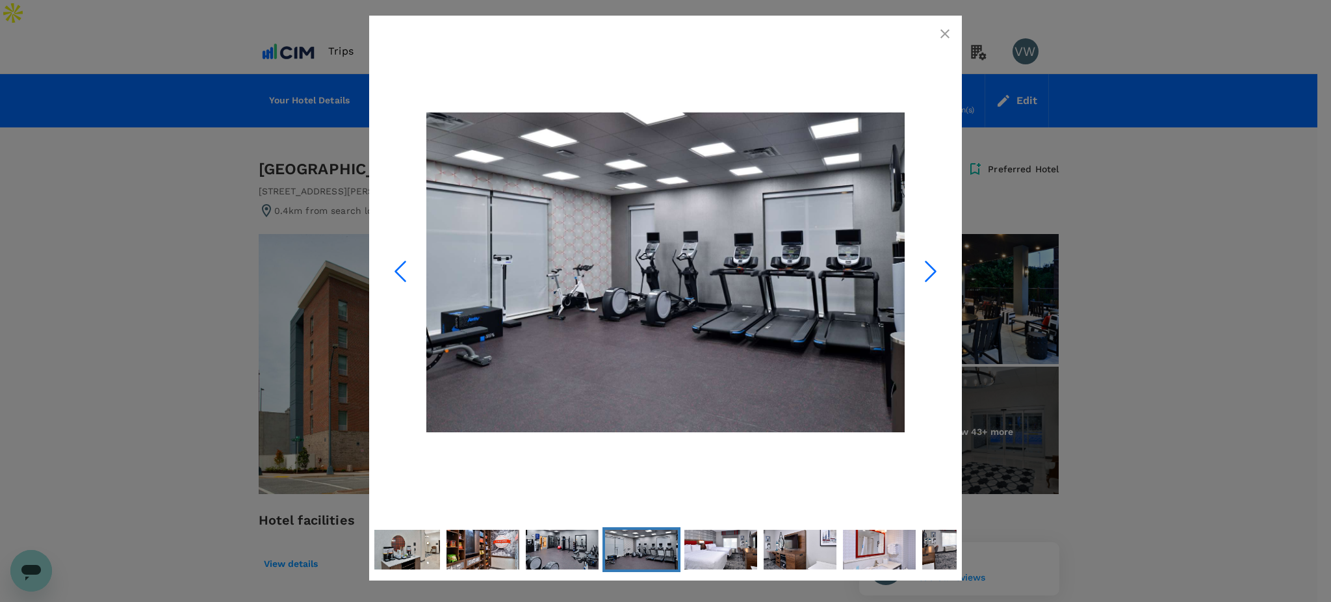
click at [920, 263] on icon "Next Slide" at bounding box center [930, 271] width 39 height 39
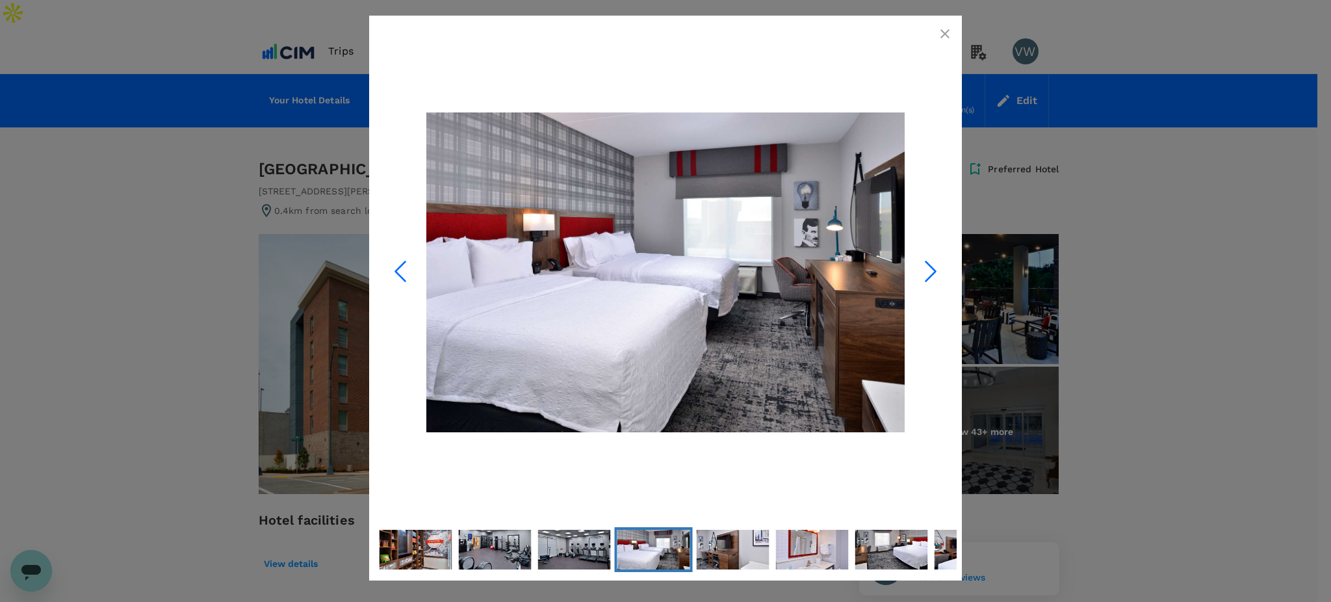
click at [920, 263] on icon "Next Slide" at bounding box center [930, 271] width 39 height 39
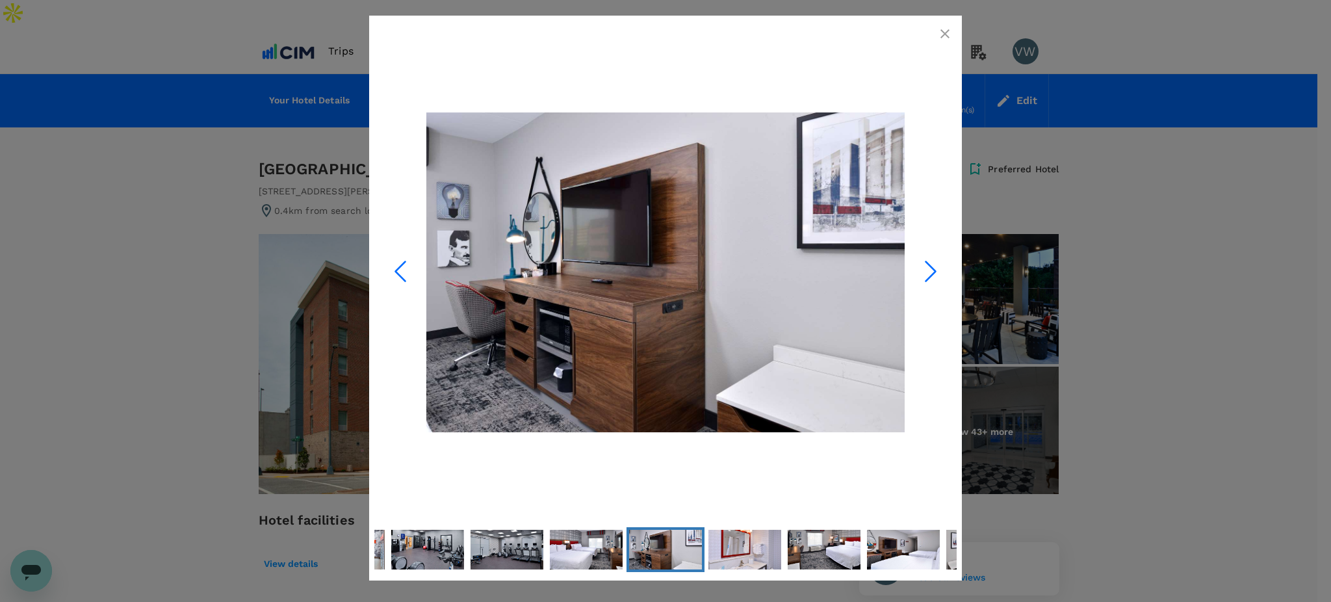
click at [920, 263] on icon "Next Slide" at bounding box center [930, 271] width 39 height 39
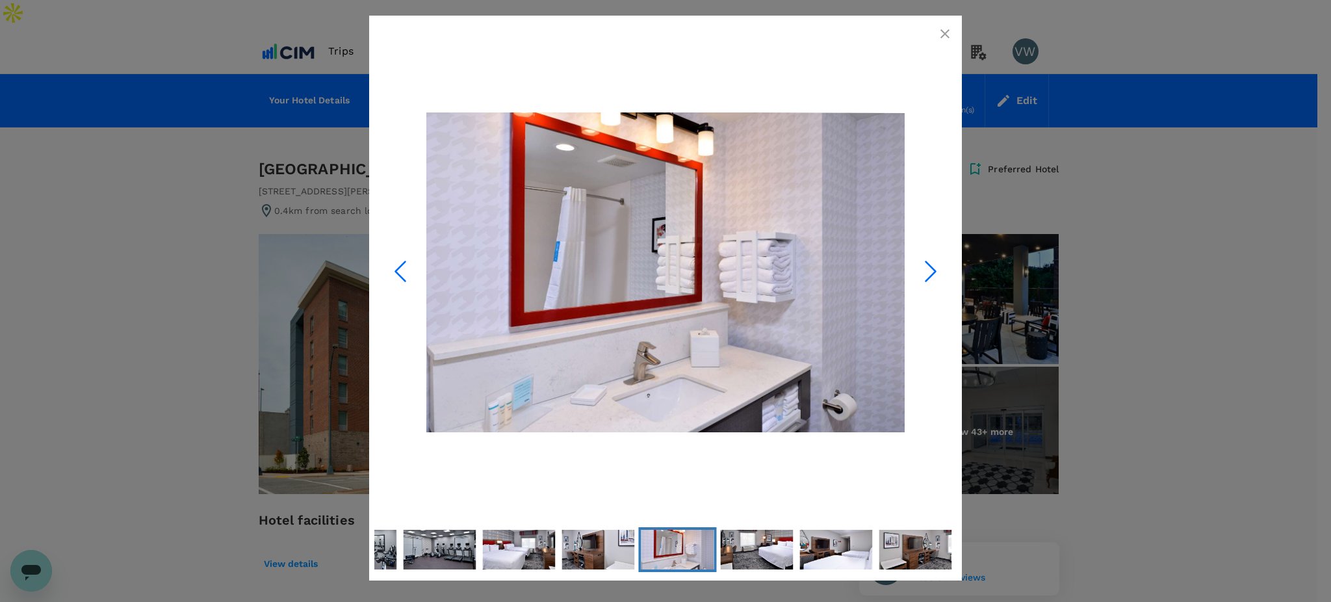
click at [920, 263] on icon "Next Slide" at bounding box center [930, 271] width 39 height 39
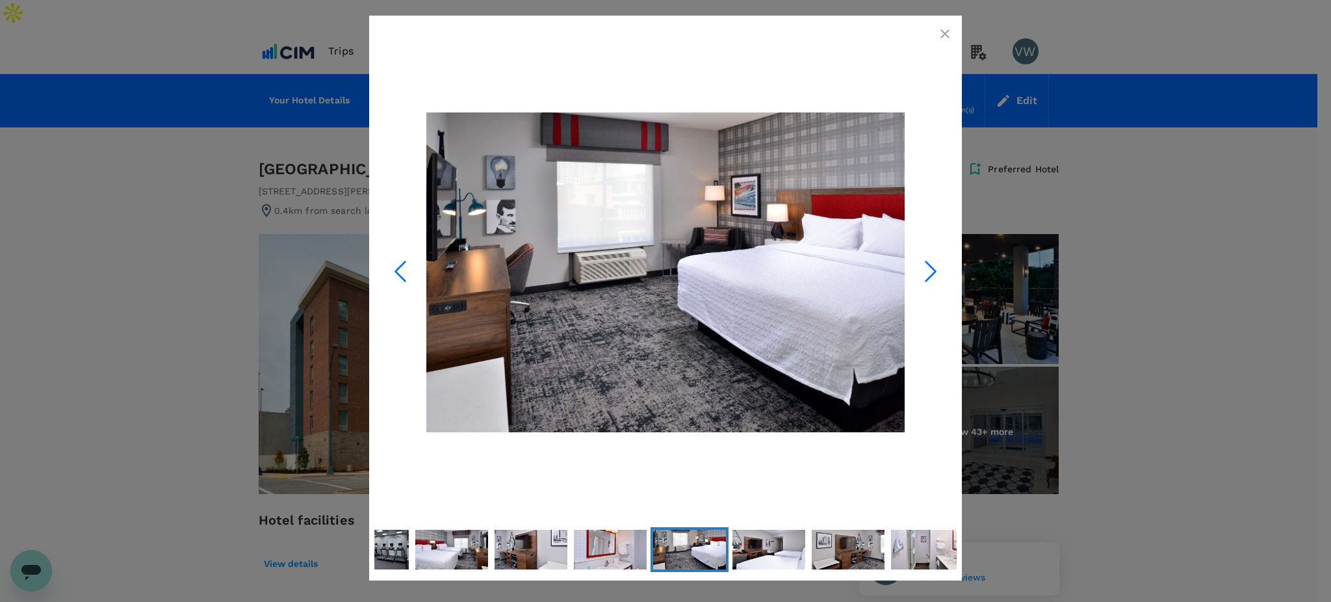
click at [920, 263] on icon "Next Slide" at bounding box center [930, 271] width 39 height 39
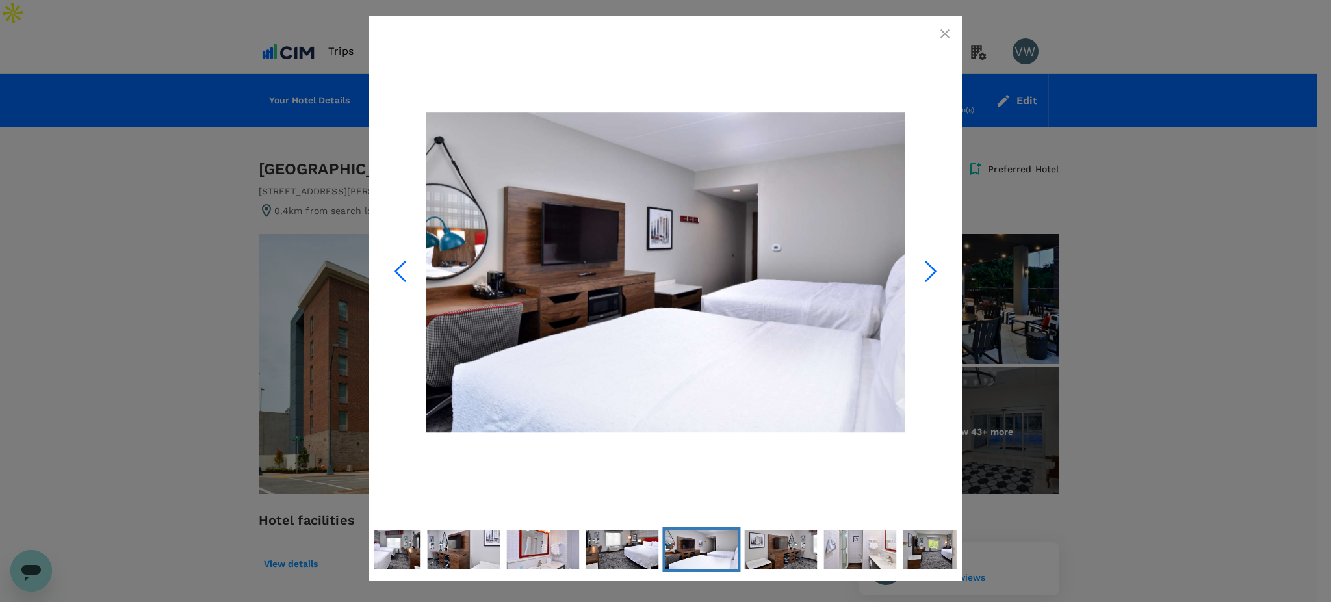
click at [392, 264] on icon "Previous Slide" at bounding box center [400, 271] width 39 height 39
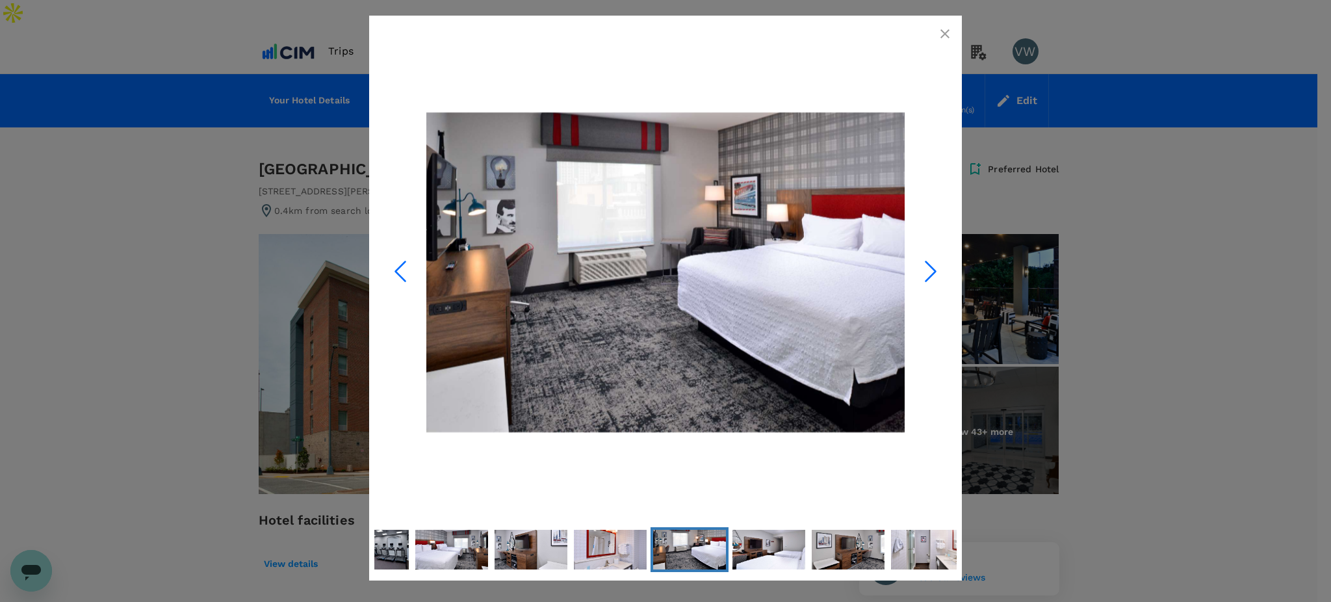
click at [931, 265] on icon "Next Slide" at bounding box center [930, 271] width 39 height 39
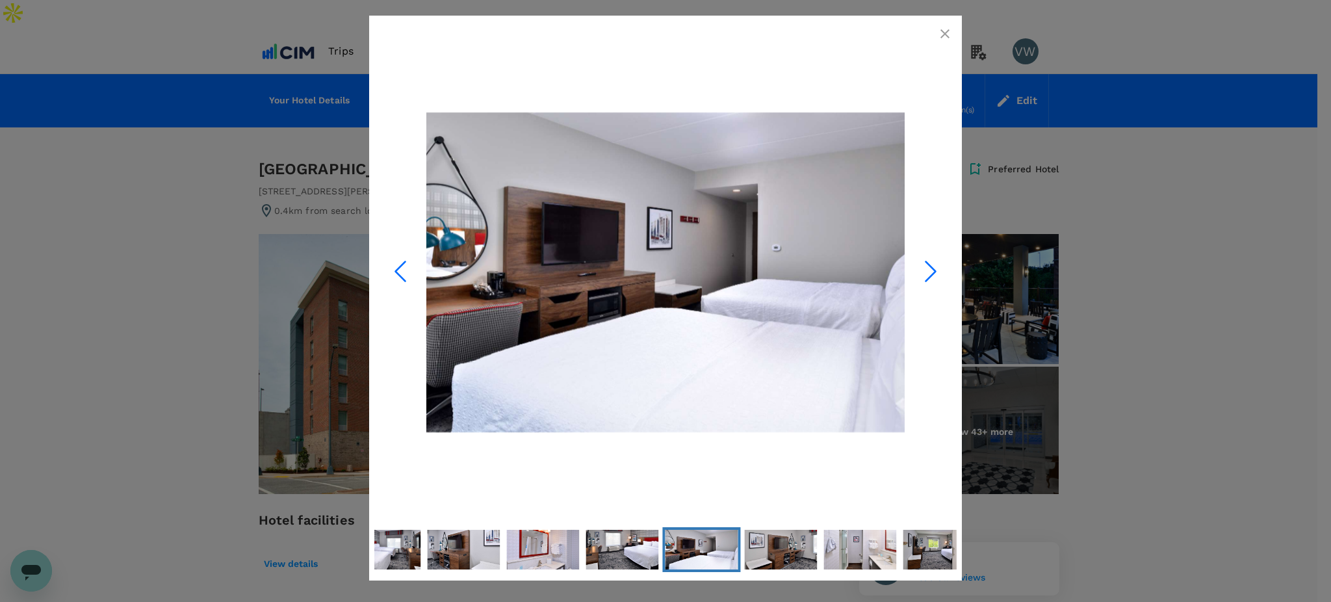
click at [931, 265] on icon "Next Slide" at bounding box center [930, 271] width 39 height 39
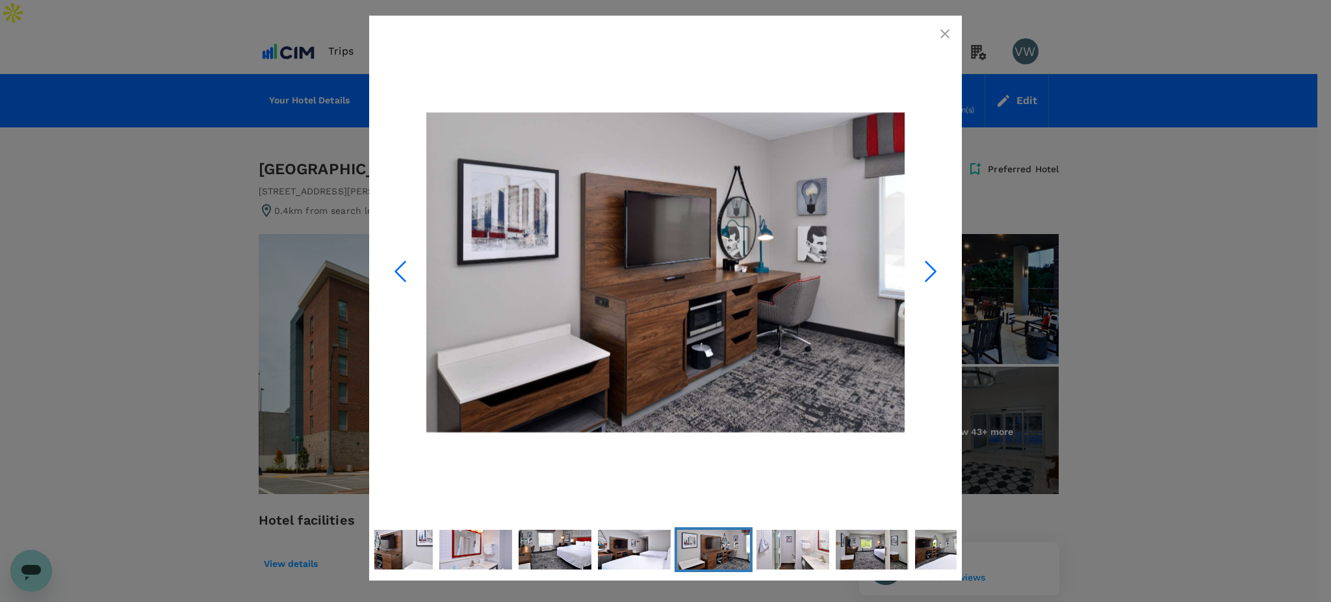
click at [938, 32] on icon "button" at bounding box center [945, 34] width 16 height 16
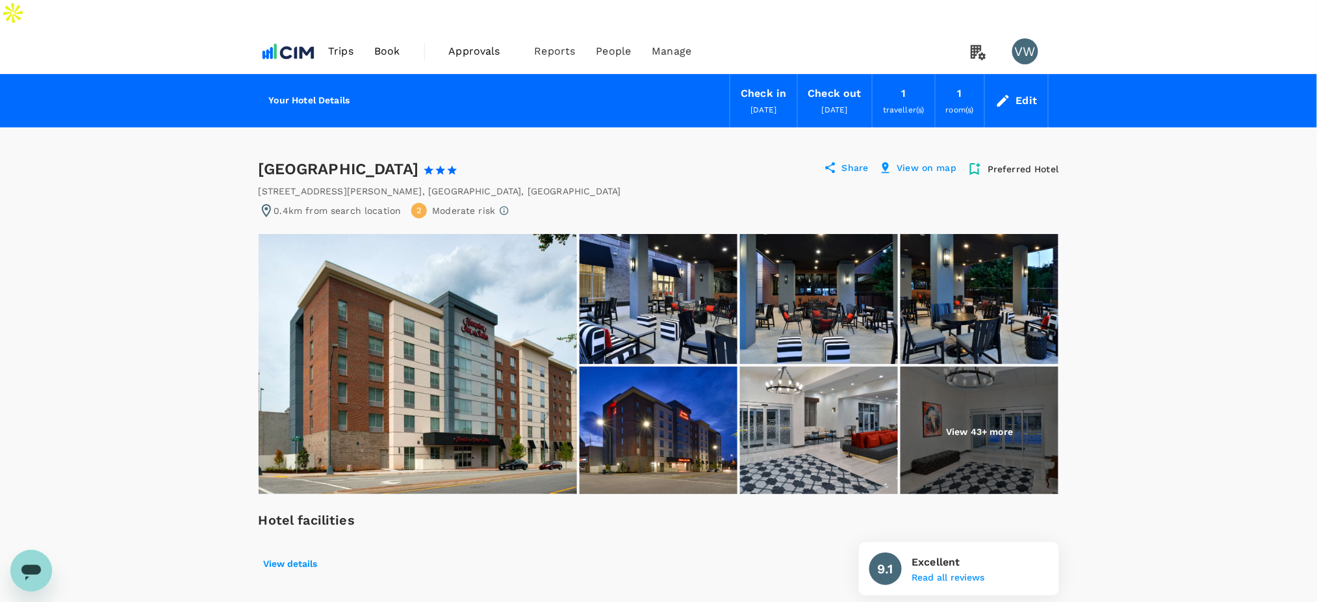
click at [851, 161] on p "Share" at bounding box center [855, 169] width 27 height 16
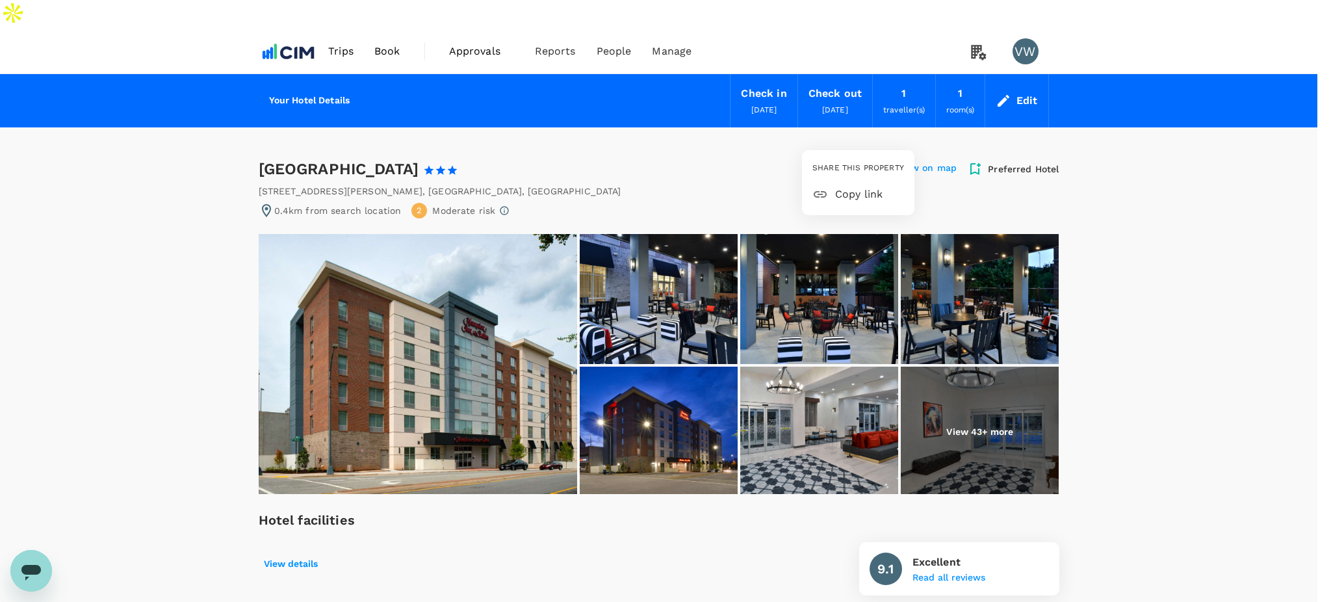
click at [853, 191] on span "Copy link" at bounding box center [869, 195] width 69 height 16
click at [1194, 352] on div at bounding box center [665, 301] width 1331 height 602
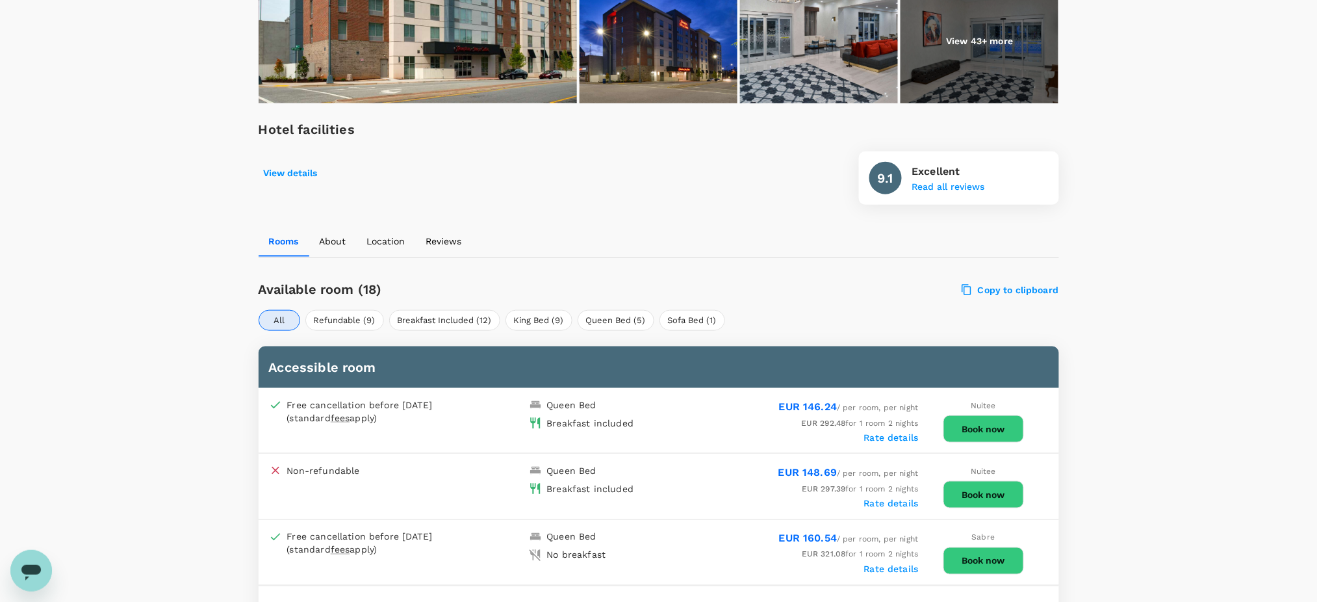
scroll to position [433, 0]
